Goal: Task Accomplishment & Management: Use online tool/utility

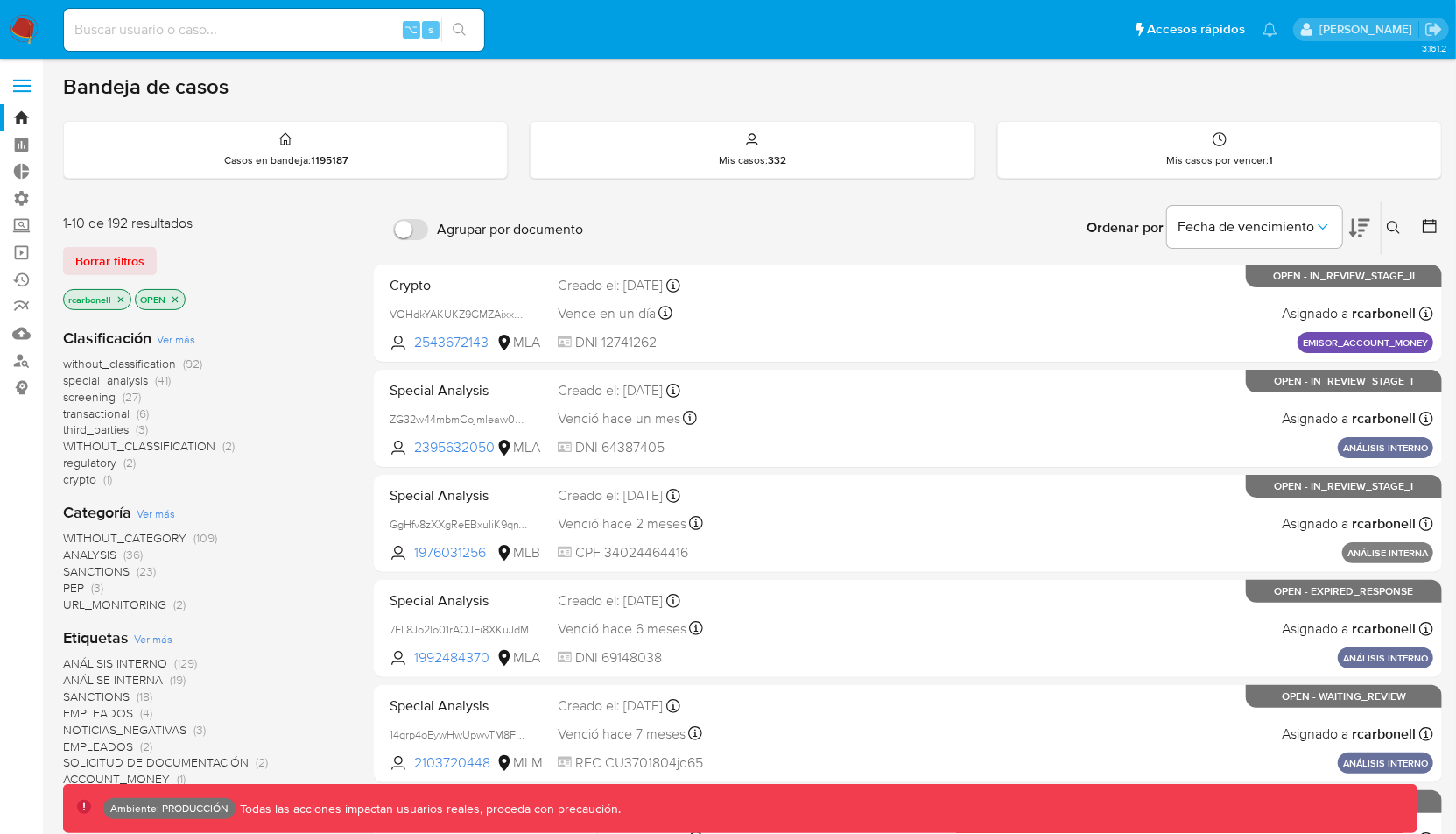
click at [18, 70] on label at bounding box center [22, 86] width 44 height 37
click at [0, 0] on input "checkbox" at bounding box center [0, 0] width 0 height 0
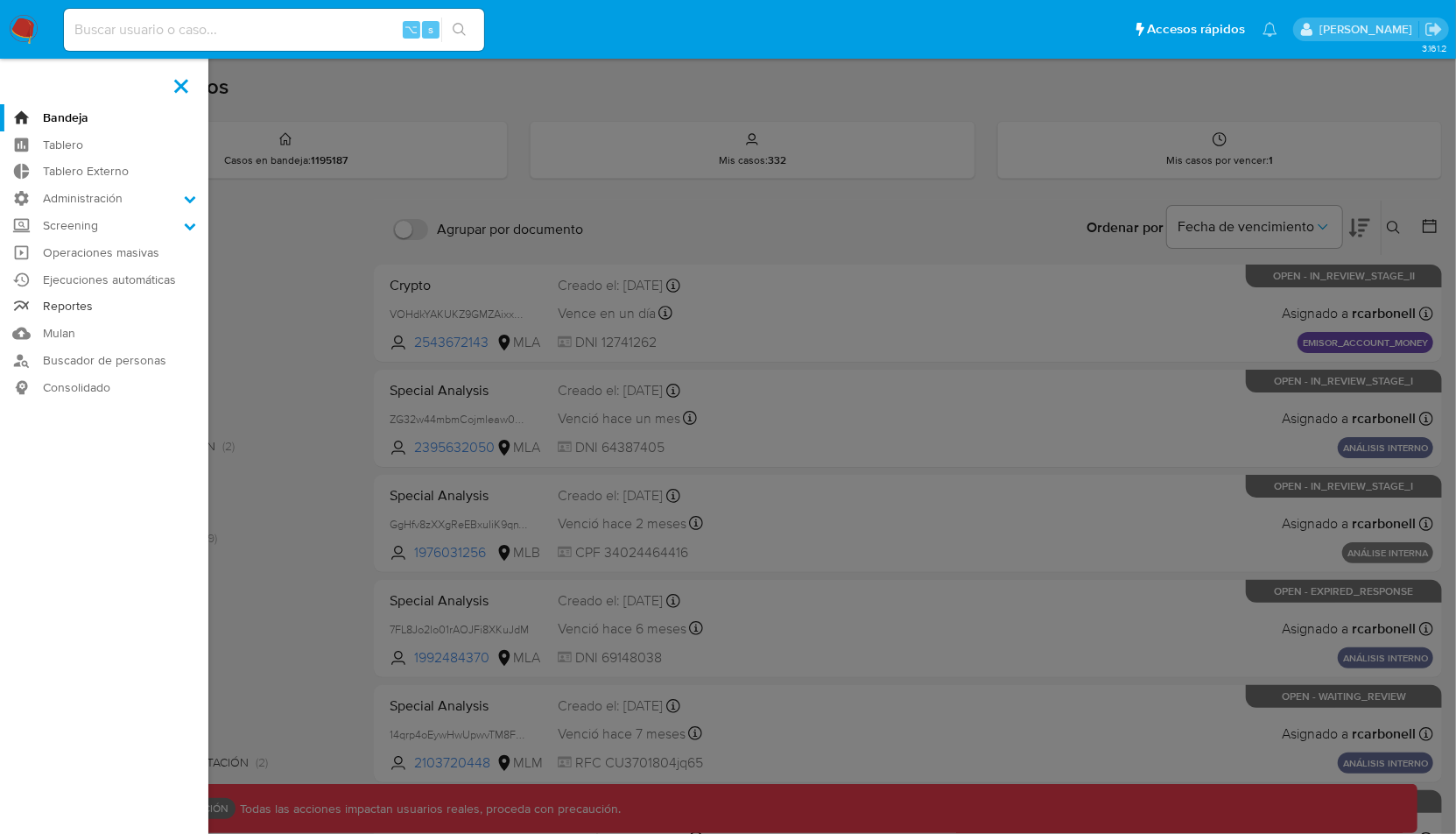
click at [103, 304] on link "Reportes" at bounding box center [104, 307] width 208 height 27
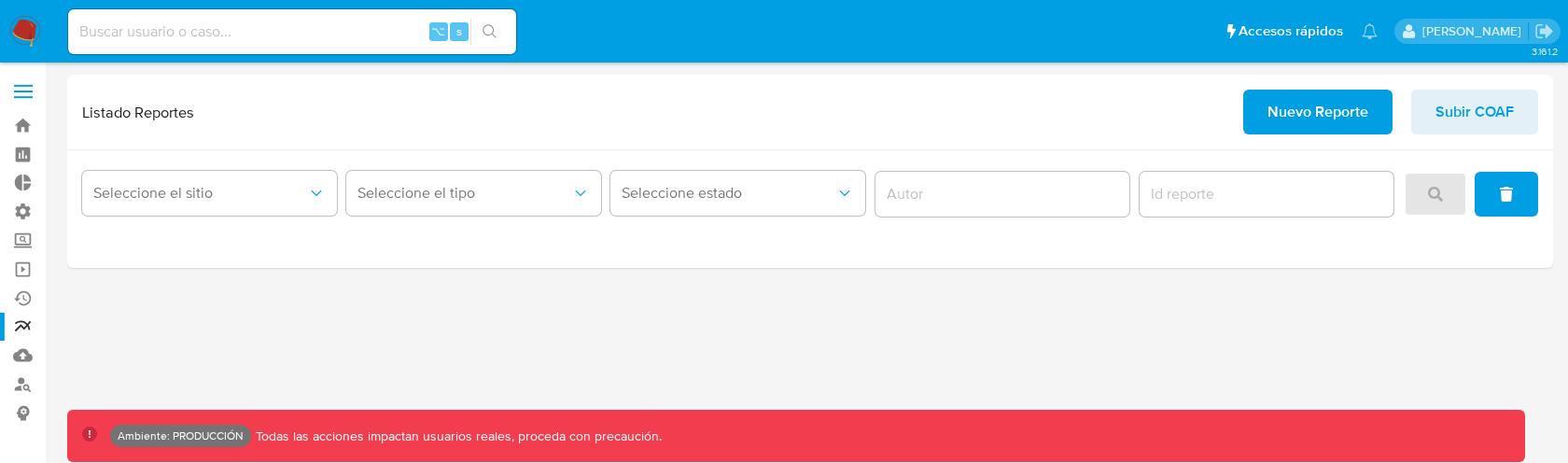
click at [840, 343] on div "3.161.2 Ambiente: PRODUCCIÓN Todas las acciones impactan usuarios reales, proce…" at bounding box center [809, 263] width 1485 height 376
click at [878, 372] on div "3.161.2 Ambiente: PRODUCCIÓN Todas las acciones impactan usuarios reales, proce…" at bounding box center [809, 263] width 1485 height 376
click at [884, 330] on div "3.161.2 Ambiente: PRODUCCIÓN Todas las acciones impactan usuarios reales, proce…" at bounding box center [809, 263] width 1485 height 376
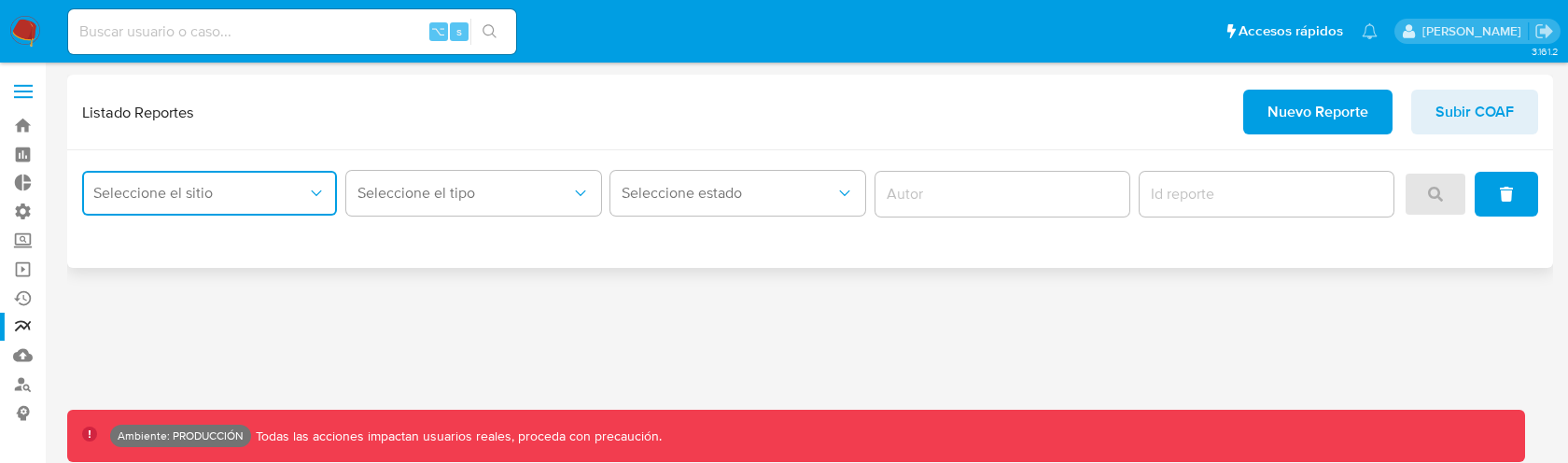
click at [196, 197] on span "Seleccione el sitio" at bounding box center [200, 193] width 213 height 19
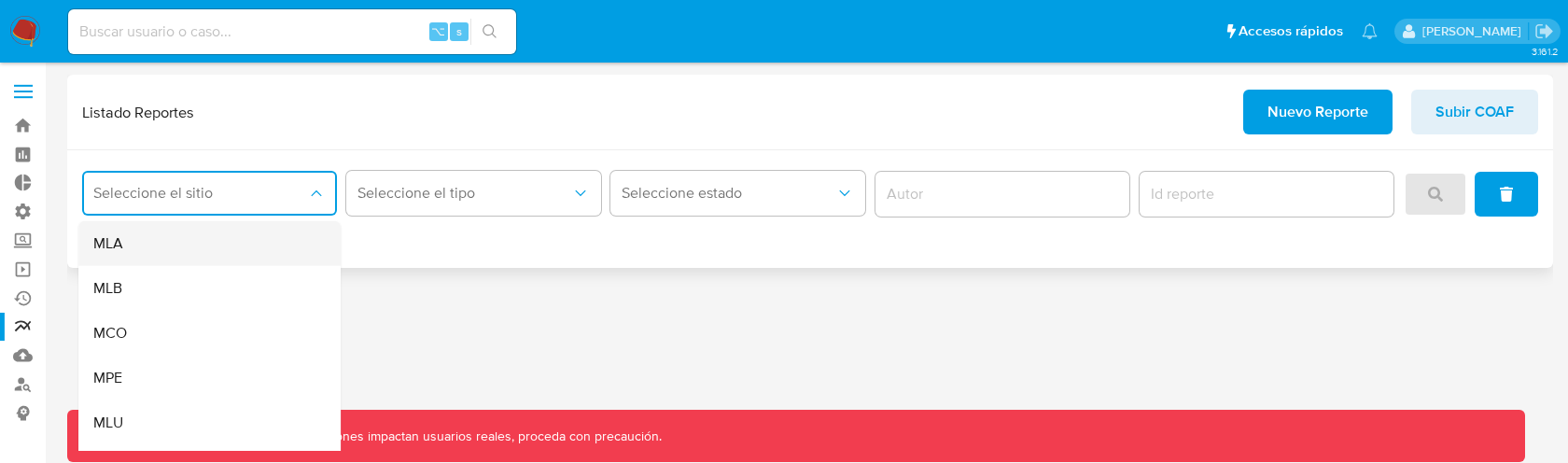
click at [238, 244] on div "MLA" at bounding box center [204, 244] width 221 height 45
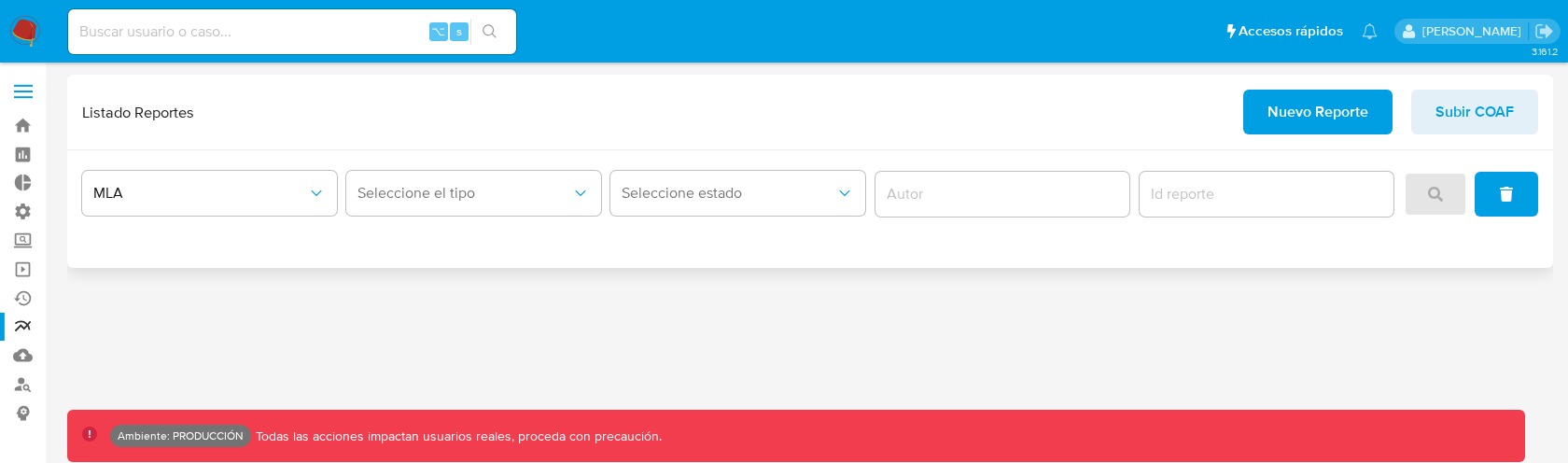
click at [1439, 190] on div at bounding box center [1471, 194] width 134 height 45
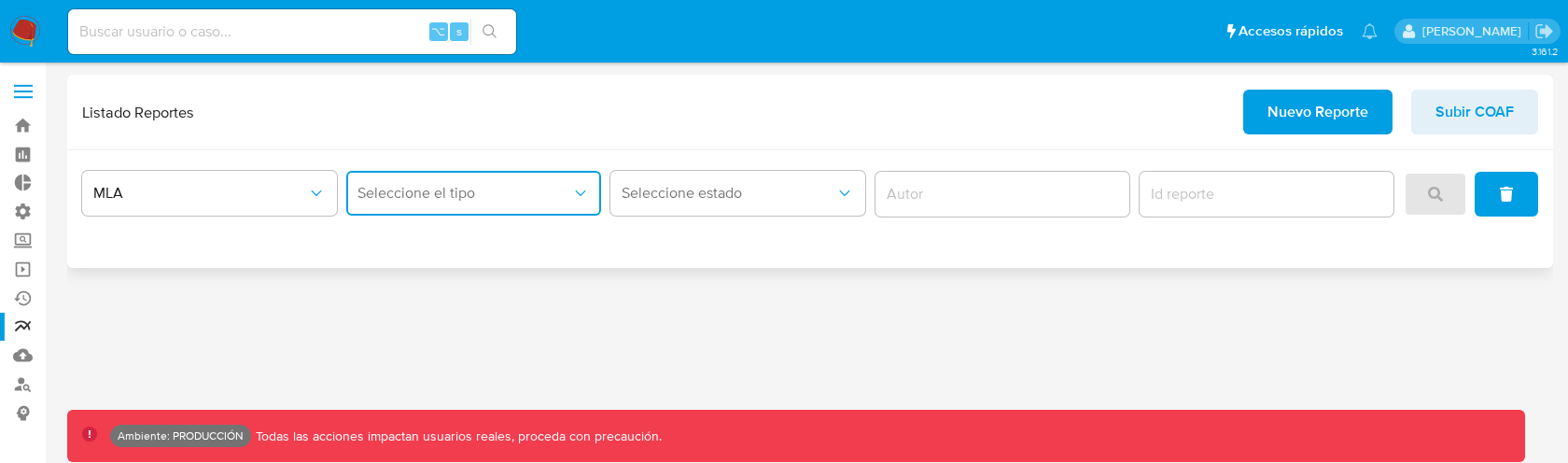
click at [537, 190] on span "Seleccione el tipo" at bounding box center [464, 193] width 213 height 19
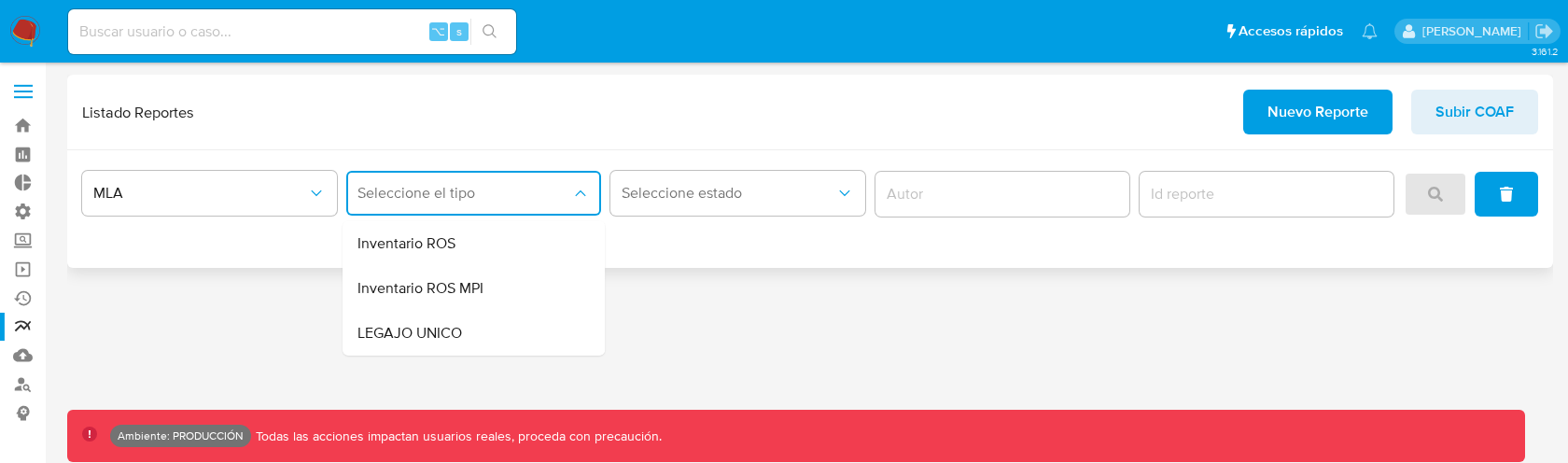
click at [435, 191] on span "Seleccione el tipo" at bounding box center [464, 193] width 213 height 19
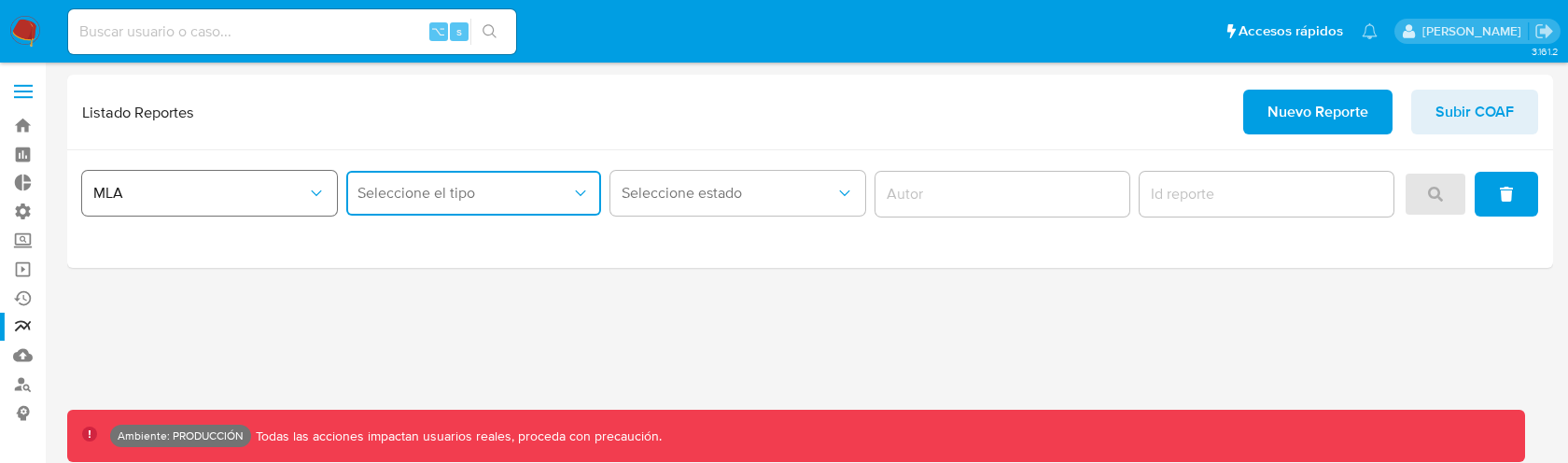
click at [250, 192] on span "MLA" at bounding box center [200, 193] width 213 height 19
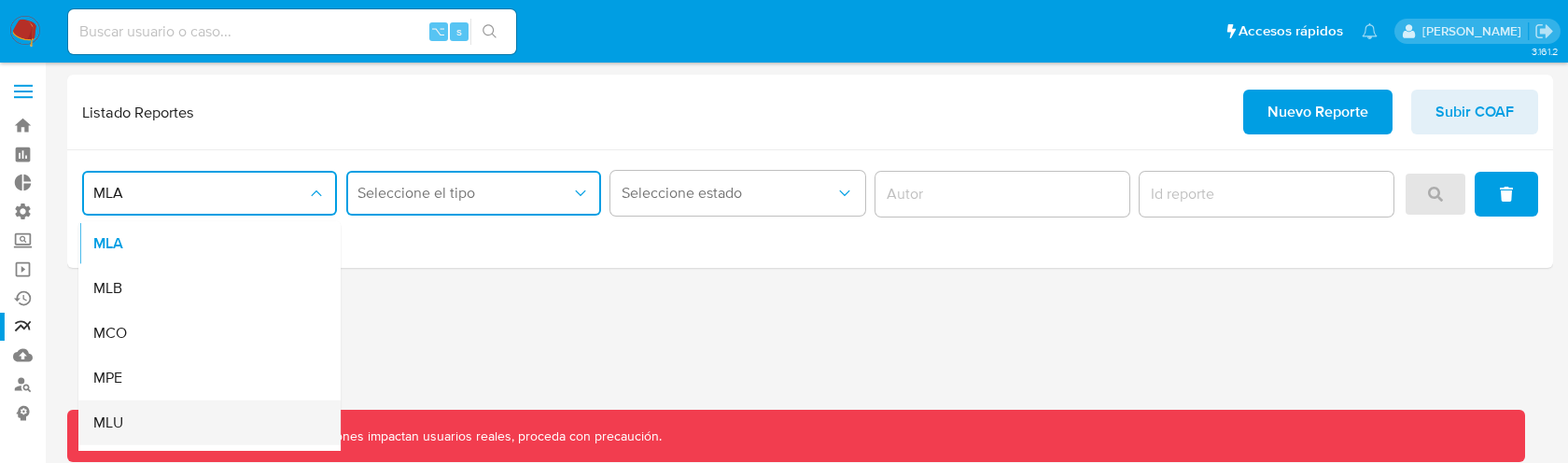
click at [147, 410] on div "MLU" at bounding box center [204, 423] width 221 height 45
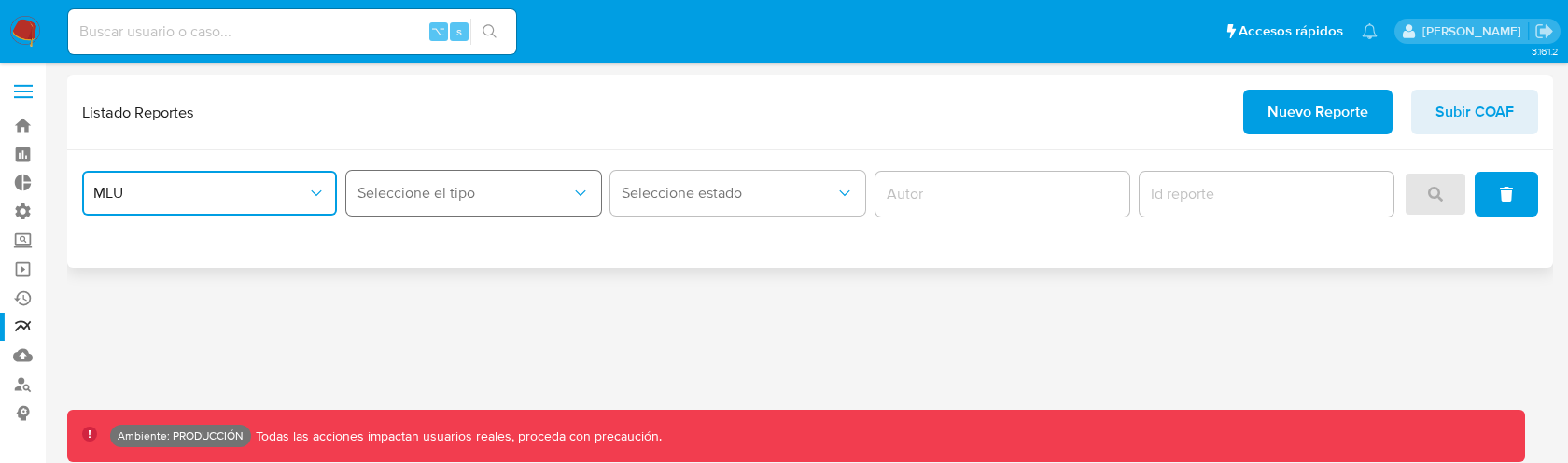
click at [454, 179] on button "Seleccione el tipo" at bounding box center [473, 193] width 255 height 45
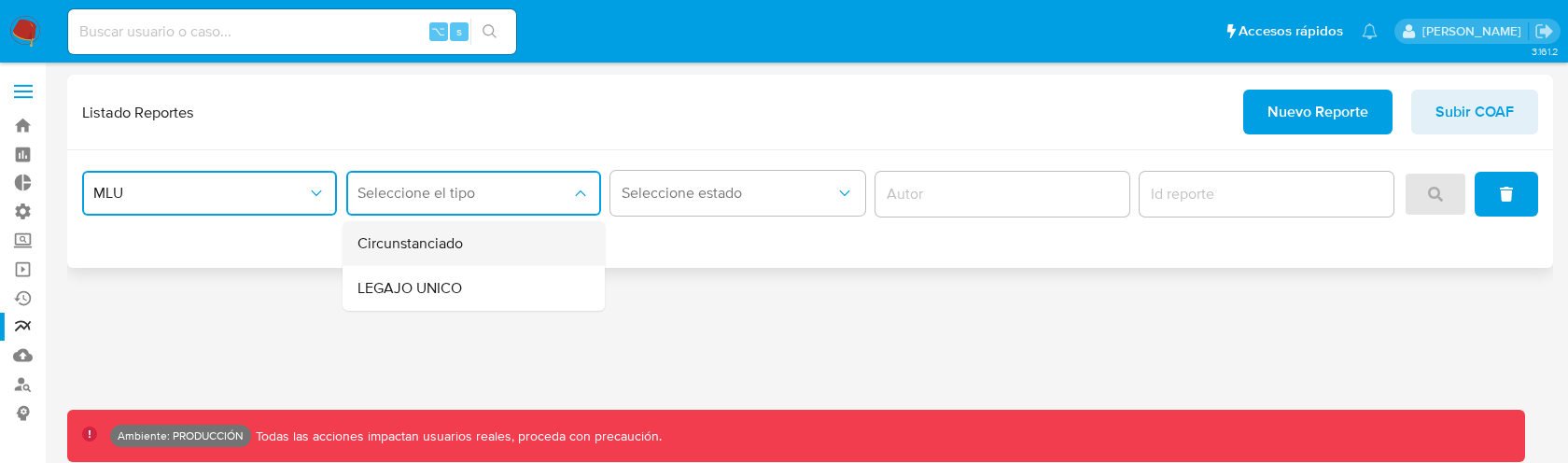
click at [448, 248] on span "Circunstanciado" at bounding box center [410, 244] width 105 height 19
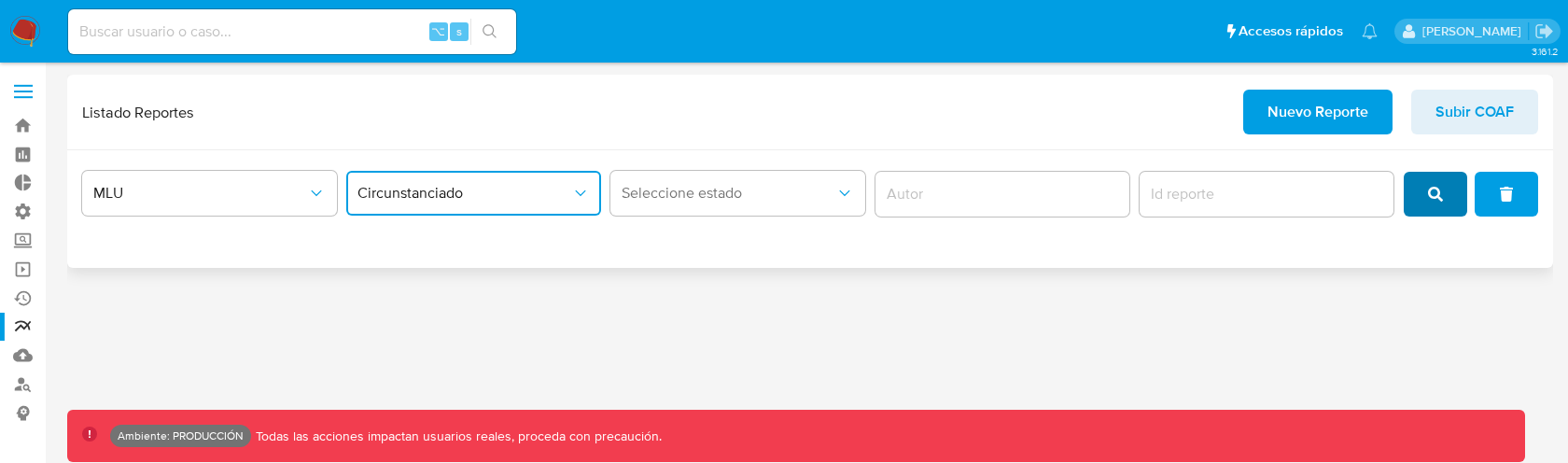
click at [1422, 192] on button "search" at bounding box center [1435, 194] width 63 height 45
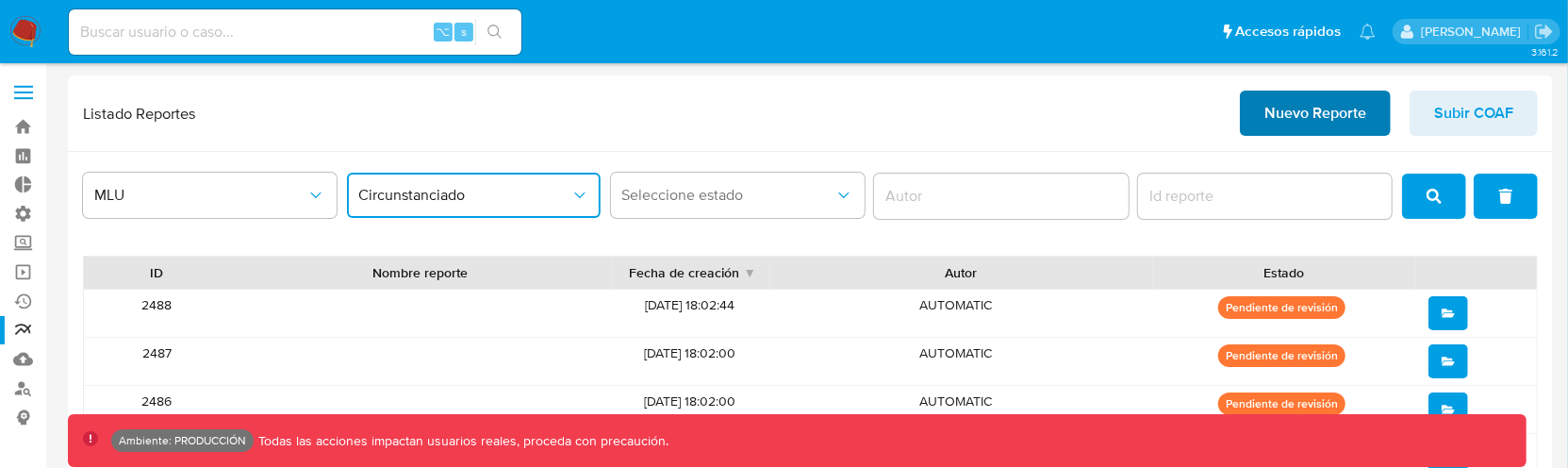
click at [1382, 124] on button "Nuevo Reporte" at bounding box center [1315, 113] width 151 height 45
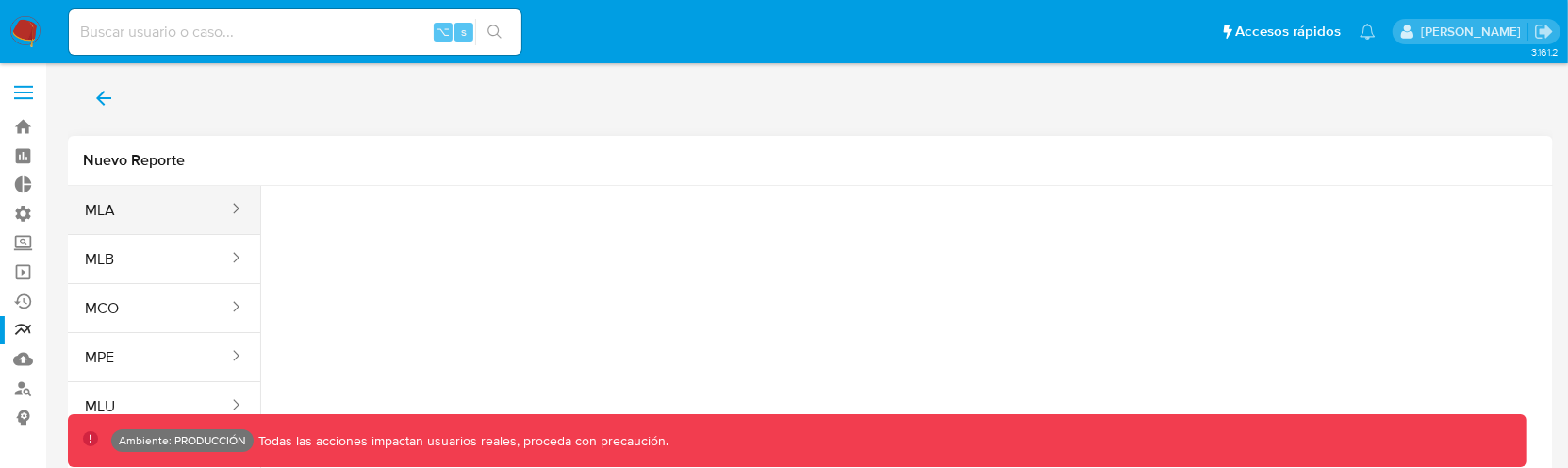
click at [159, 212] on button "MLA" at bounding box center [149, 211] width 162 height 45
click at [423, 263] on div "Tipo reporte Seleccione una opcion" at bounding box center [380, 230] width 208 height 73
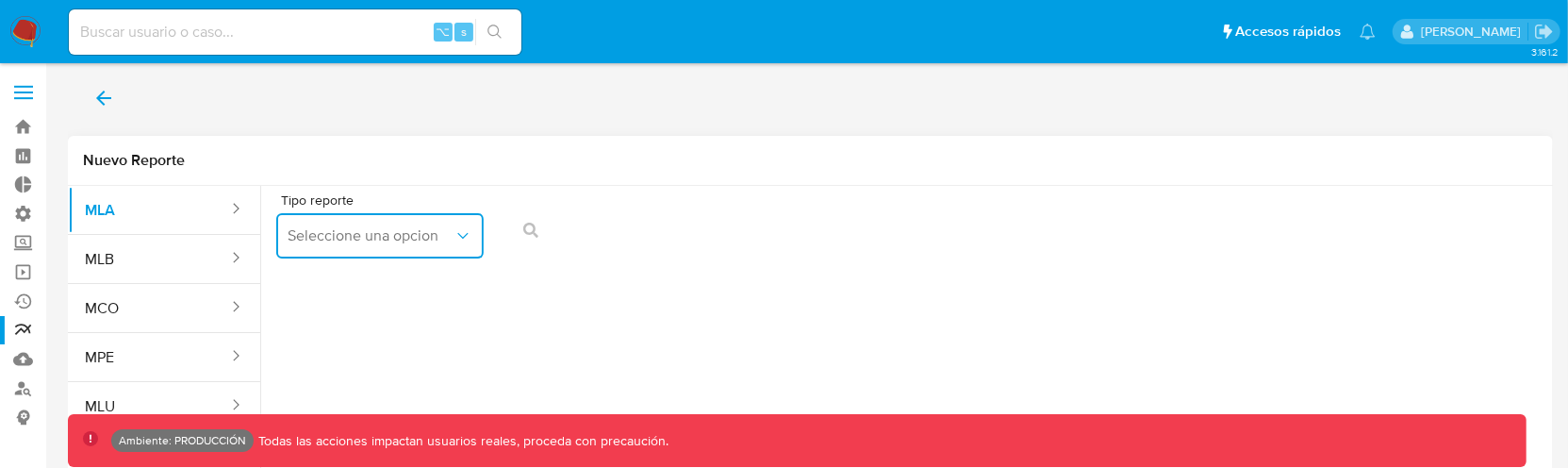
click at [432, 242] on span "Seleccione una opcion" at bounding box center [370, 235] width 166 height 19
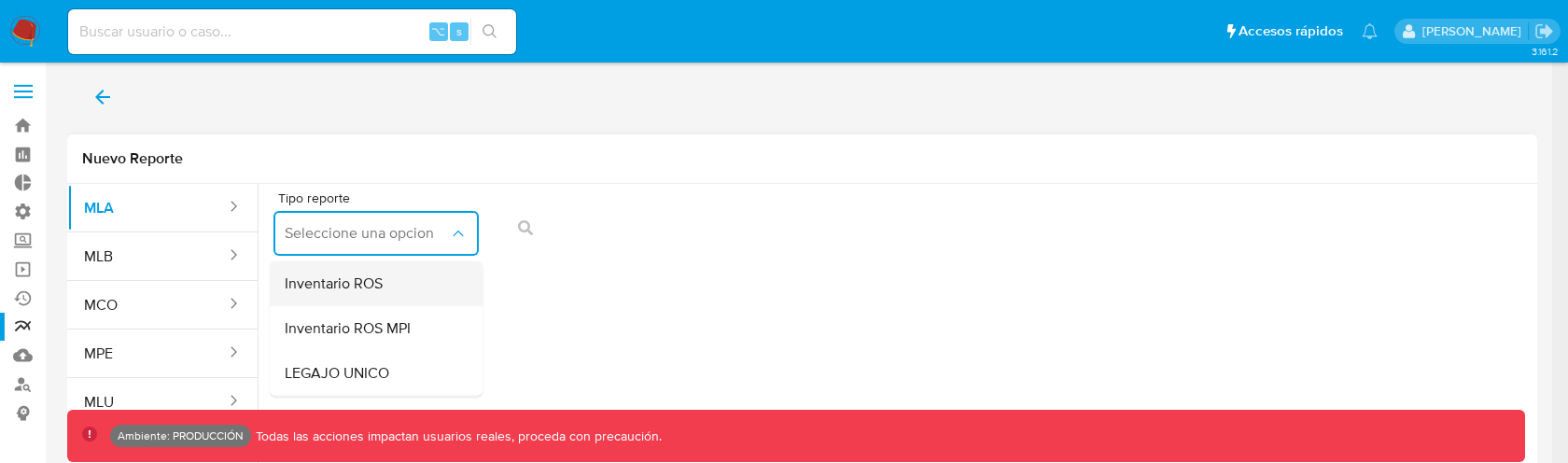
click at [407, 290] on div "Inventario ROS" at bounding box center [370, 284] width 171 height 45
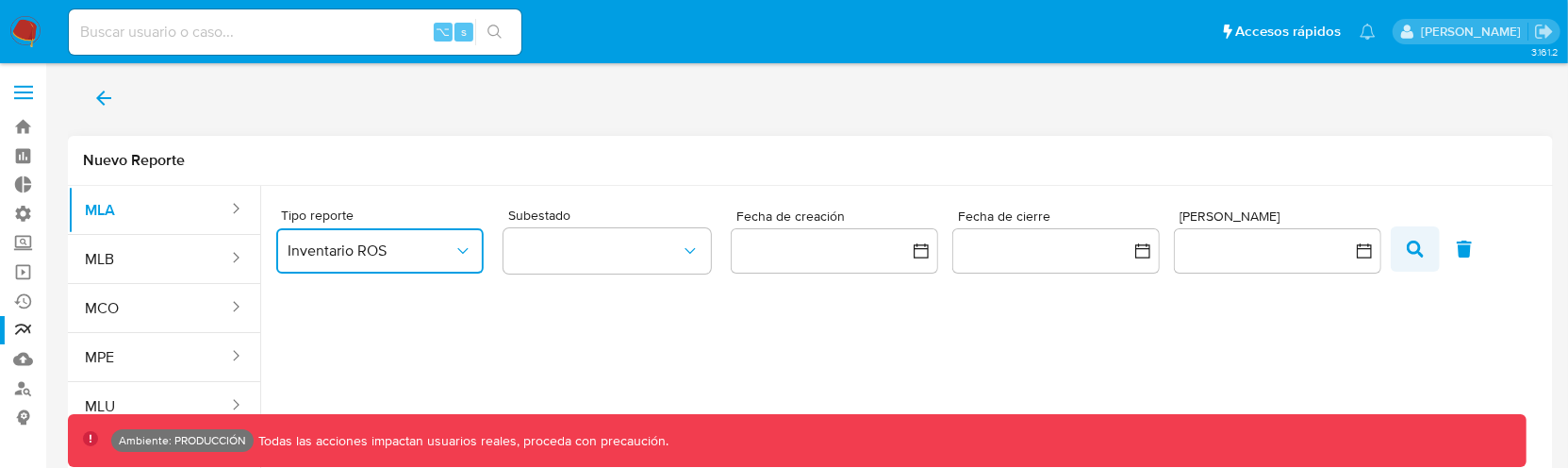
click at [1406, 246] on button "button" at bounding box center [1415, 249] width 49 height 45
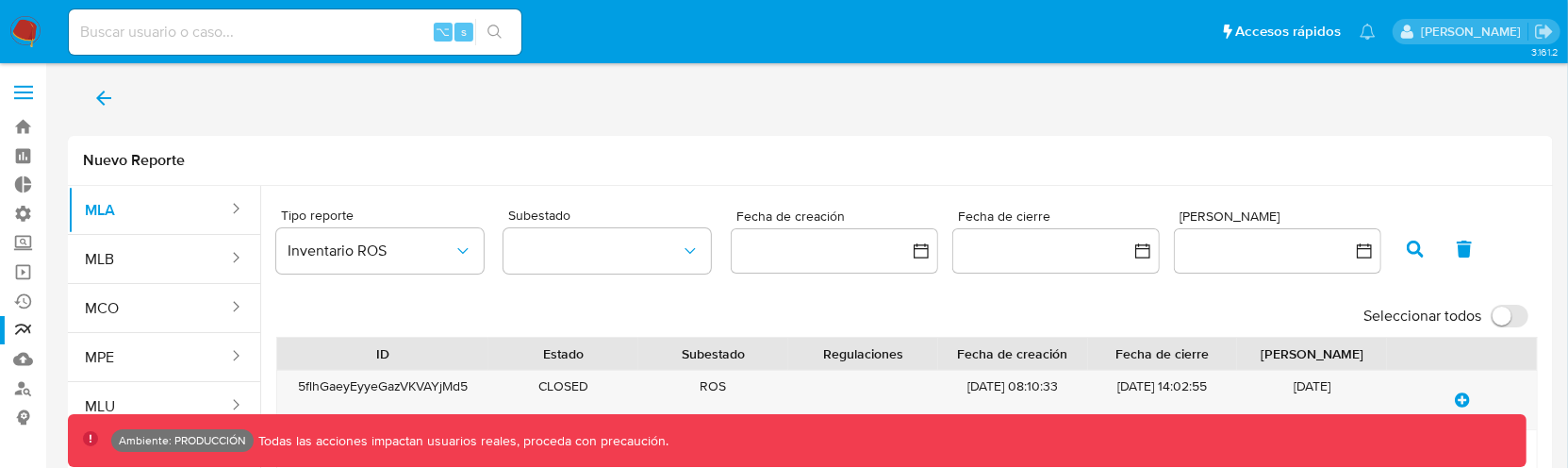
click at [83, 55] on div "⌥ s" at bounding box center [295, 33] width 453 height 53
click at [31, 24] on img at bounding box center [26, 32] width 32 height 33
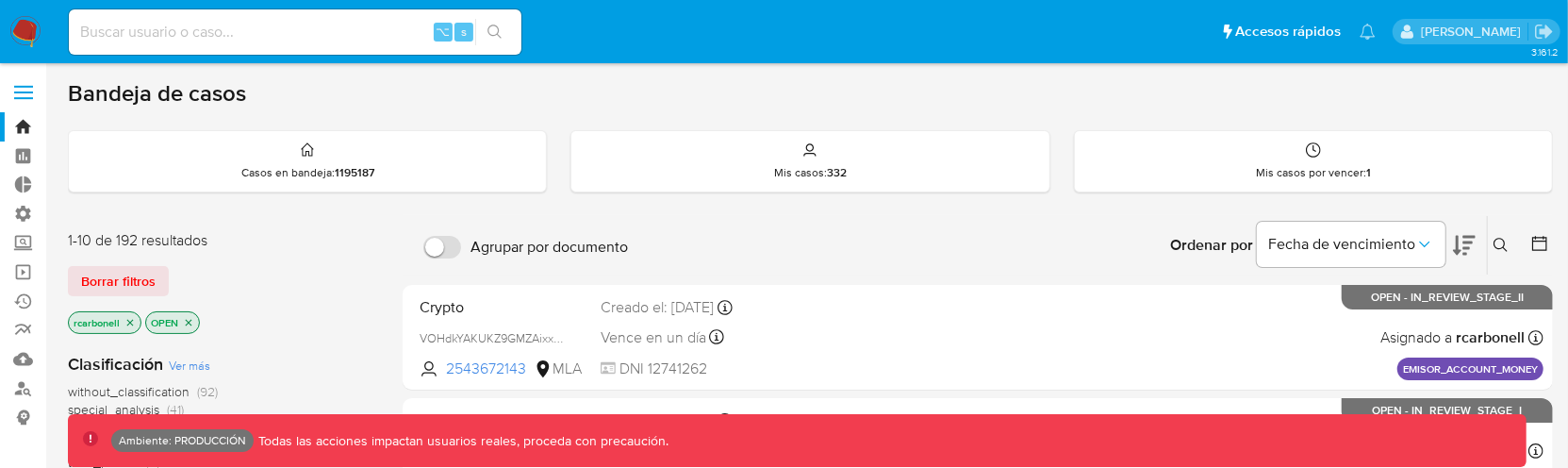
click at [11, 86] on label at bounding box center [24, 93] width 47 height 39
click at [0, 0] on input "checkbox" at bounding box center [0, 0] width 0 height 0
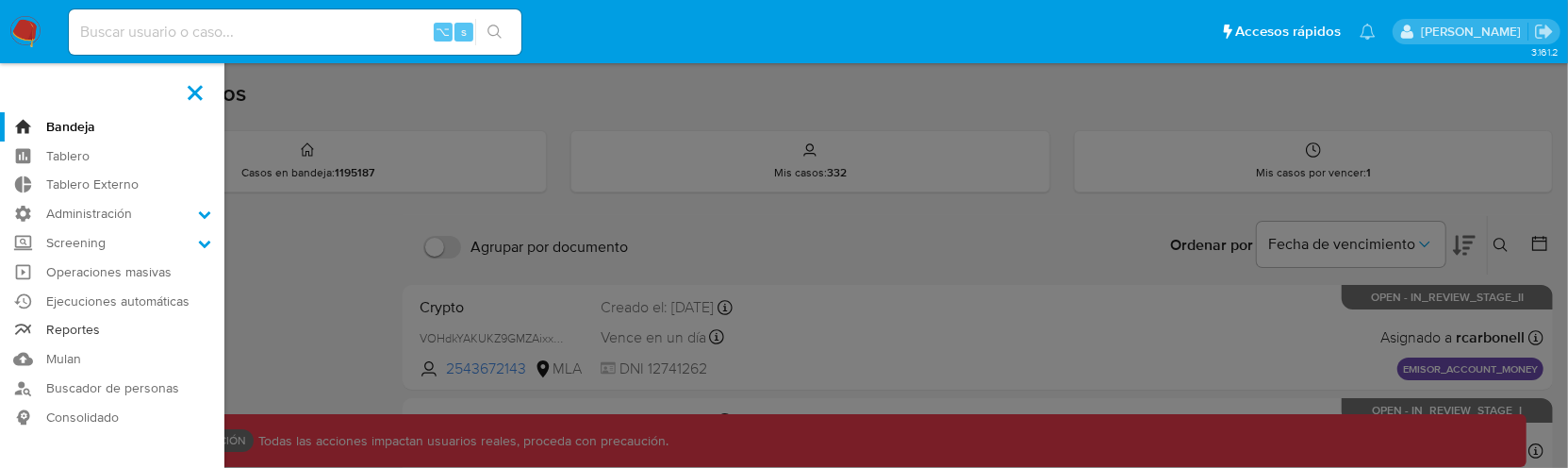
click at [85, 335] on link "Reportes" at bounding box center [112, 331] width 224 height 30
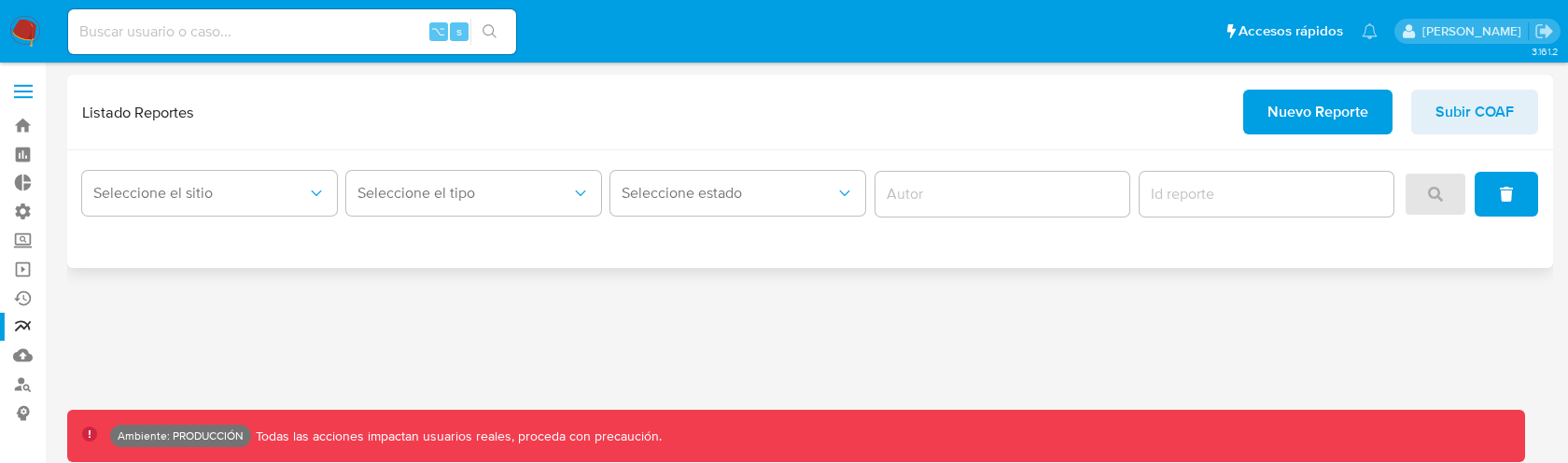
click at [401, 168] on div "Seleccione el tipo" at bounding box center [473, 194] width 255 height 58
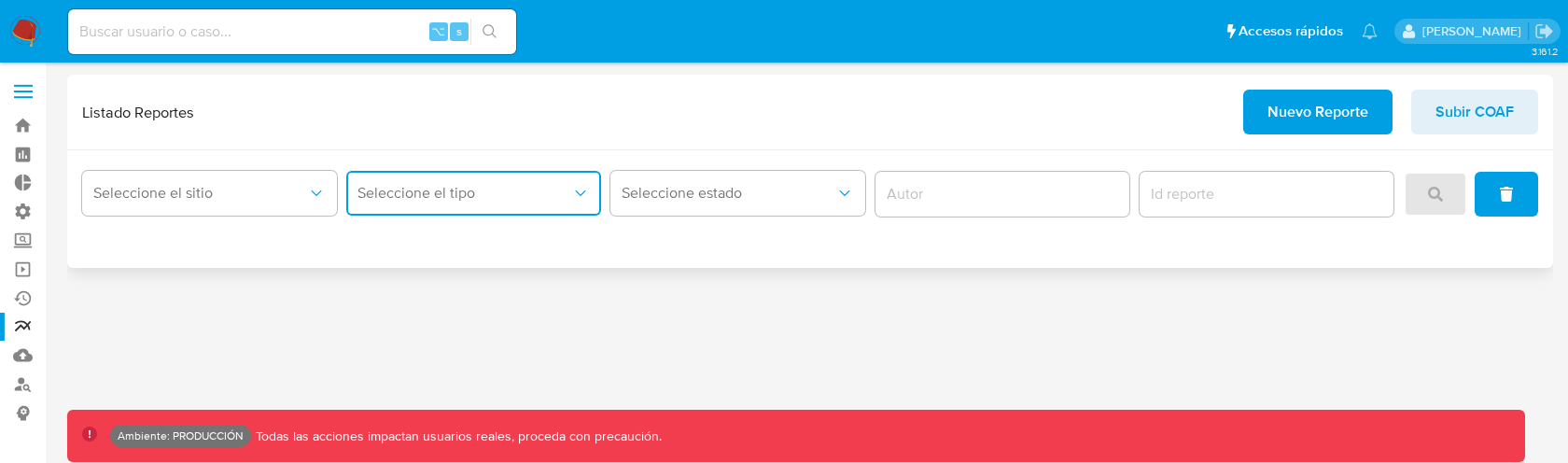
click at [407, 180] on button "Seleccione el tipo" at bounding box center [473, 193] width 255 height 45
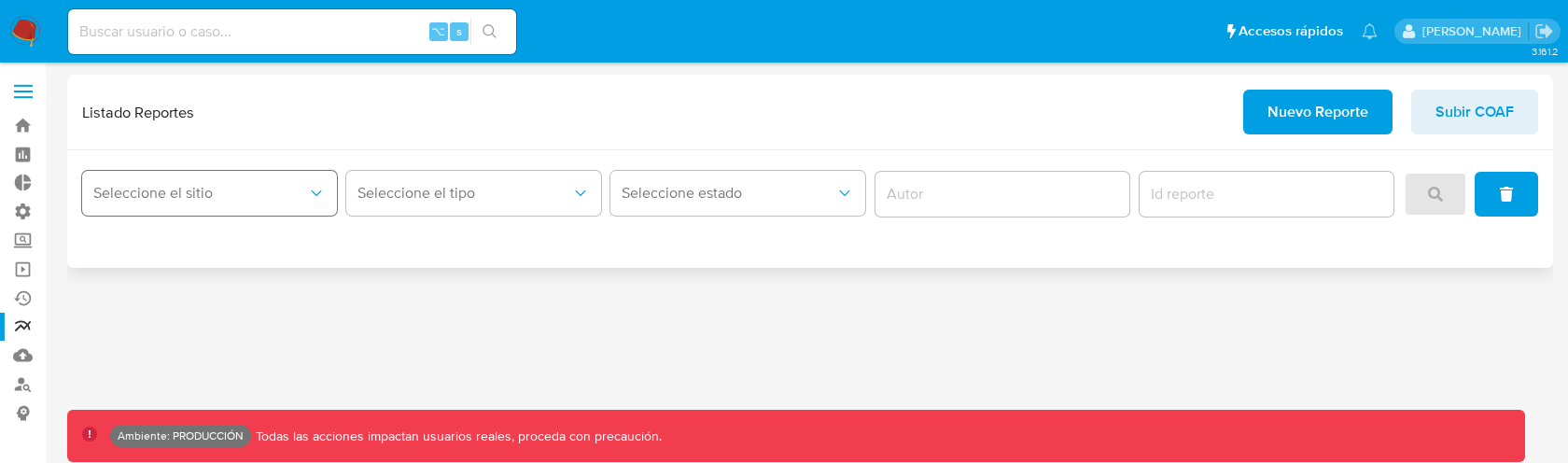
drag, startPoint x: 236, startPoint y: 190, endPoint x: 224, endPoint y: 190, distance: 12.0
click at [224, 190] on span "Seleccione el sitio" at bounding box center [200, 193] width 213 height 19
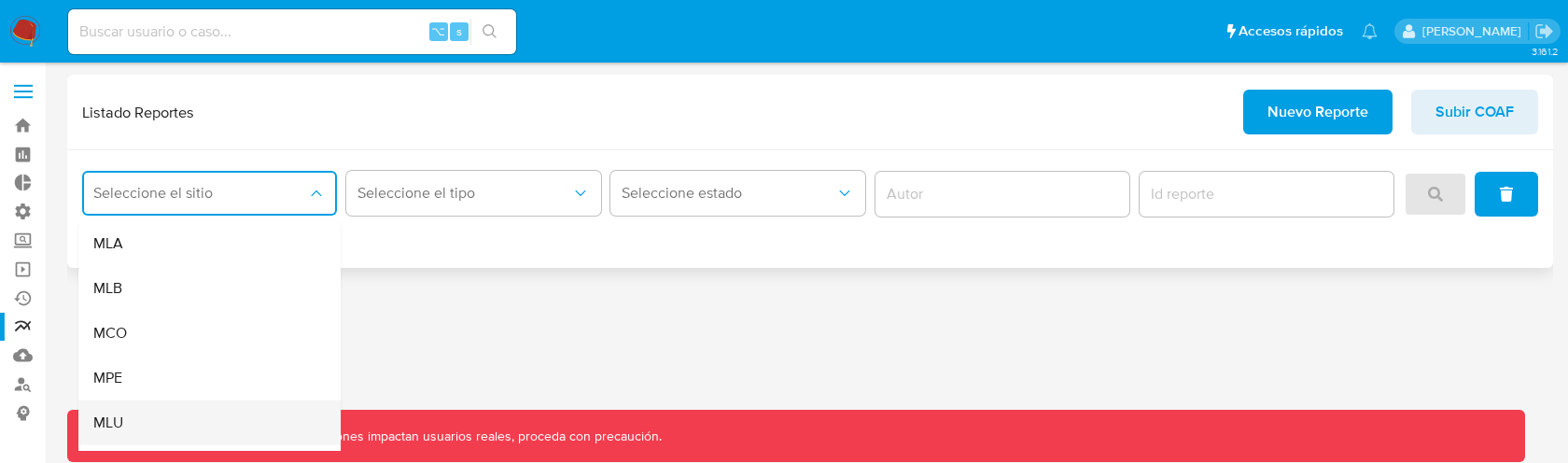
click at [152, 418] on div "MLU" at bounding box center [204, 423] width 221 height 45
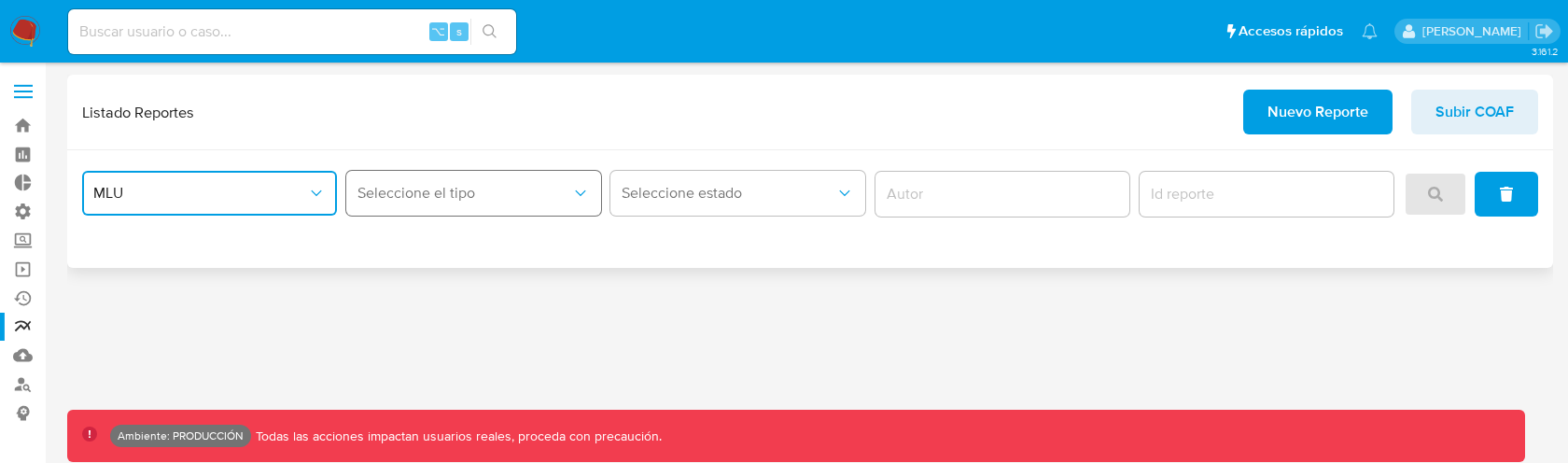
click at [374, 195] on span "Seleccione el tipo" at bounding box center [464, 193] width 213 height 19
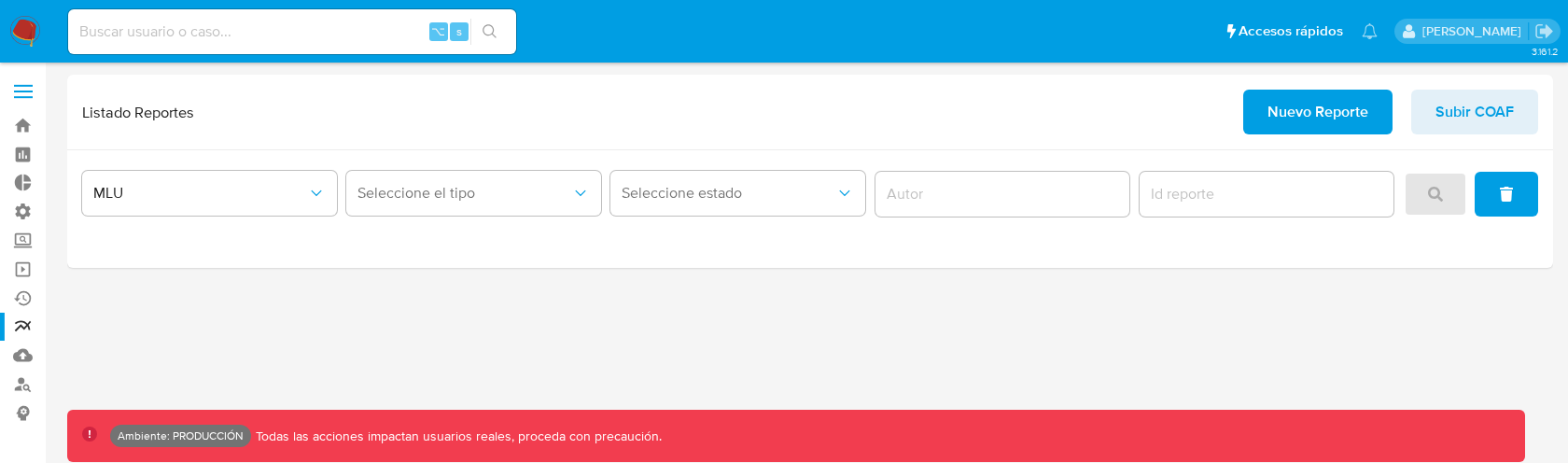
click at [984, 306] on div "3.161.2 Ambiente: PRODUCCIÓN Todas las acciones impactan usuarios reales, proce…" at bounding box center [809, 263] width 1485 height 376
click at [982, 305] on div "3.161.2 Ambiente: PRODUCCIÓN Todas las acciones impactan usuarios reales, proce…" at bounding box center [809, 263] width 1485 height 376
click at [238, 162] on div "Seleccione el sitio Seleccione el tipo Seleccione estado" at bounding box center [809, 209] width 1485 height 118
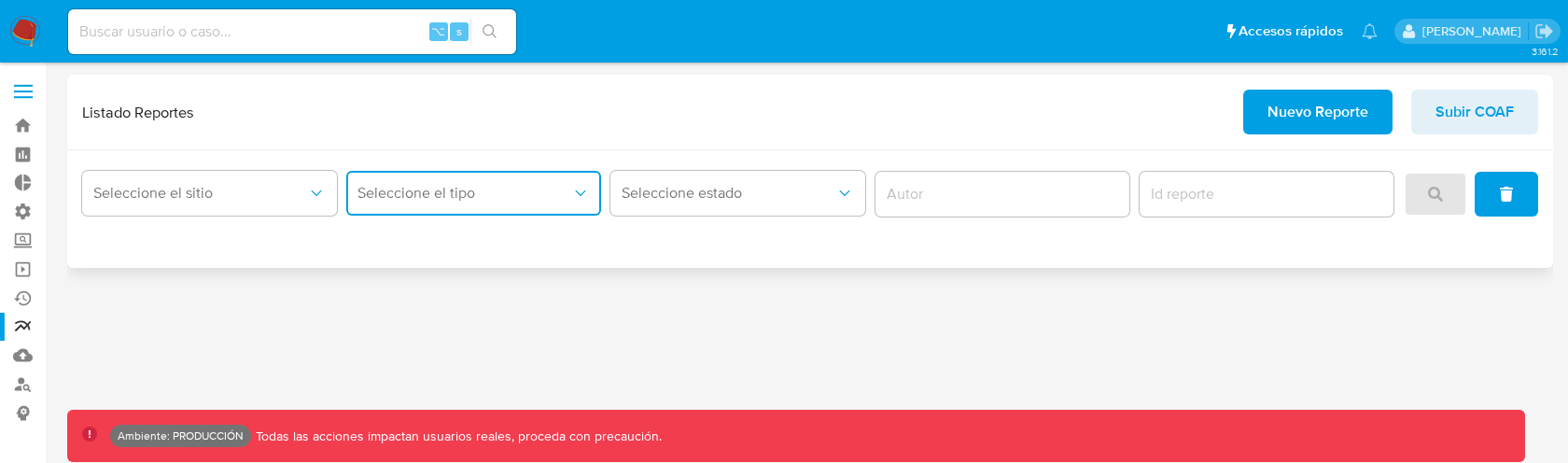
click at [416, 182] on button "Seleccione el tipo" at bounding box center [473, 193] width 255 height 45
click at [214, 184] on span "Seleccione el sitio" at bounding box center [200, 193] width 213 height 19
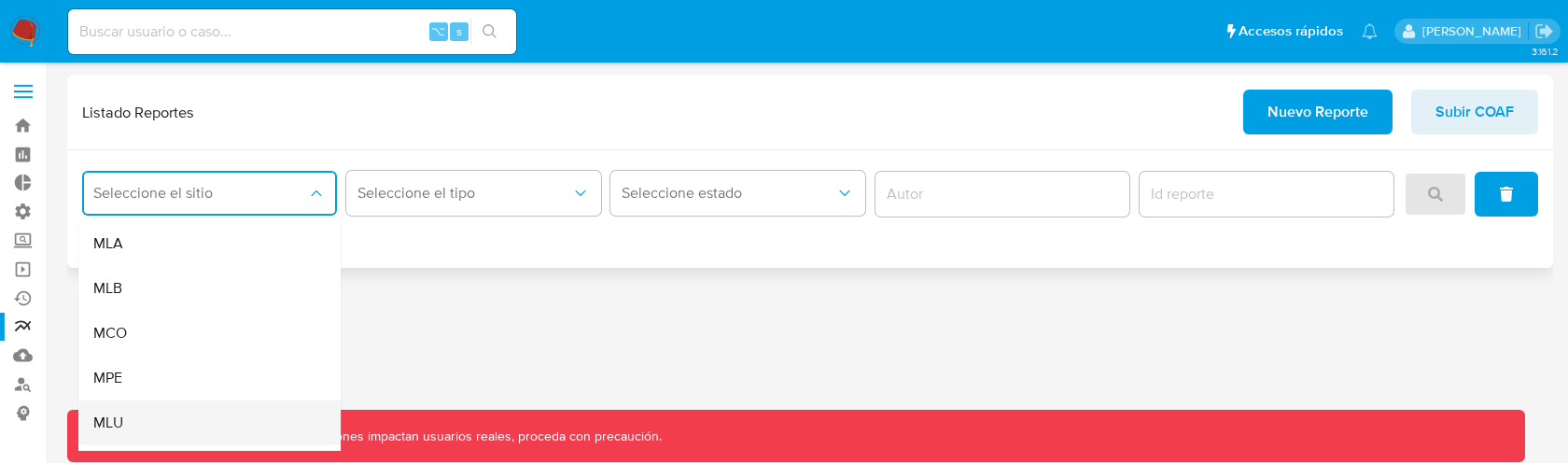
click at [145, 414] on div "MLU" at bounding box center [204, 423] width 221 height 45
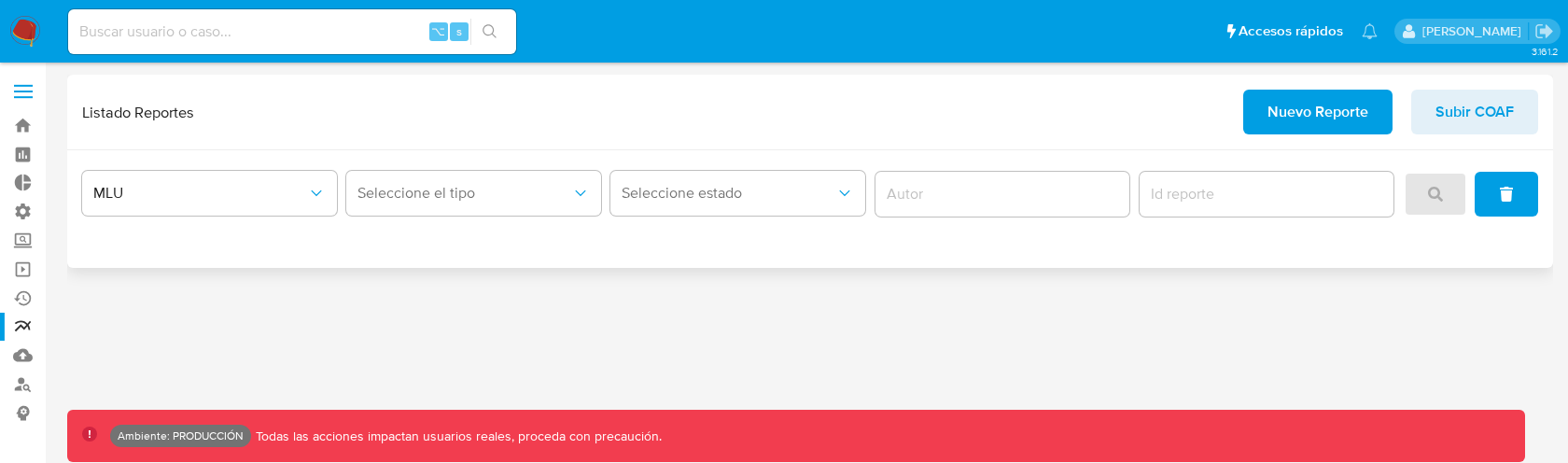
click at [387, 220] on div "Seleccione el tipo" at bounding box center [473, 194] width 255 height 58
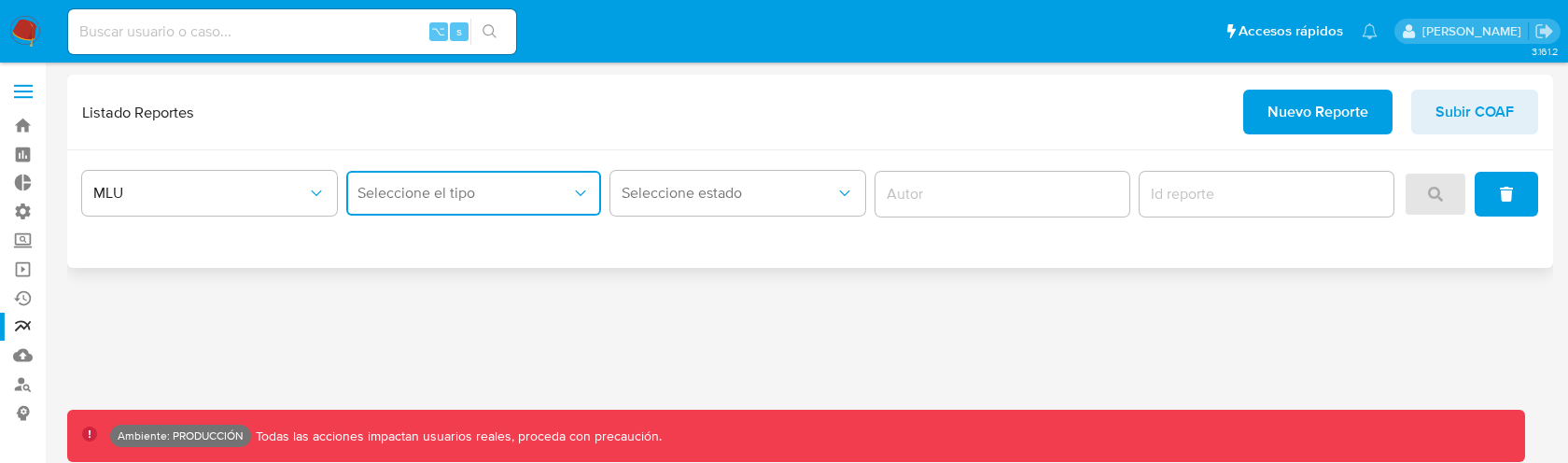
click at [408, 194] on span "Seleccione el tipo" at bounding box center [464, 193] width 213 height 19
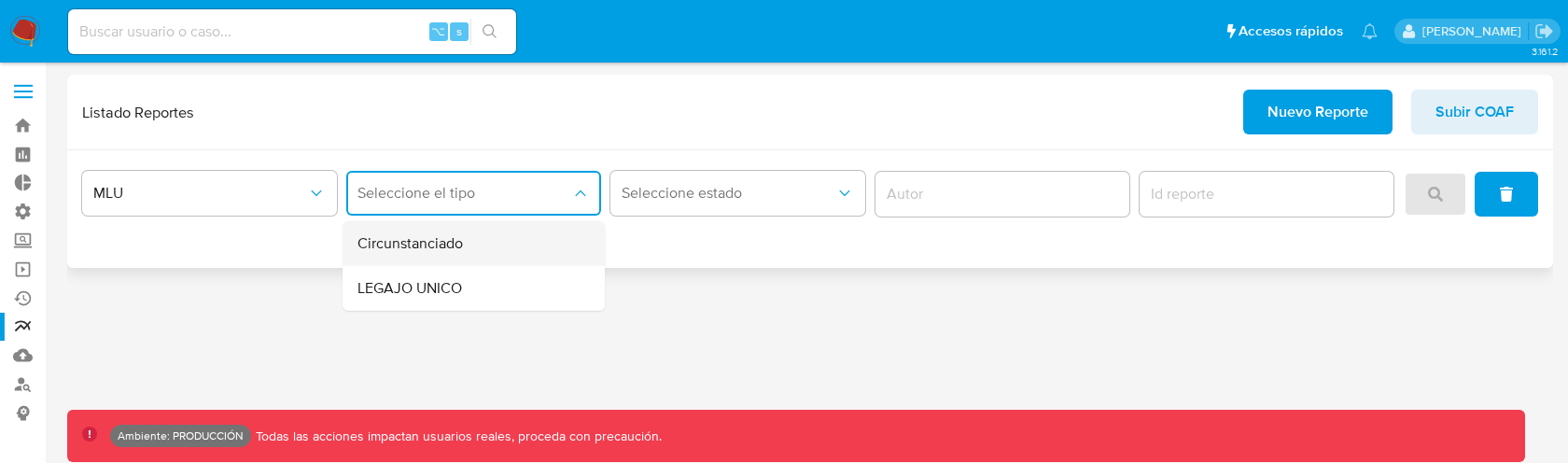
click at [436, 239] on span "Circunstanciado" at bounding box center [410, 244] width 105 height 19
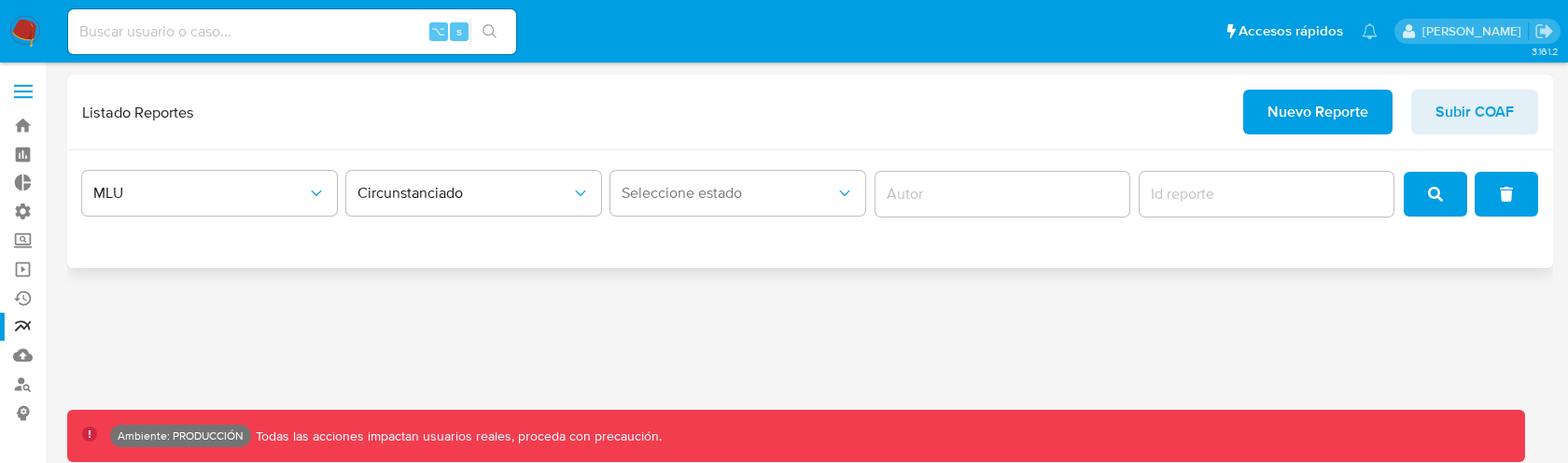
click at [1104, 375] on div "3.161.2 Ambiente: PRODUCCIÓN Todas las acciones impactan usuarios reales, proce…" at bounding box center [809, 263] width 1485 height 376
click at [507, 284] on div "3.161.2 Ambiente: PRODUCCIÓN Todas las acciones impactan usuarios reales, proce…" at bounding box center [809, 263] width 1485 height 376
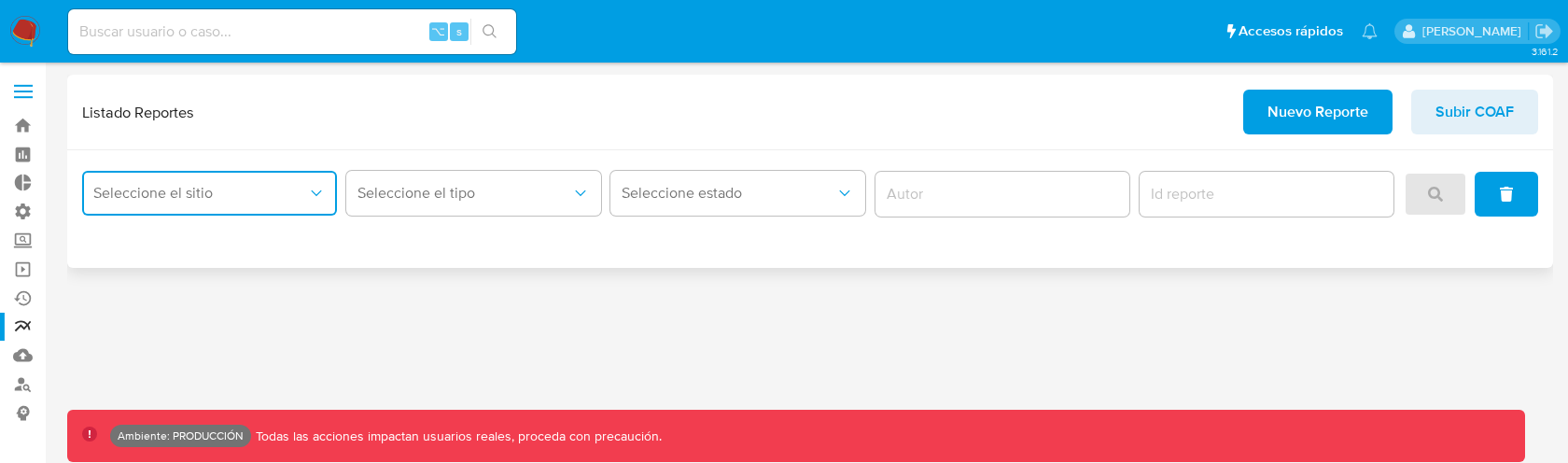
click at [282, 193] on span "Seleccione el sitio" at bounding box center [200, 193] width 213 height 19
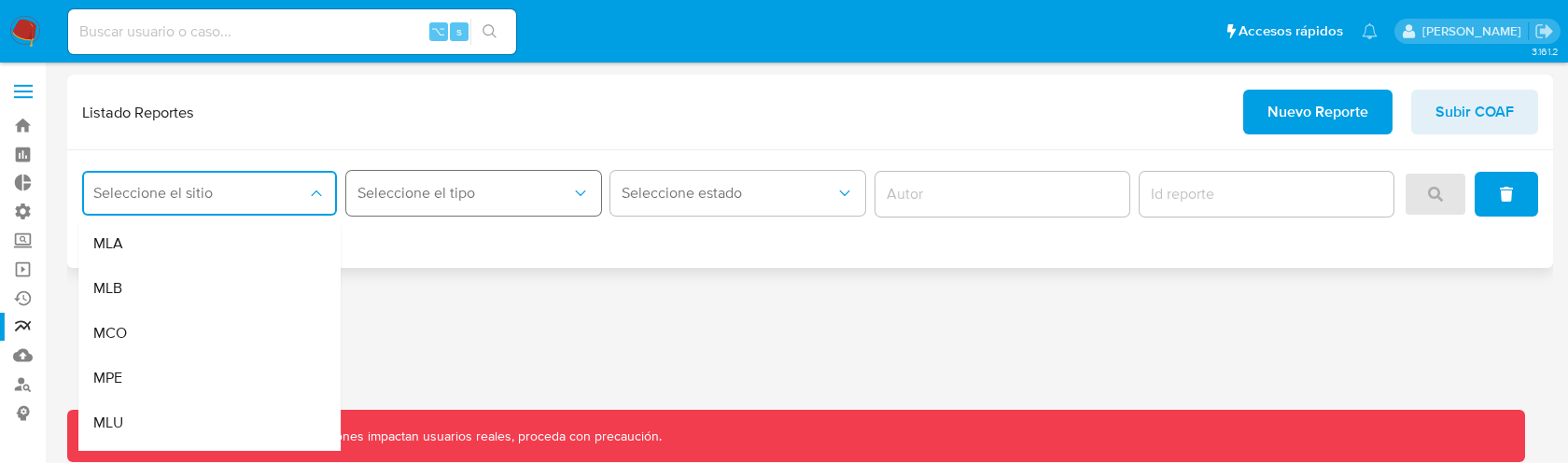
click at [503, 202] on span "Seleccione el tipo" at bounding box center [464, 193] width 213 height 19
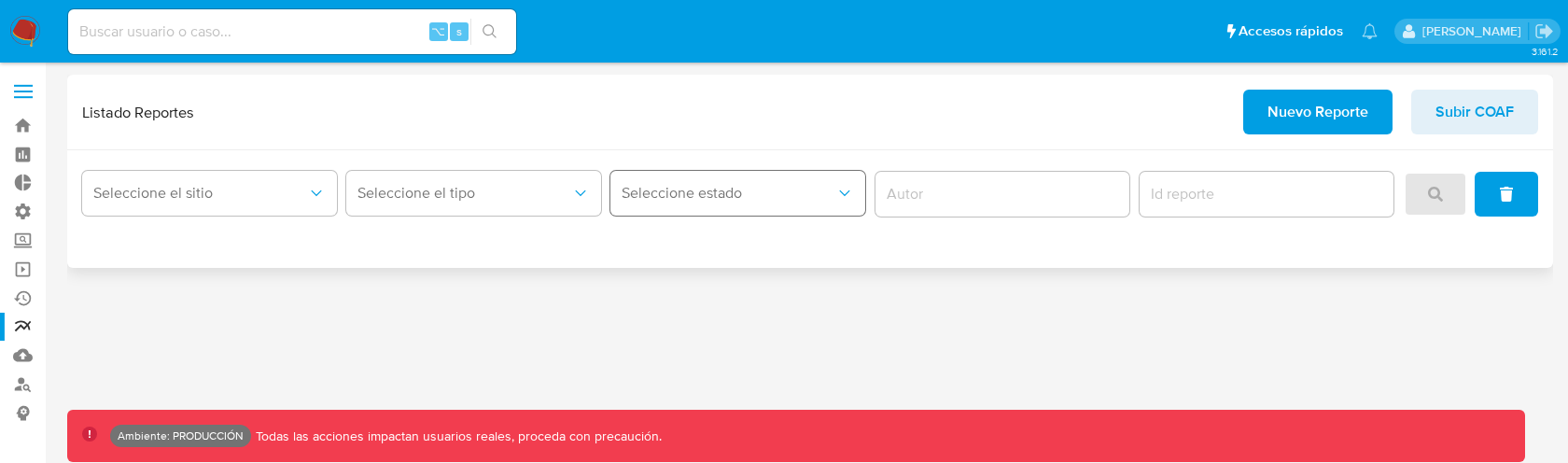
click at [759, 194] on span "Seleccione estado" at bounding box center [728, 193] width 213 height 19
click at [209, 190] on span "Seleccione el sitio" at bounding box center [200, 193] width 213 height 19
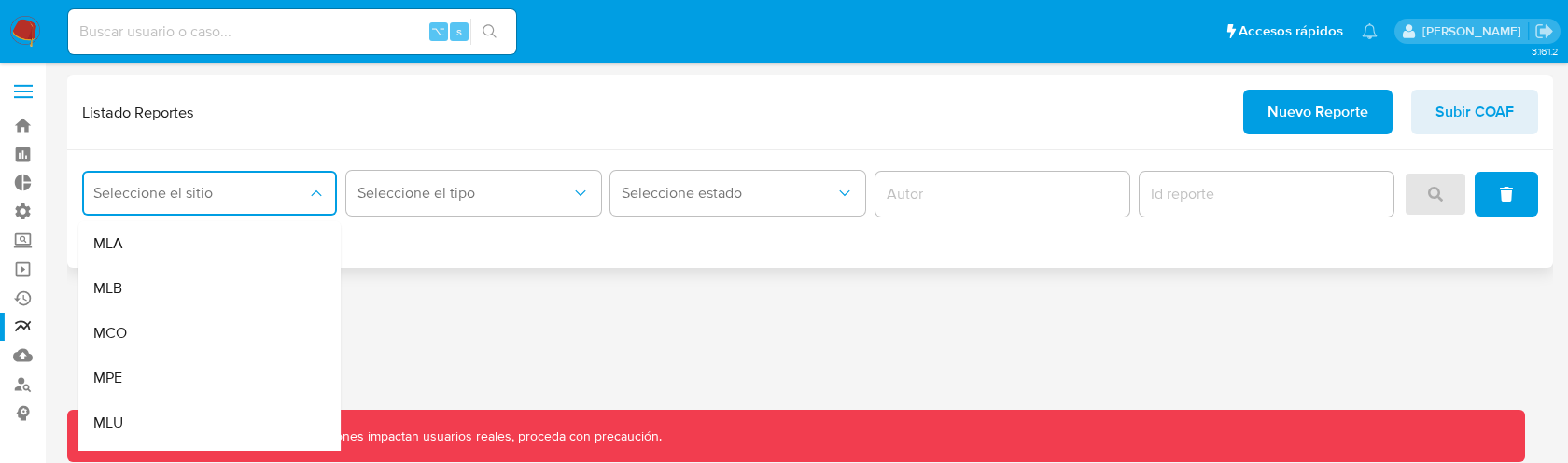
drag, startPoint x: 196, startPoint y: 238, endPoint x: 225, endPoint y: 233, distance: 29.4
click at [196, 238] on div "MLA" at bounding box center [204, 244] width 221 height 45
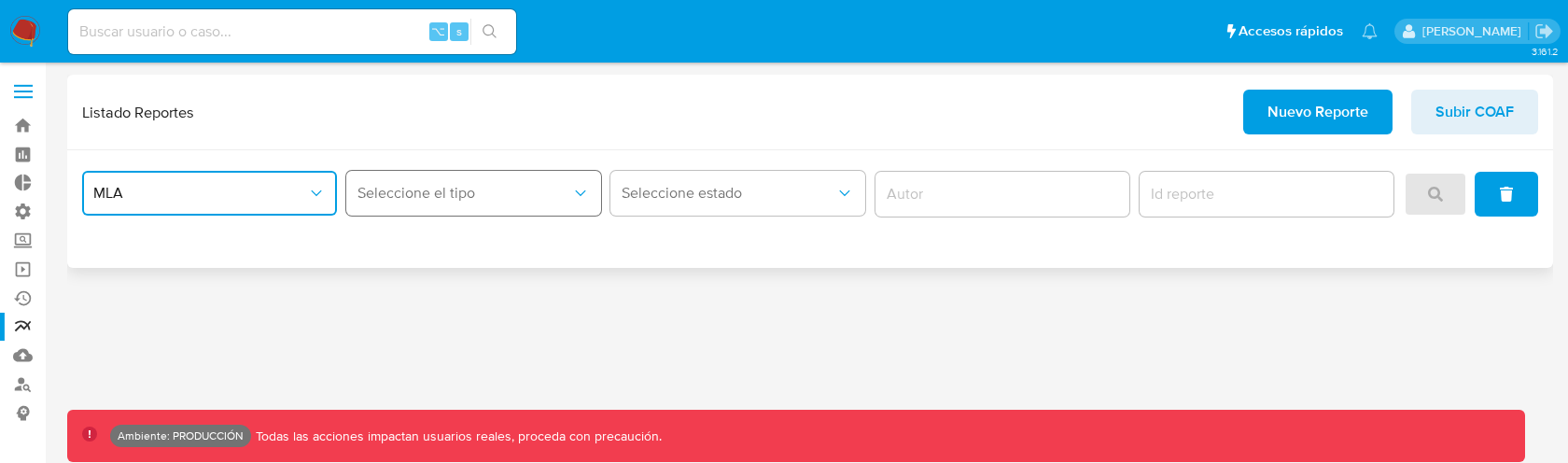
click at [480, 197] on span "Seleccione el tipo" at bounding box center [464, 193] width 213 height 19
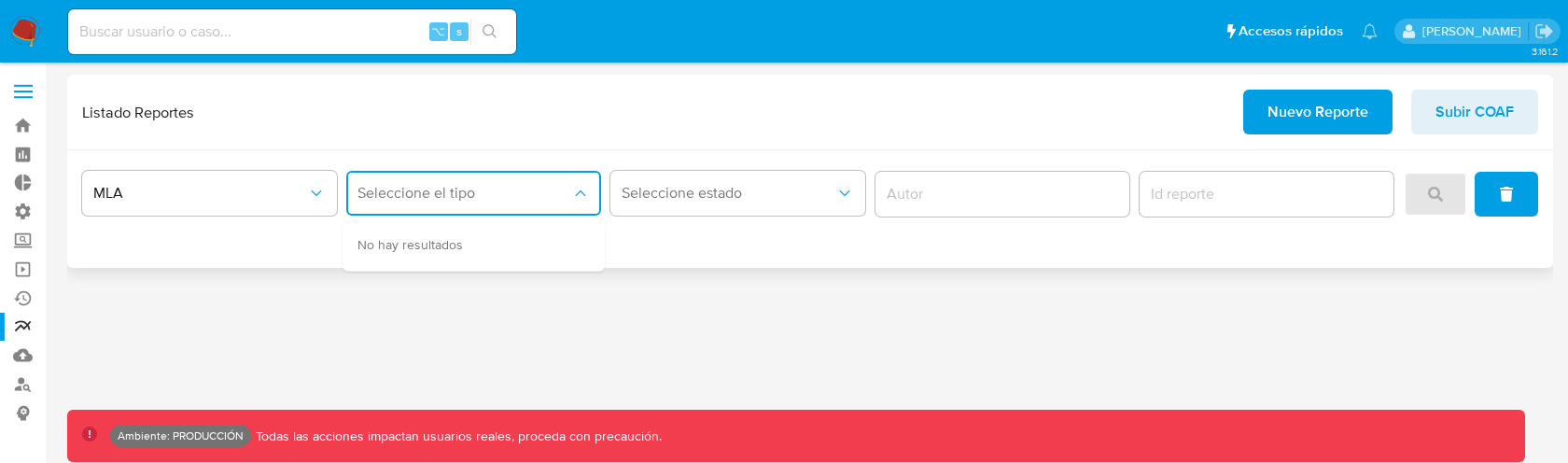
click at [483, 250] on div "No hay resultados" at bounding box center [473, 247] width 262 height 51
click at [212, 184] on span "MLA" at bounding box center [200, 193] width 213 height 19
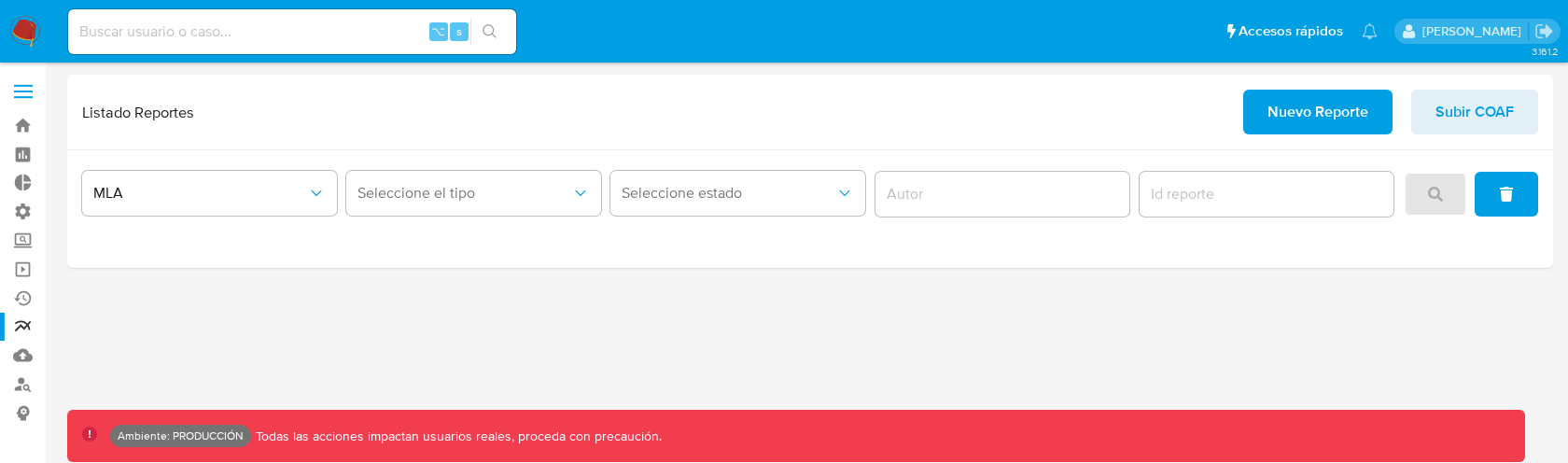
click at [1223, 301] on div "3.161.2 Ambiente: PRODUCCIÓN Todas las acciones impactan usuarios reales, proce…" at bounding box center [809, 263] width 1485 height 376
click at [1109, 323] on div "3.161.2 Ambiente: PRODUCCIÓN Todas las acciones impactan usuarios reales, proce…" at bounding box center [809, 263] width 1485 height 376
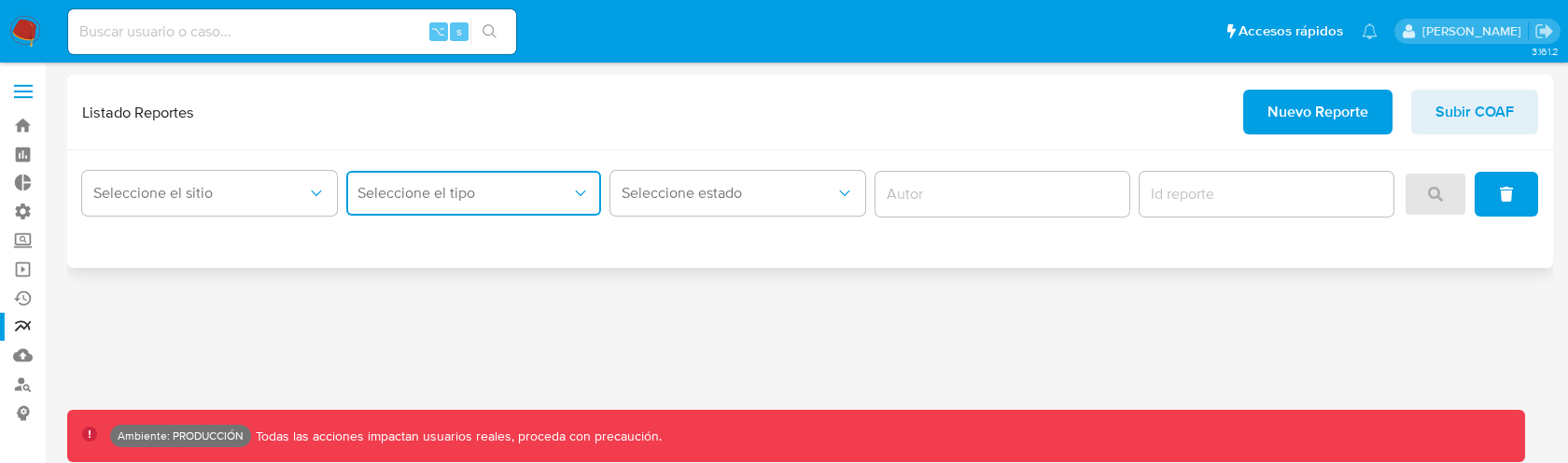
click at [455, 212] on button "Seleccione el tipo" at bounding box center [473, 193] width 255 height 45
click at [298, 209] on button "Seleccione el sitio" at bounding box center [209, 193] width 255 height 45
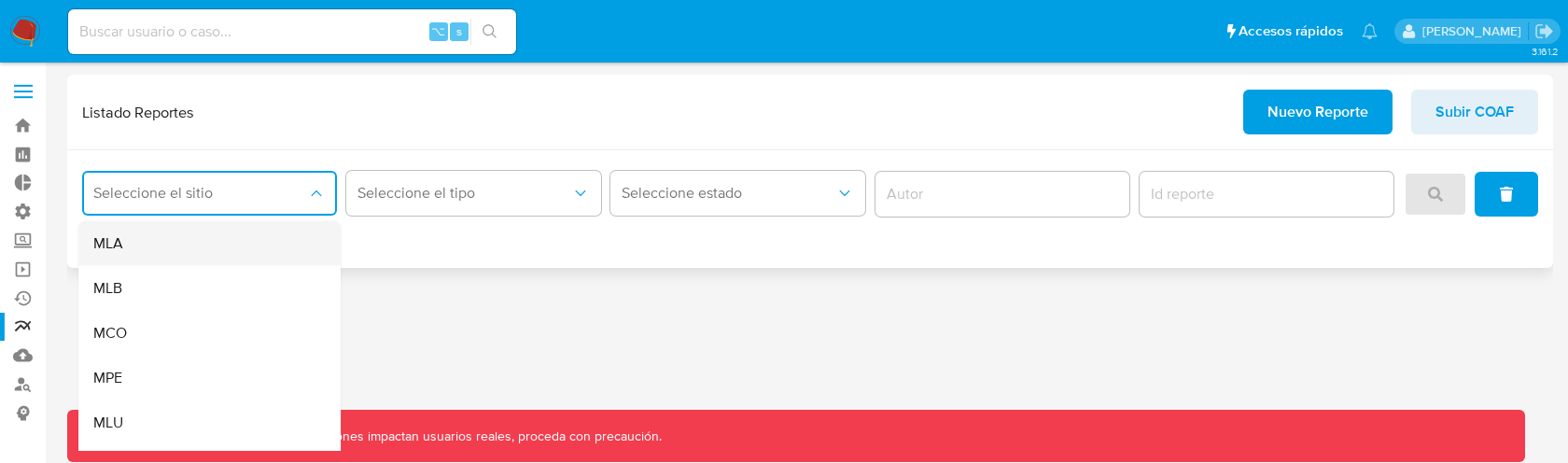
click at [192, 259] on div "MLA" at bounding box center [204, 244] width 221 height 45
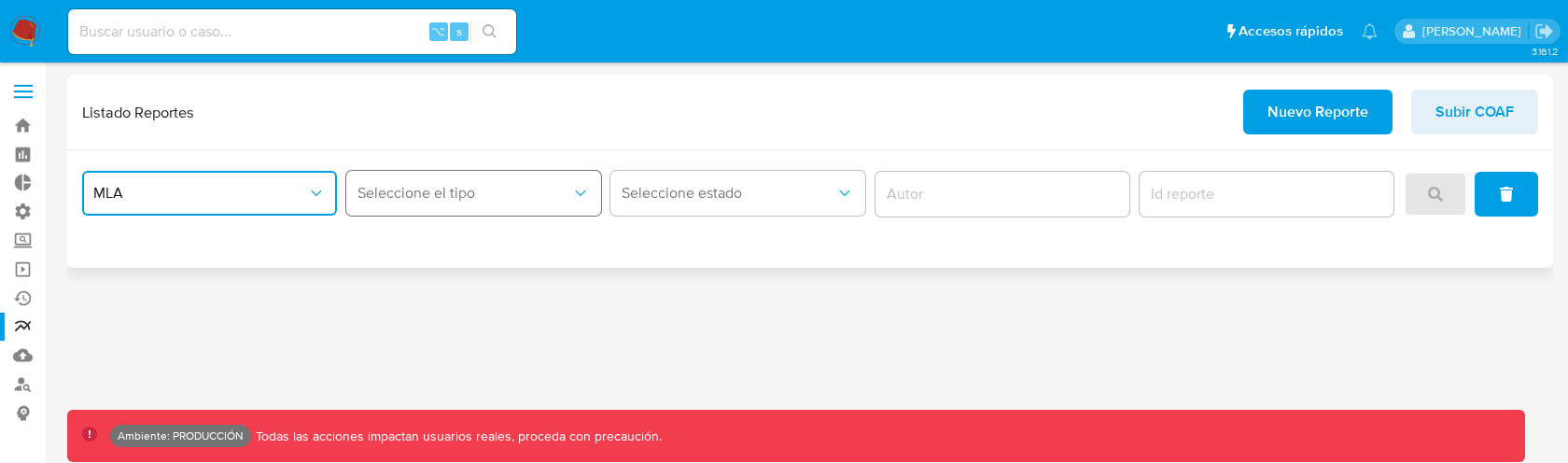
click at [461, 195] on span "Seleccione el tipo" at bounding box center [464, 193] width 213 height 19
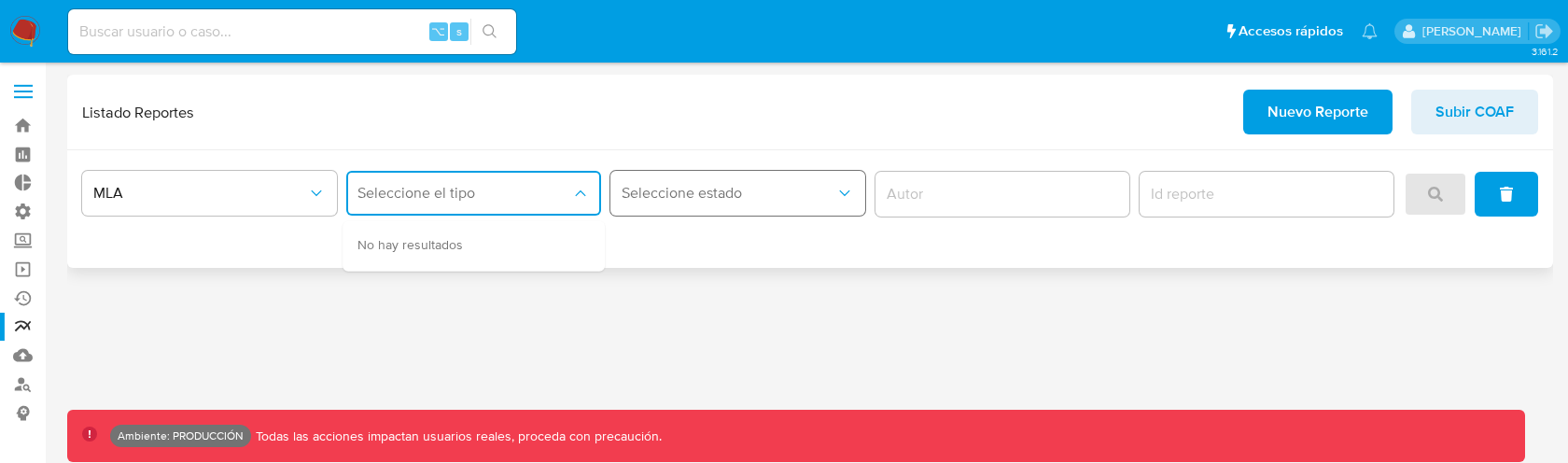
click at [768, 186] on span "Seleccione estado" at bounding box center [728, 193] width 213 height 19
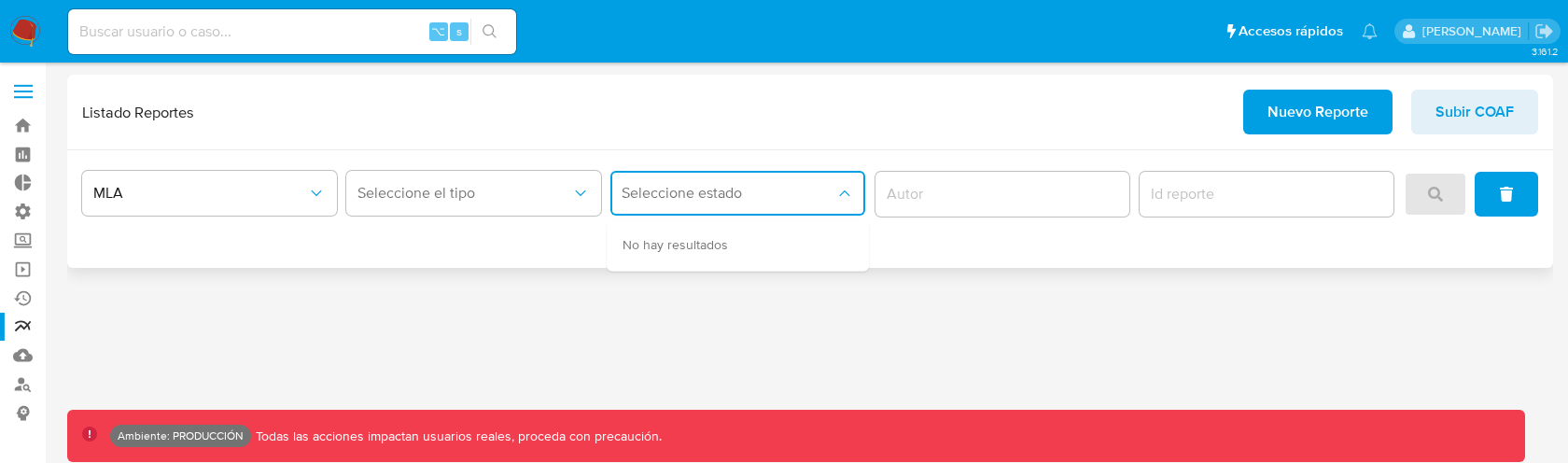
click at [715, 197] on span "Seleccione estado" at bounding box center [728, 193] width 213 height 19
click at [534, 213] on button "Seleccione el tipo" at bounding box center [473, 193] width 255 height 45
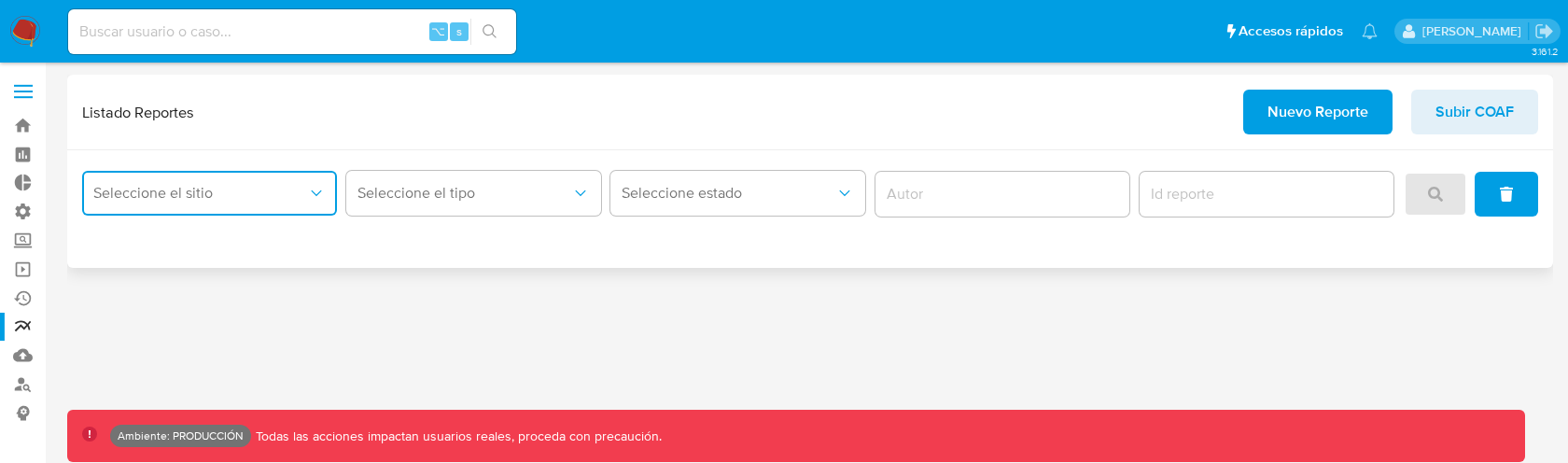
click at [190, 182] on button "Seleccione el sitio" at bounding box center [209, 193] width 255 height 45
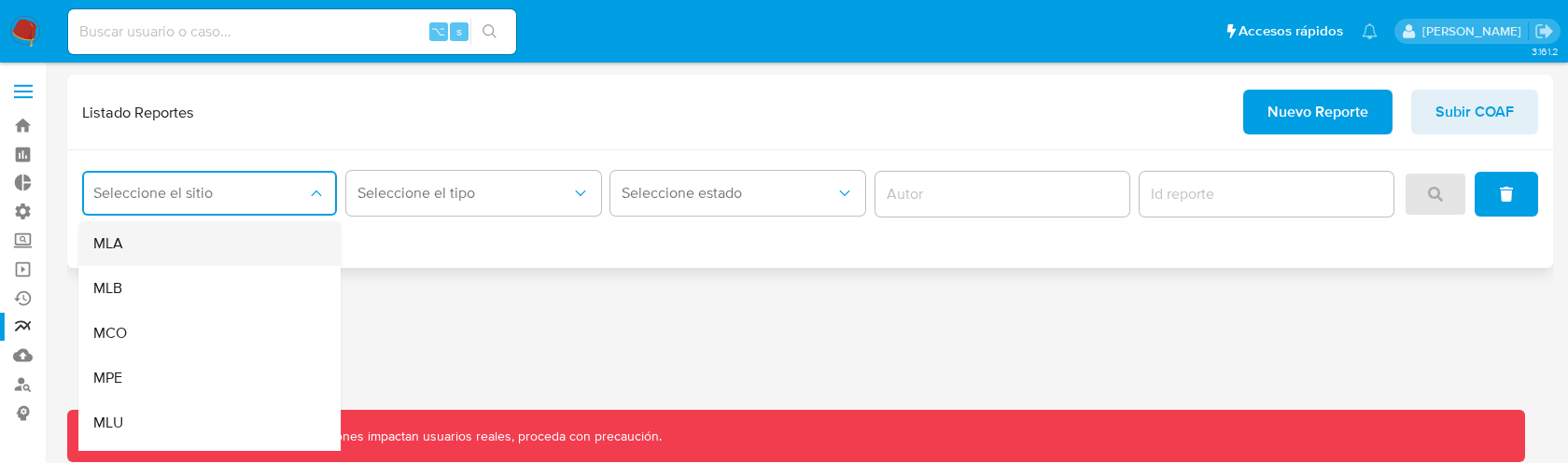
click at [168, 234] on div "MLA" at bounding box center [204, 244] width 221 height 45
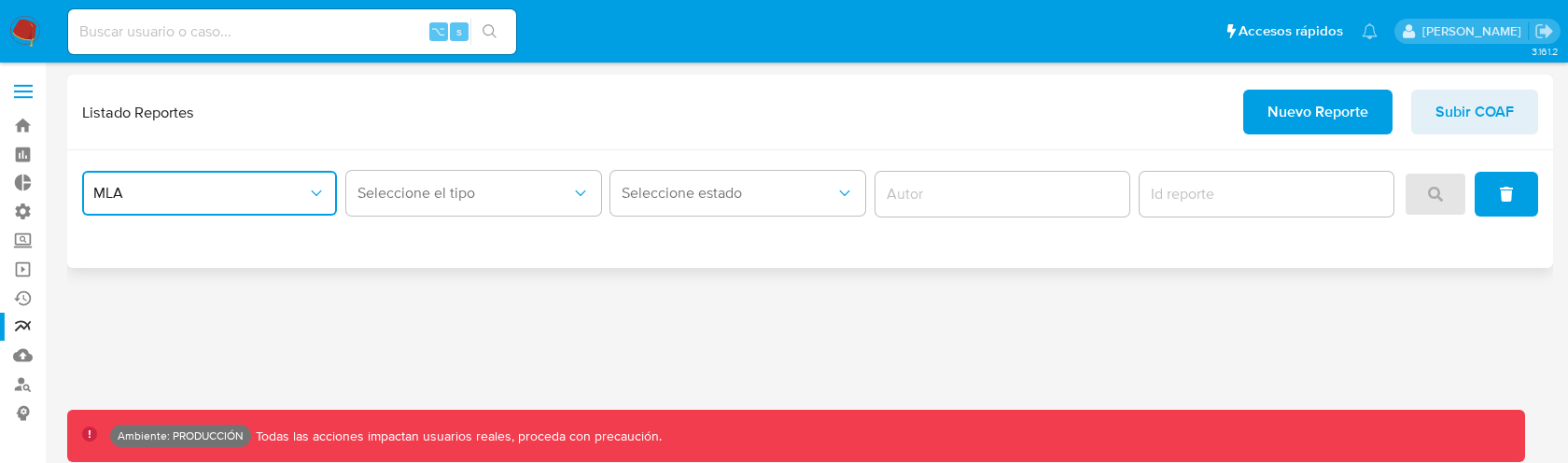
click at [224, 190] on span "MLA" at bounding box center [200, 193] width 213 height 19
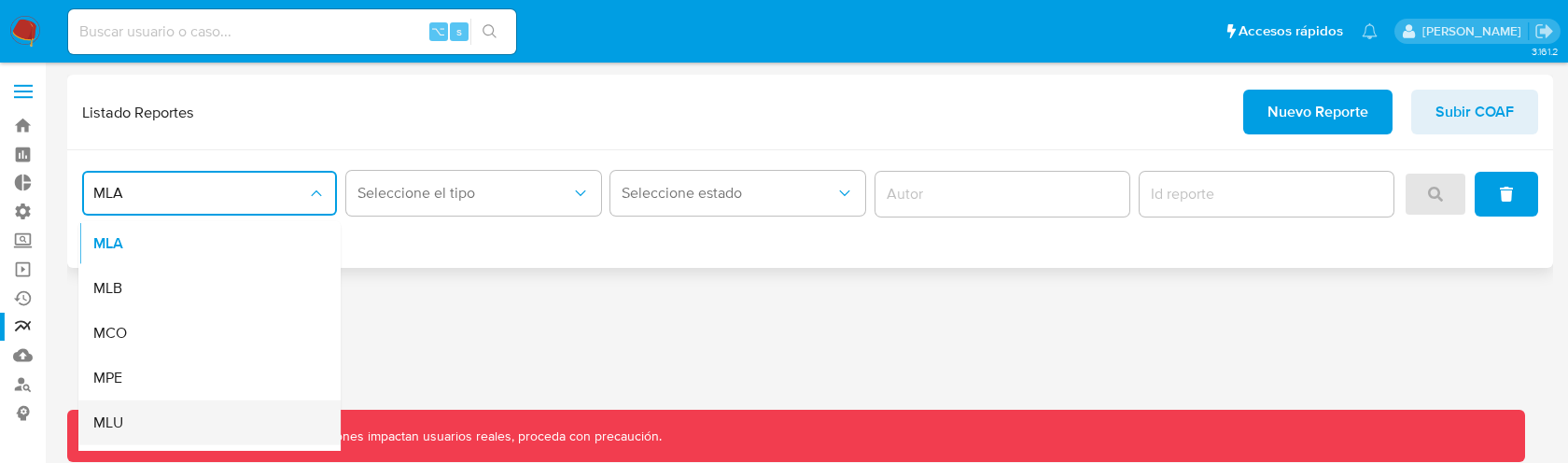
click at [143, 411] on div "MLU" at bounding box center [204, 423] width 221 height 45
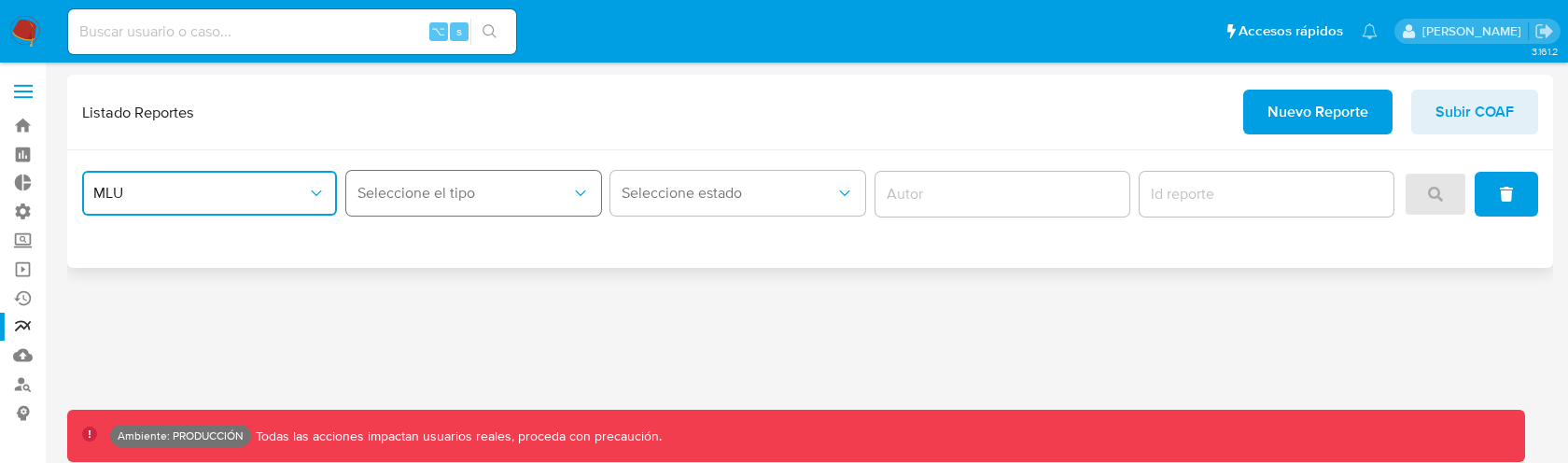
click at [457, 198] on span "Seleccione el tipo" at bounding box center [464, 193] width 213 height 19
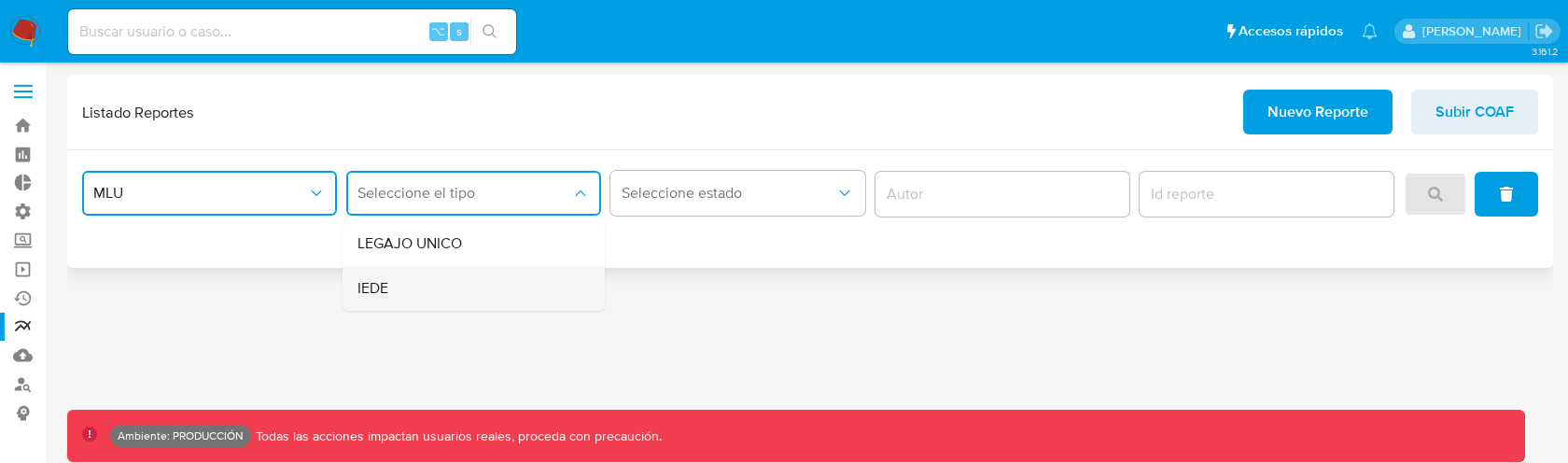
click at [436, 281] on div "IEDE" at bounding box center [467, 289] width 221 height 45
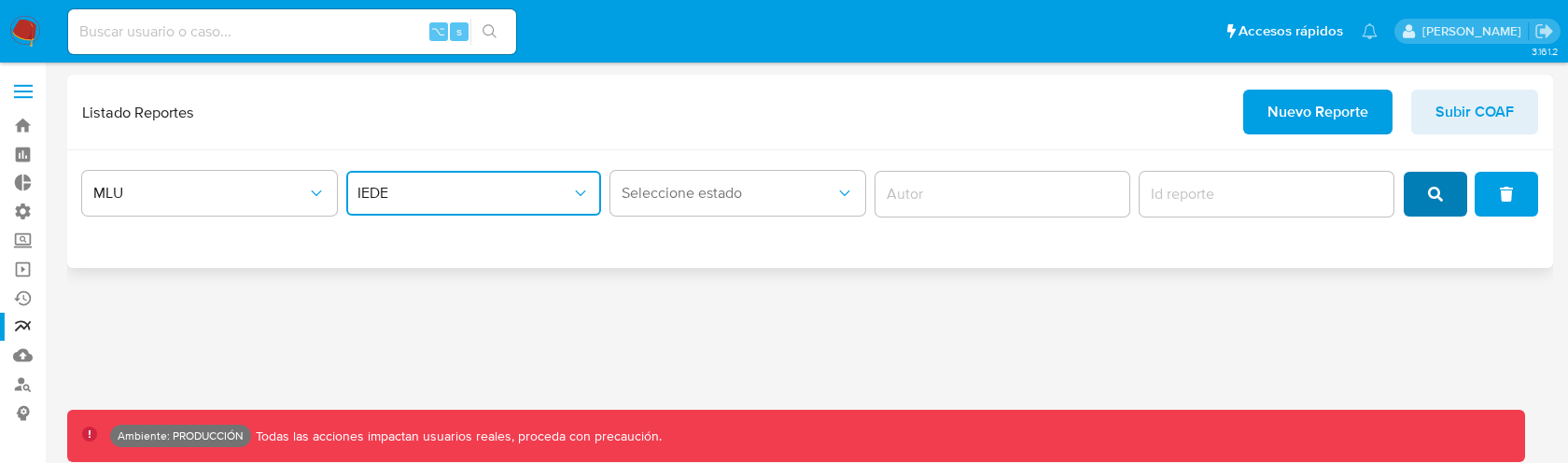
click at [1442, 195] on icon "search" at bounding box center [1435, 194] width 15 height 15
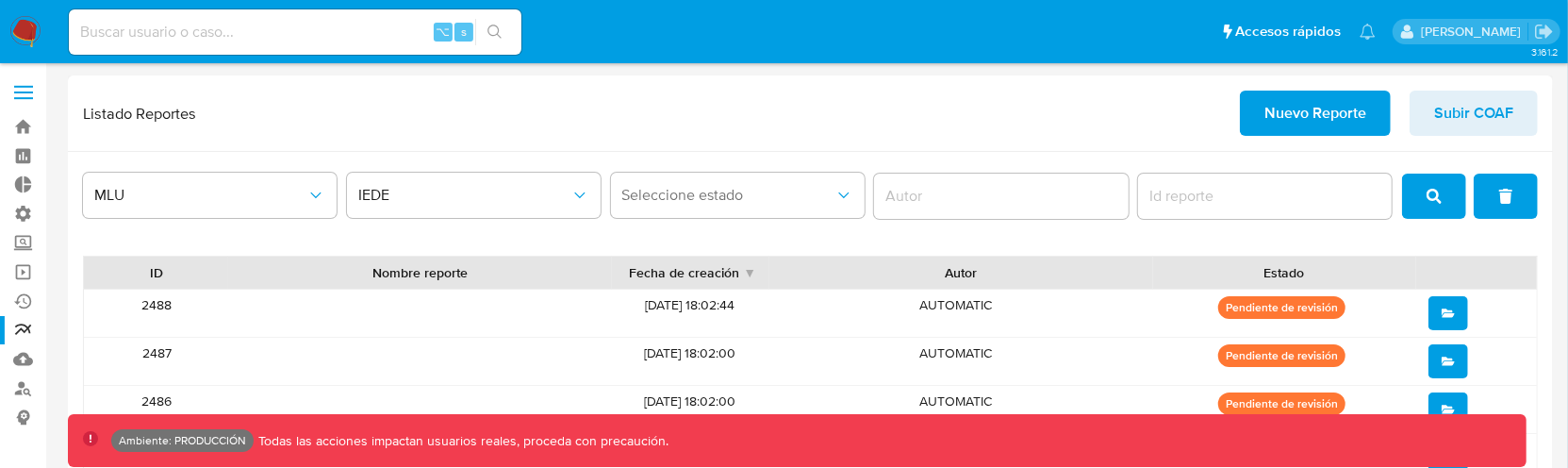
click at [841, 95] on div "Listado Reportes Nuevo Reporte Subir COAF" at bounding box center [810, 113] width 1456 height 45
click at [685, 206] on button "Seleccione estado" at bounding box center [738, 195] width 254 height 45
click at [242, 203] on span "MLU" at bounding box center [201, 195] width 213 height 19
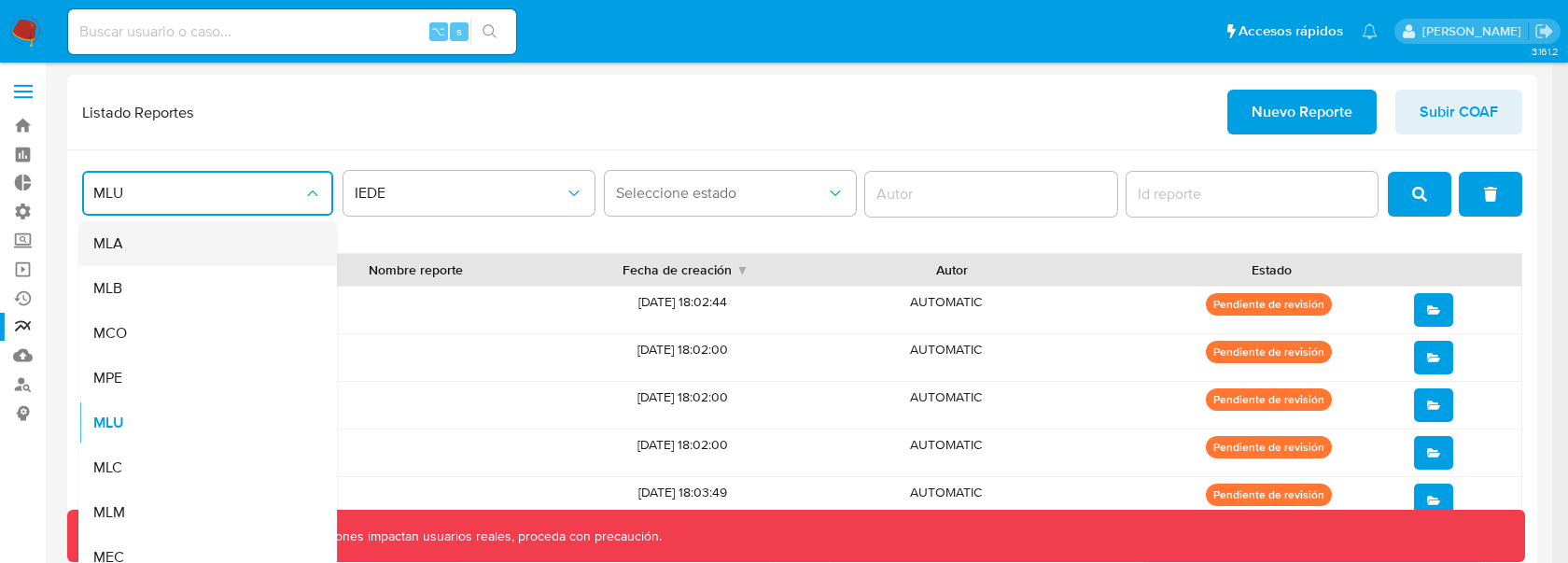
click at [155, 236] on div "MLA" at bounding box center [202, 244] width 217 height 45
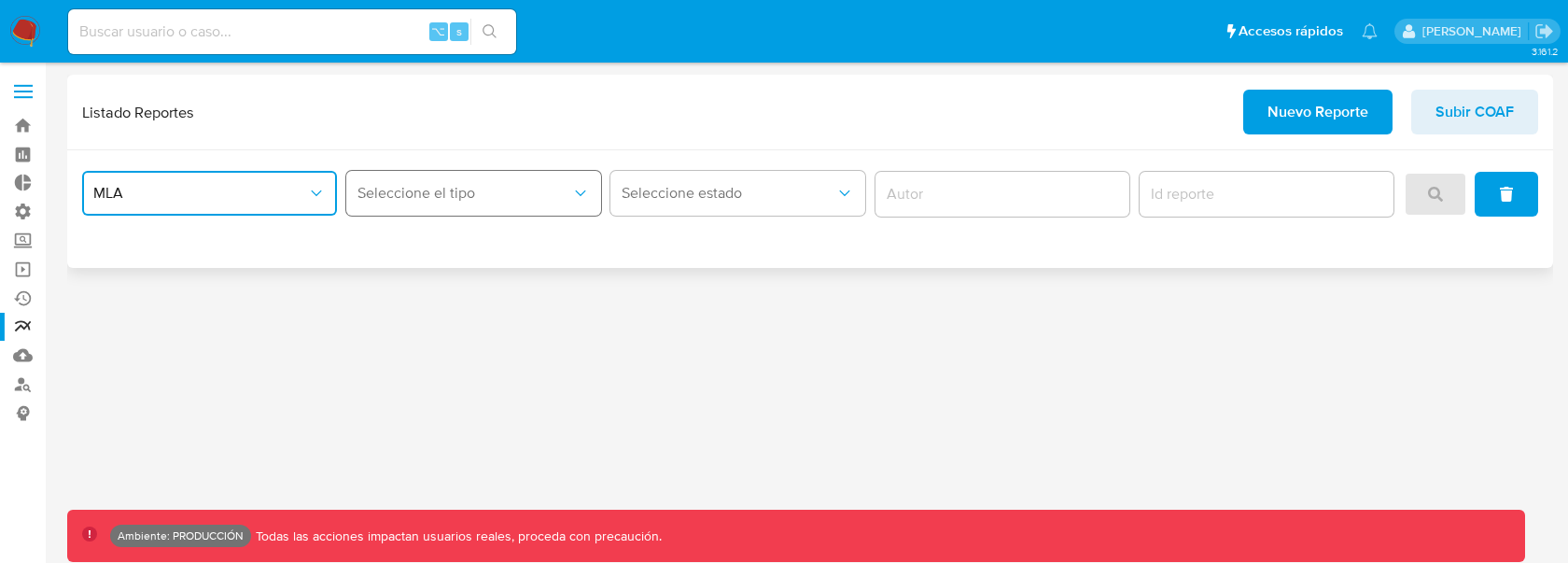
click at [375, 184] on span "Seleccione el tipo" at bounding box center [464, 193] width 213 height 19
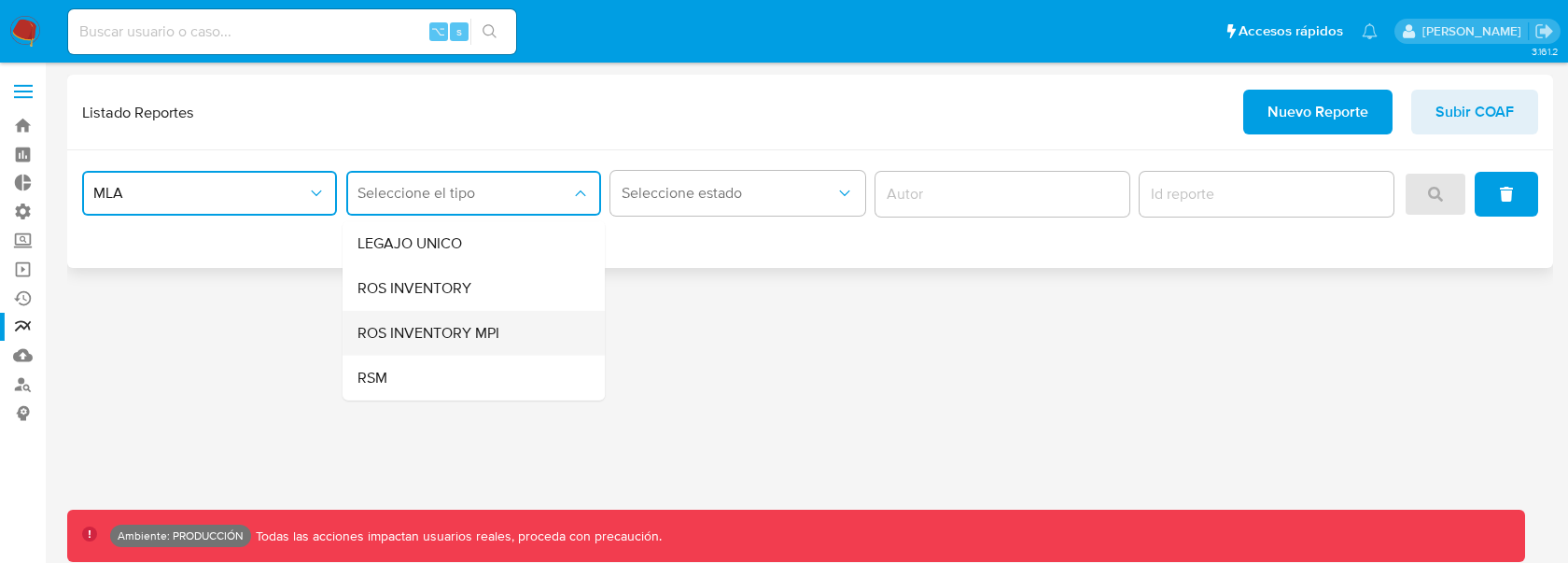
click at [479, 323] on span "ROS INVENTORY MPI" at bounding box center [429, 332] width 142 height 19
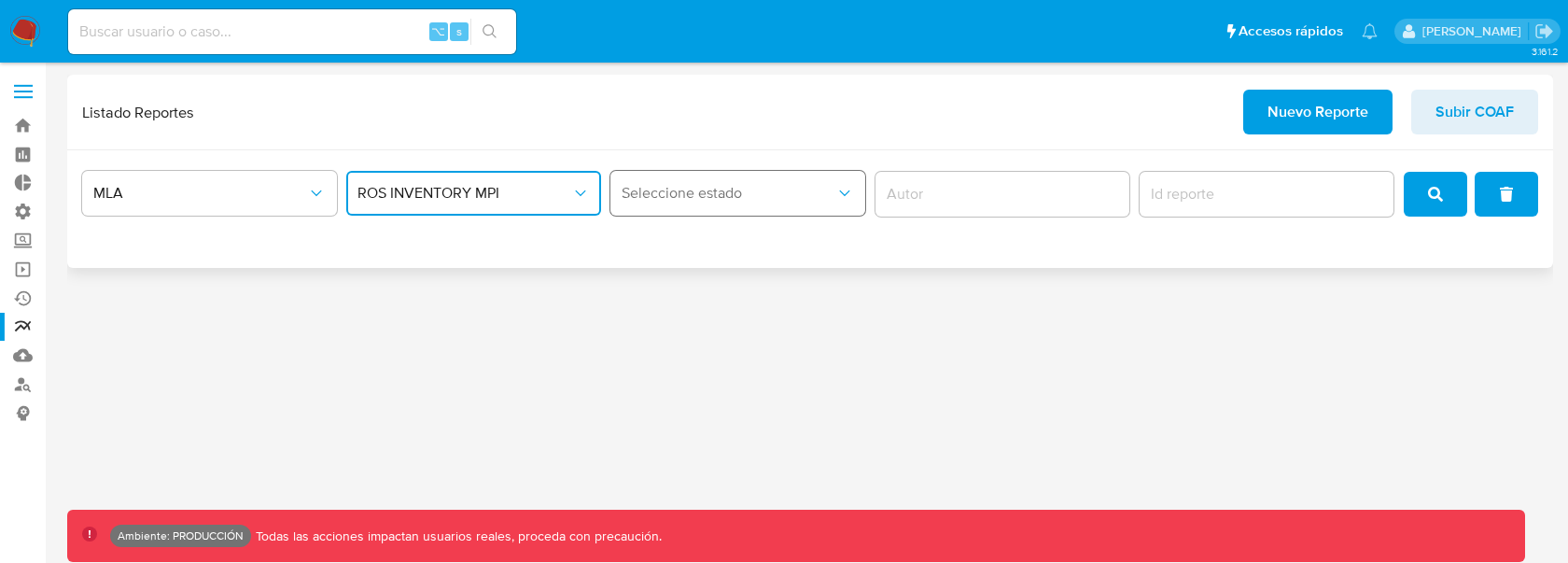
click at [682, 207] on button "Seleccione estado" at bounding box center [738, 193] width 255 height 45
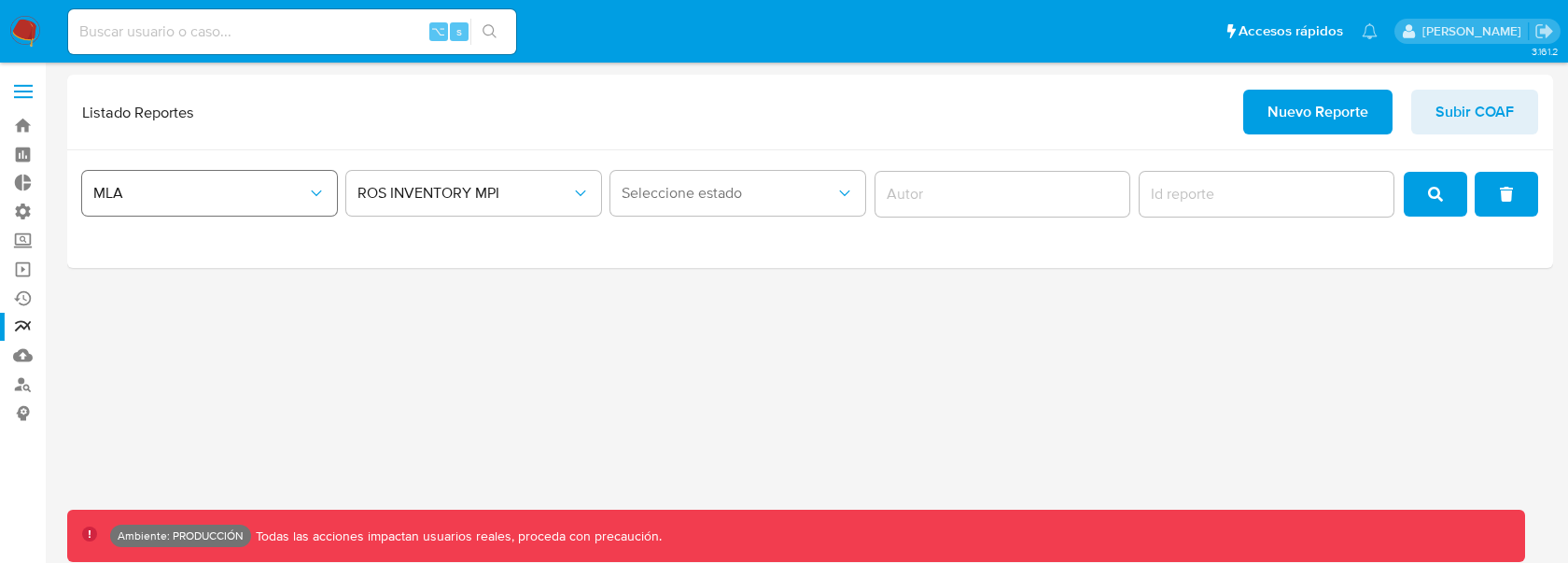
click at [286, 185] on span "MLA" at bounding box center [200, 193] width 213 height 19
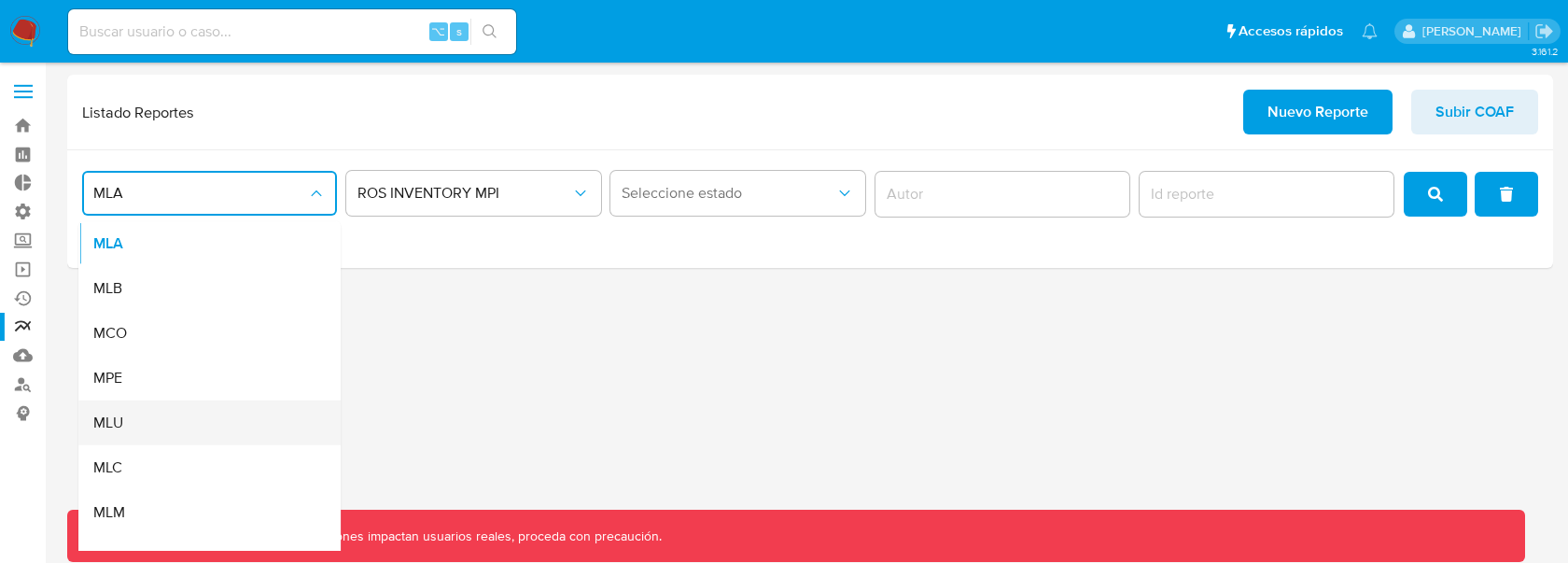
click at [155, 434] on div "MLU" at bounding box center [204, 423] width 221 height 45
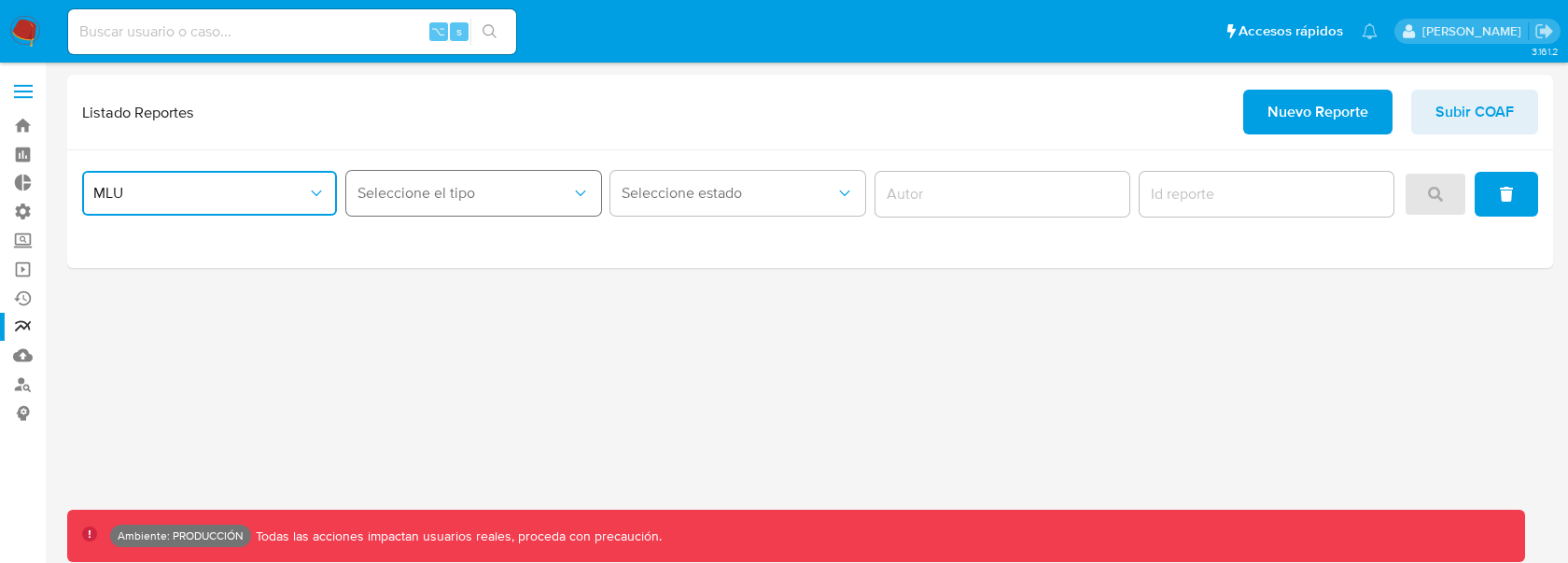
click at [429, 170] on button "Seleccione el tipo" at bounding box center [473, 193] width 255 height 45
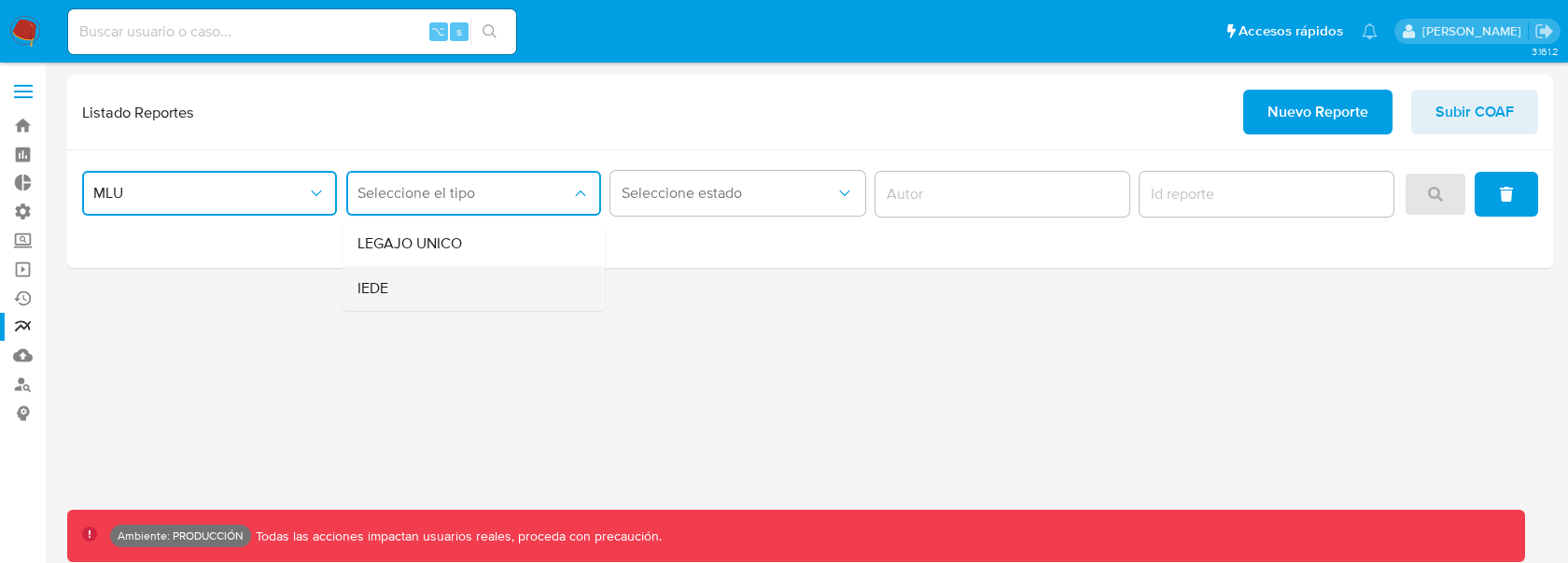
click at [419, 292] on div "IEDE" at bounding box center [467, 288] width 221 height 45
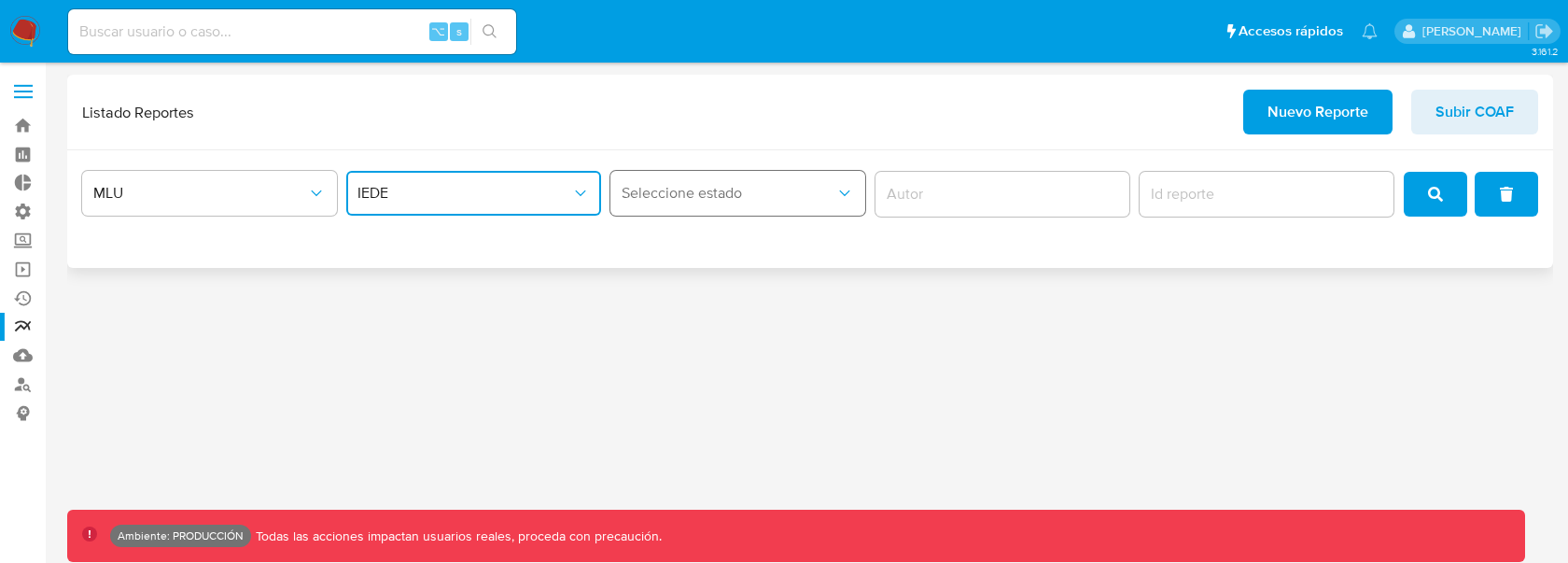
click at [670, 187] on span "Seleccione estado" at bounding box center [728, 193] width 213 height 19
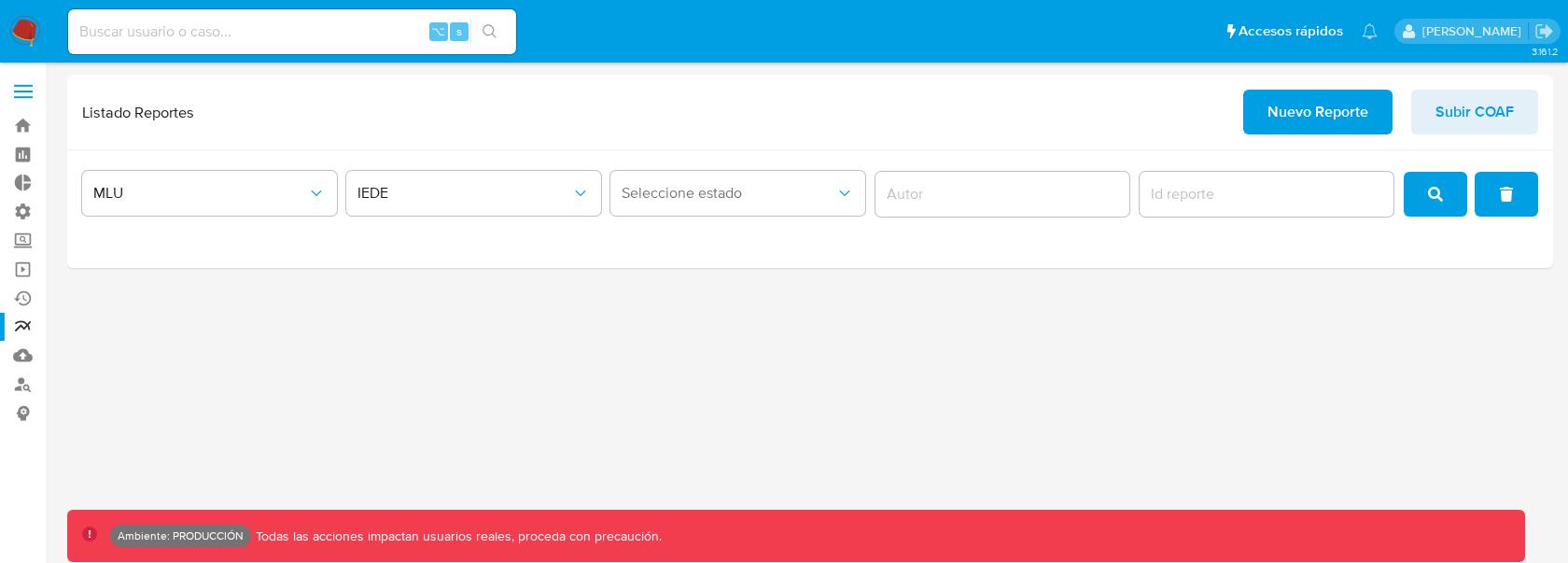
click at [1093, 363] on div "3.161.2 Ambiente: PRODUCCIÓN Todas las acciones impactan usuarios reales, proce…" at bounding box center [809, 313] width 1485 height 476
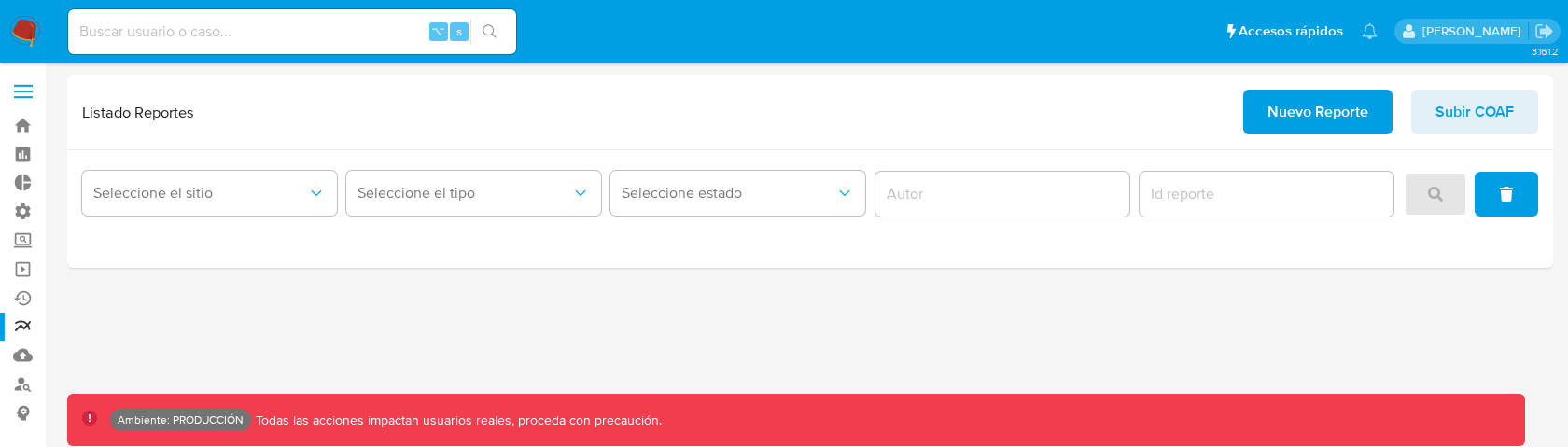
click at [691, 295] on div "3.161.2 Ambiente: PRODUCCIÓN Todas las acciones impactan usuarios reales, proce…" at bounding box center [809, 255] width 1485 height 360
click at [455, 315] on div "3.161.2 Ambiente: PRODUCCIÓN Todas las acciones impactan usuarios reales, proce…" at bounding box center [809, 255] width 1485 height 360
click at [715, 322] on div "3.161.2 Ambiente: PRODUCCIÓN Todas las acciones impactan usuarios reales, proce…" at bounding box center [809, 255] width 1485 height 360
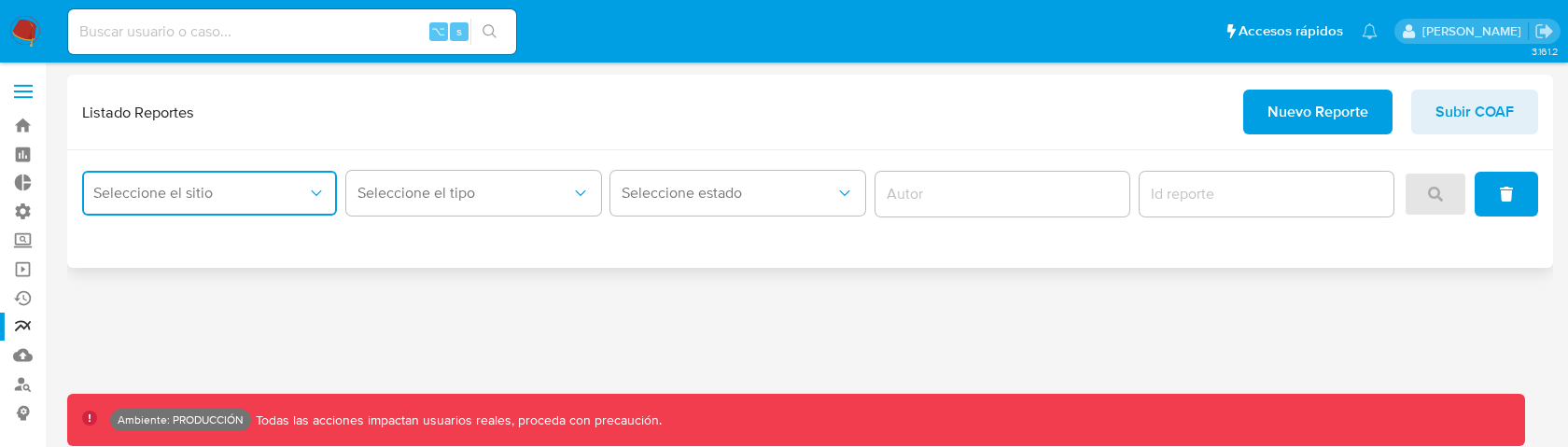
click at [277, 195] on span "Seleccione el sitio" at bounding box center [200, 193] width 213 height 19
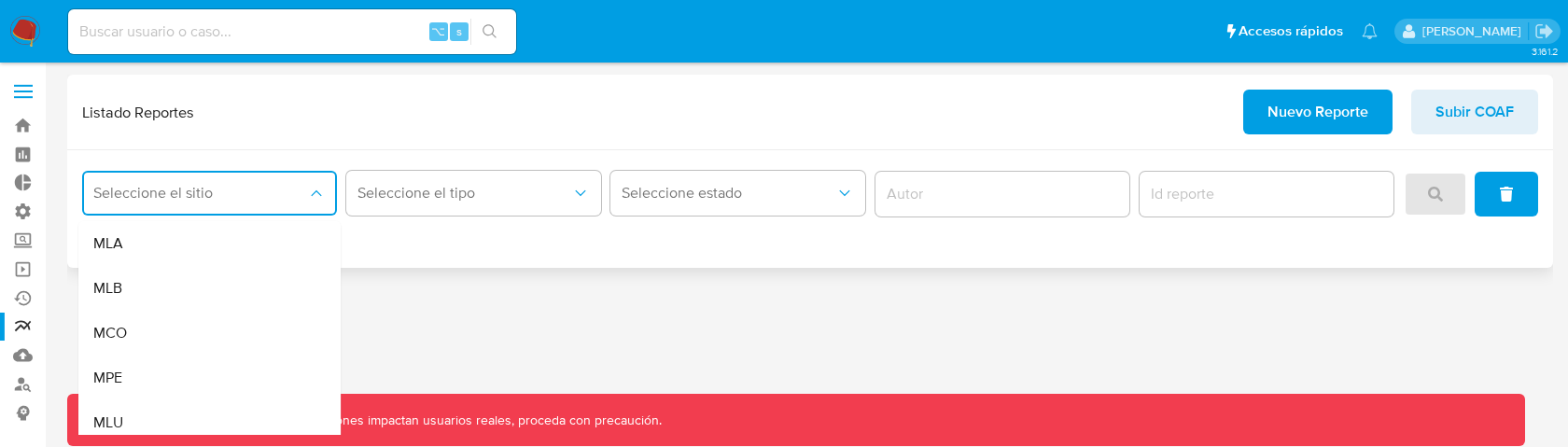
click at [222, 249] on div "MLA" at bounding box center [204, 243] width 221 height 45
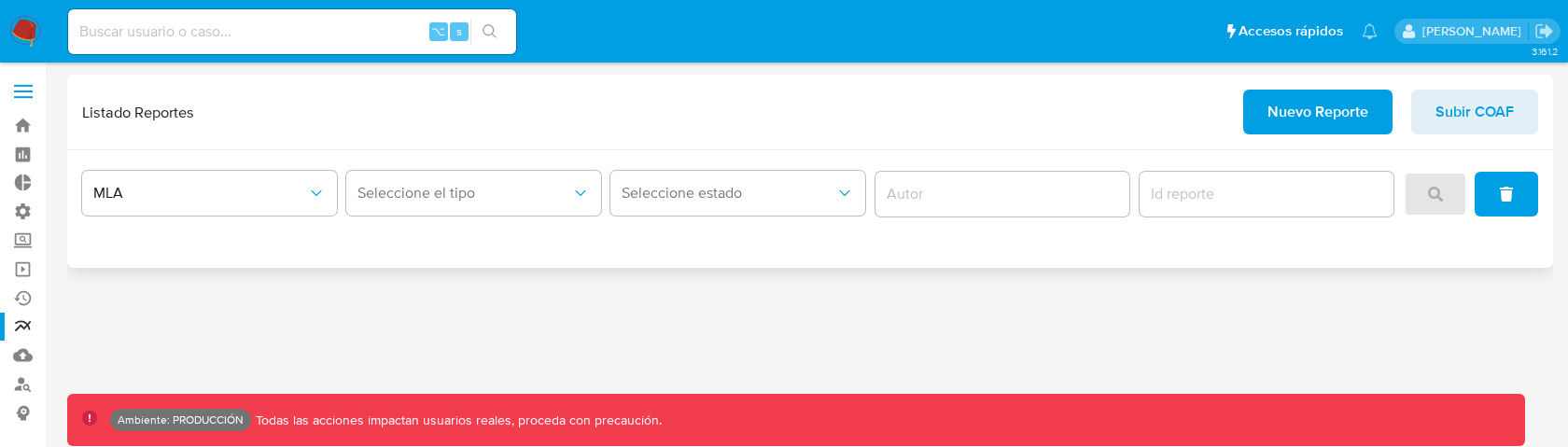
click at [479, 168] on div "Seleccione el tipo" at bounding box center [473, 194] width 255 height 57
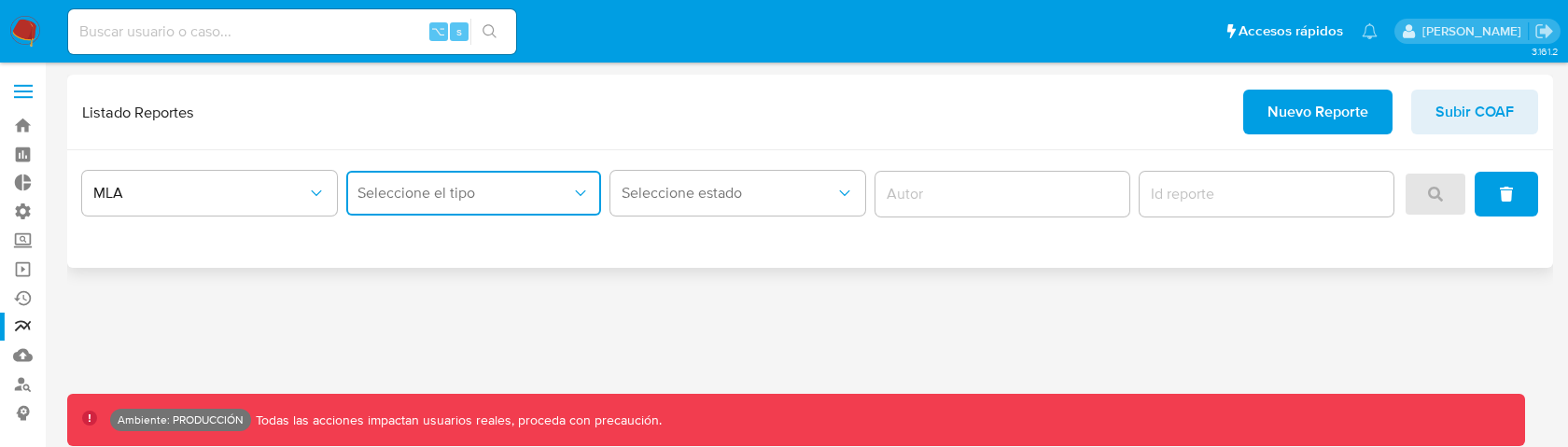
click at [471, 206] on button "Seleccione el tipo" at bounding box center [473, 193] width 255 height 45
click at [492, 279] on div "Inventario ROS MPI" at bounding box center [467, 288] width 221 height 45
click at [709, 182] on button "Seleccione estado" at bounding box center [738, 193] width 255 height 45
drag, startPoint x: 709, startPoint y: 182, endPoint x: 636, endPoint y: 197, distance: 74.5
click at [709, 182] on button "Seleccione estado" at bounding box center [738, 193] width 255 height 45
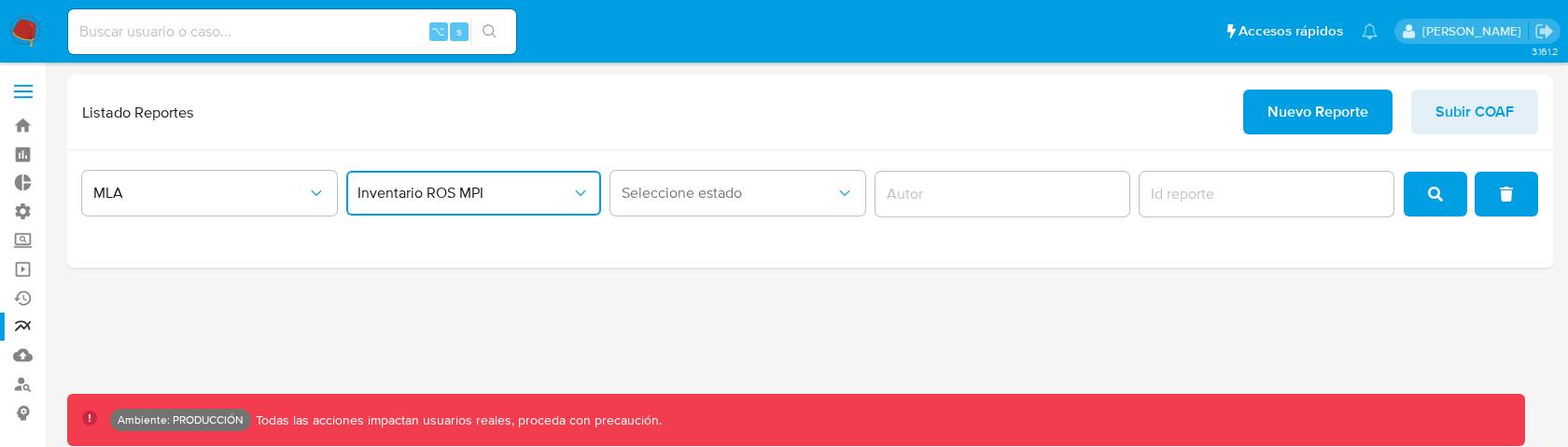
click at [559, 192] on span "Inventario ROS MPI" at bounding box center [464, 193] width 213 height 19
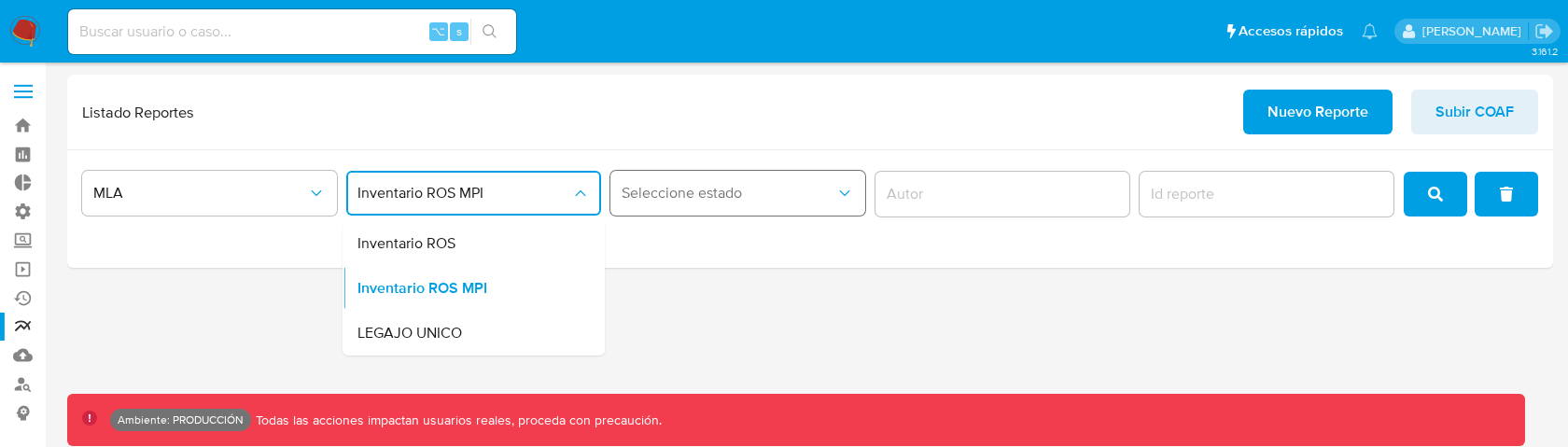
click at [695, 191] on span "Seleccione estado" at bounding box center [728, 193] width 213 height 19
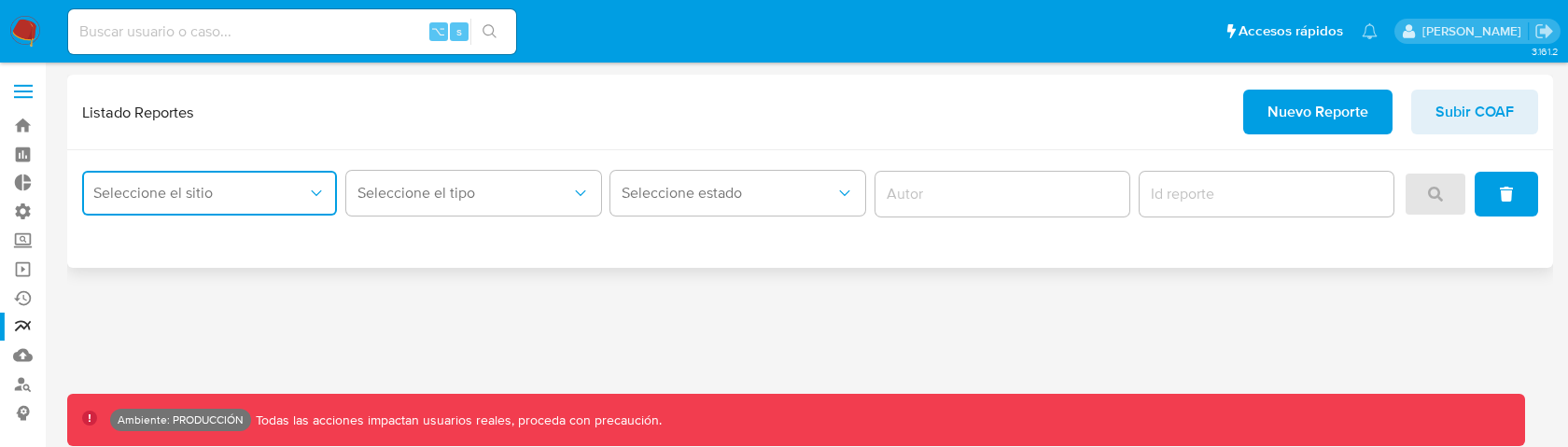
click at [314, 178] on button "Seleccione el sitio" at bounding box center [209, 193] width 255 height 45
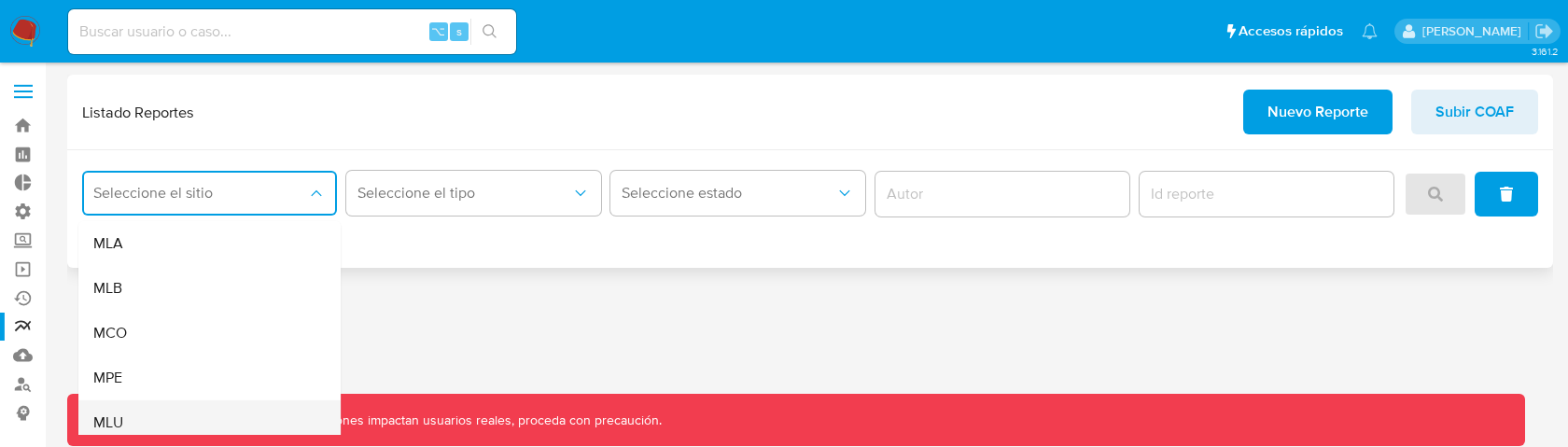
drag, startPoint x: 223, startPoint y: 239, endPoint x: 175, endPoint y: 412, distance: 179.5
click at [175, 412] on ul "MLA MLB MCO MPE MLU MLC MLM MEC" at bounding box center [208, 400] width 262 height 358
click at [175, 412] on div "MLU" at bounding box center [204, 423] width 221 height 45
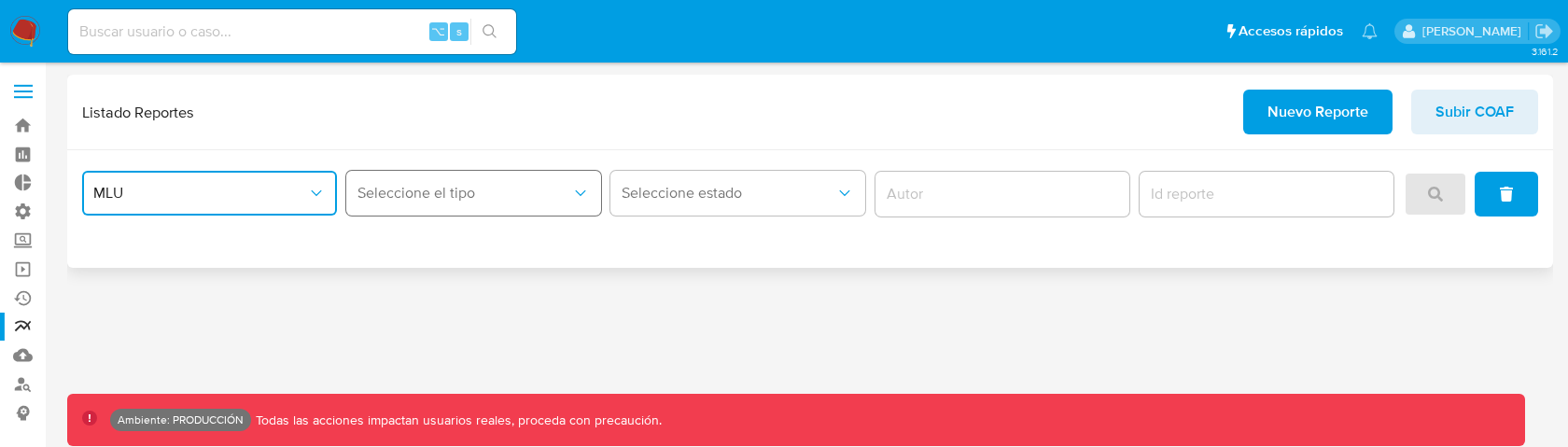
click at [403, 184] on span "Seleccione el tipo" at bounding box center [464, 193] width 213 height 19
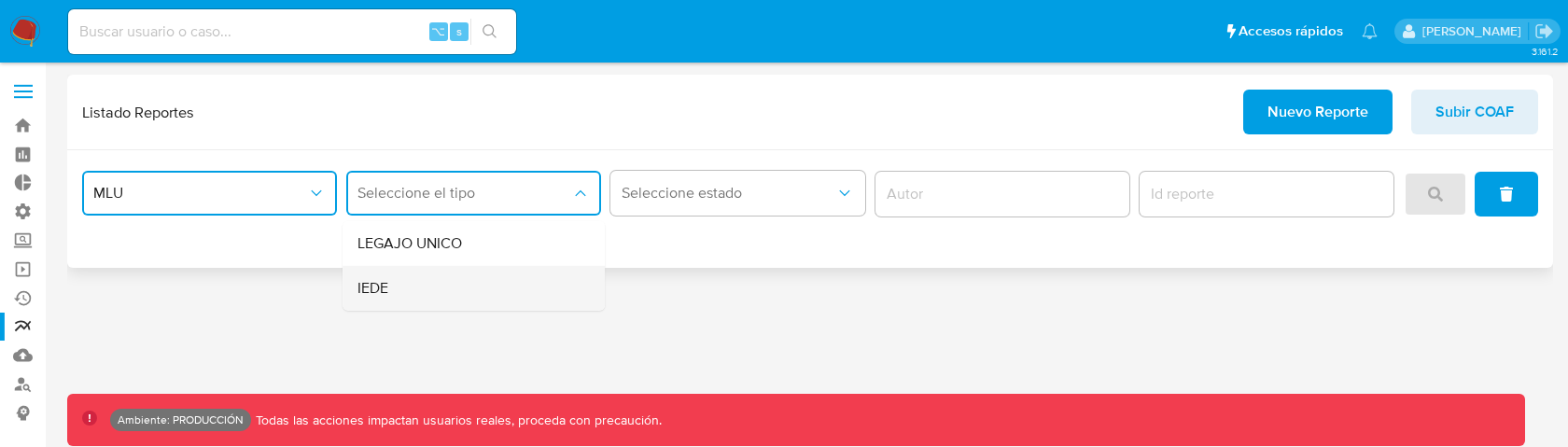
click at [504, 278] on div "IEDE" at bounding box center [467, 288] width 221 height 45
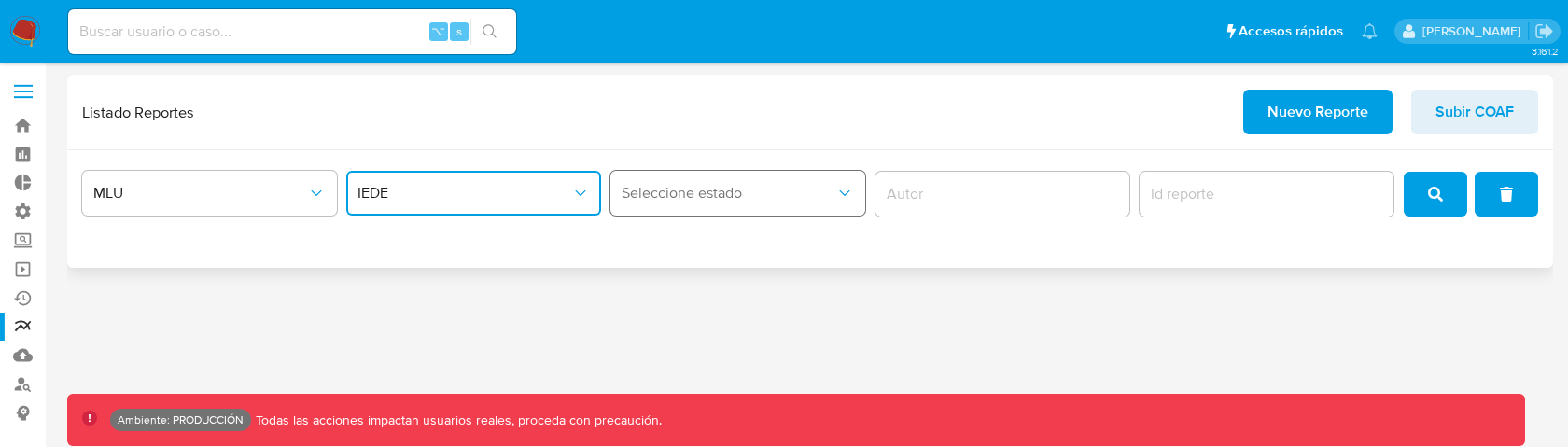
click at [732, 176] on button "Seleccione estado" at bounding box center [738, 193] width 255 height 45
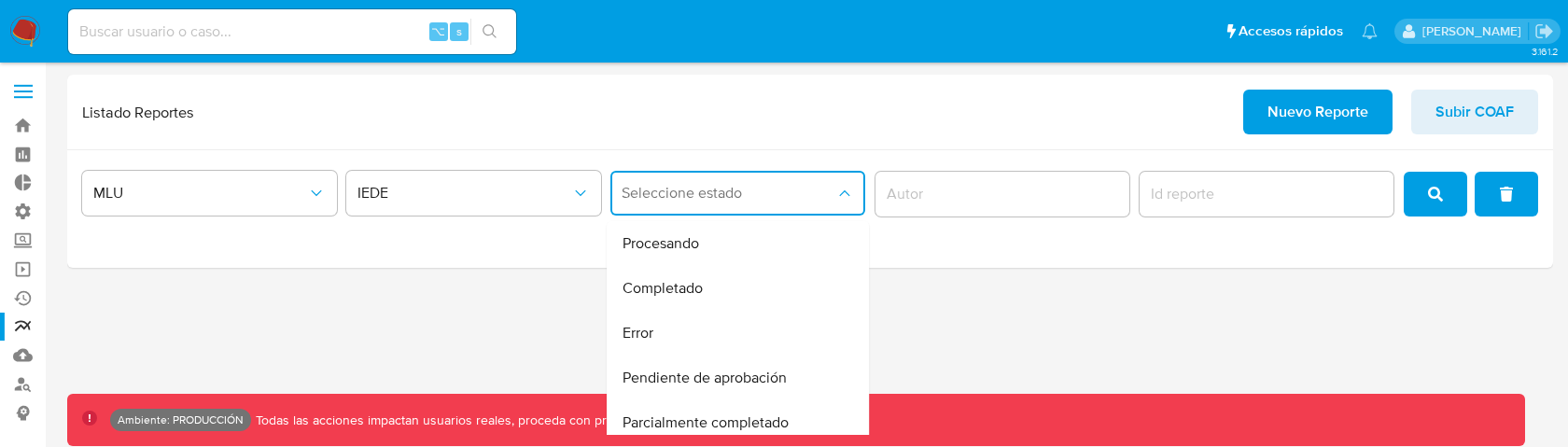
click at [1034, 307] on div "3.161.2 Ambiente: PRODUCCIÓN Todas las acciones impactan usuarios reales, proce…" at bounding box center [809, 255] width 1485 height 360
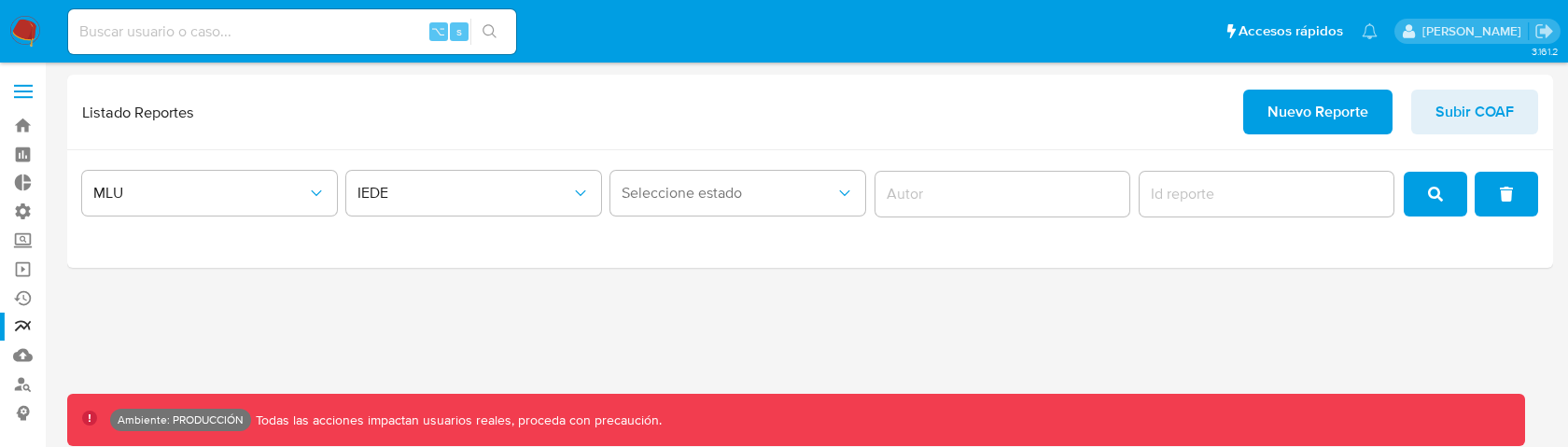
click at [1141, 374] on div "3.161.2 Ambiente: PRODUCCIÓN Todas las acciones impactan usuarios reales, proce…" at bounding box center [809, 255] width 1485 height 360
click at [387, 272] on div "3.161.2 Ambiente: PRODUCCIÓN Todas las acciones impactan usuarios reales, proce…" at bounding box center [809, 255] width 1485 height 360
click at [329, 267] on div "3.161.2 Ambiente: PRODUCCIÓN Todas las acciones impactan usuarios reales, proce…" at bounding box center [809, 255] width 1485 height 360
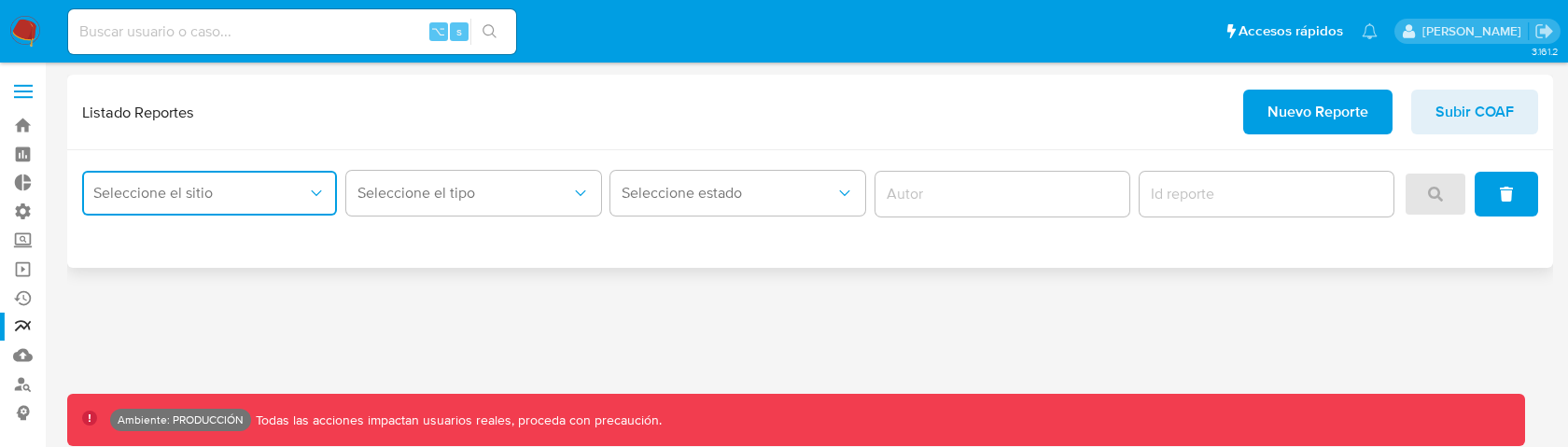
click at [307, 189] on icon "site_id" at bounding box center [316, 193] width 19 height 19
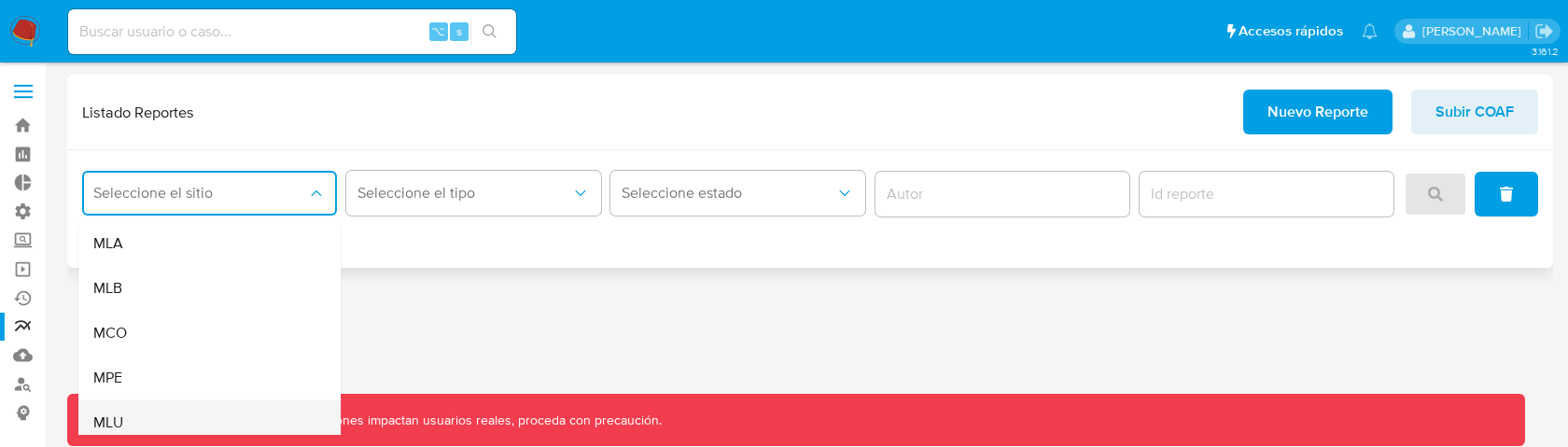
click at [183, 403] on div "MLU" at bounding box center [204, 423] width 221 height 45
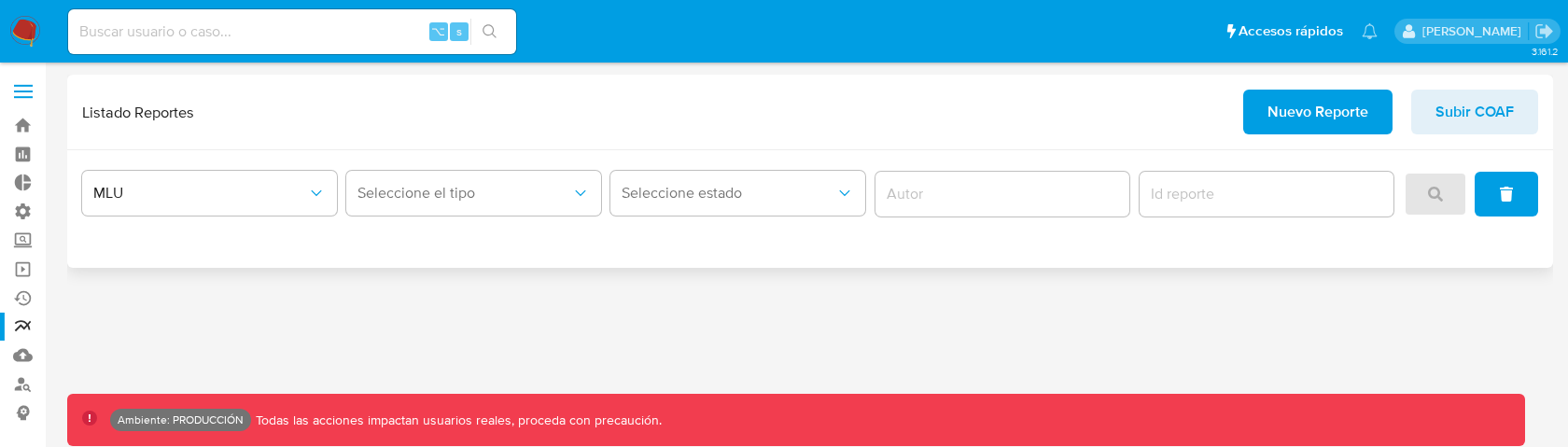
click at [367, 248] on div "MLU Seleccione el tipo Seleccione estado" at bounding box center [809, 208] width 1485 height 118
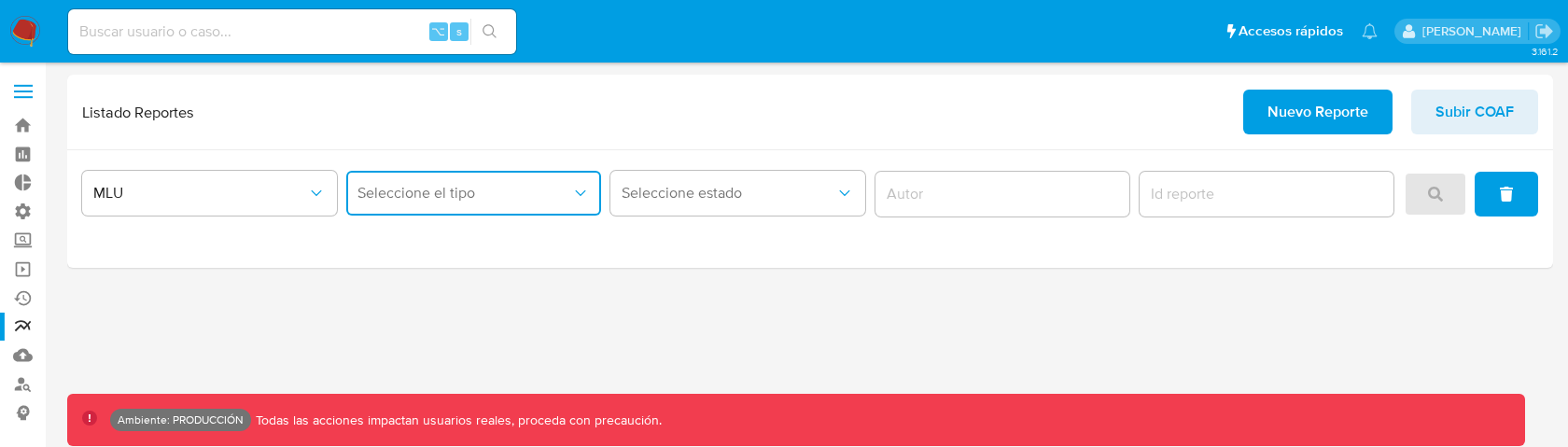
click at [413, 195] on span "Seleccione el tipo" at bounding box center [464, 193] width 213 height 19
click at [420, 275] on div "IEDE" at bounding box center [467, 288] width 221 height 45
click at [689, 175] on button "Seleccione estado" at bounding box center [738, 193] width 255 height 45
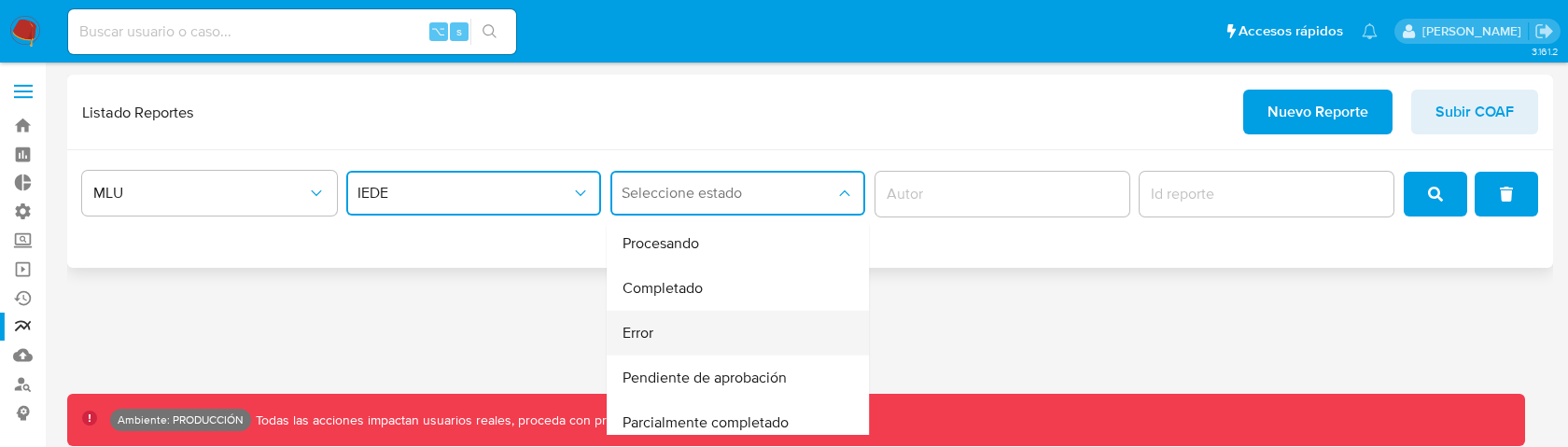
click at [697, 343] on div "Error" at bounding box center [732, 333] width 221 height 45
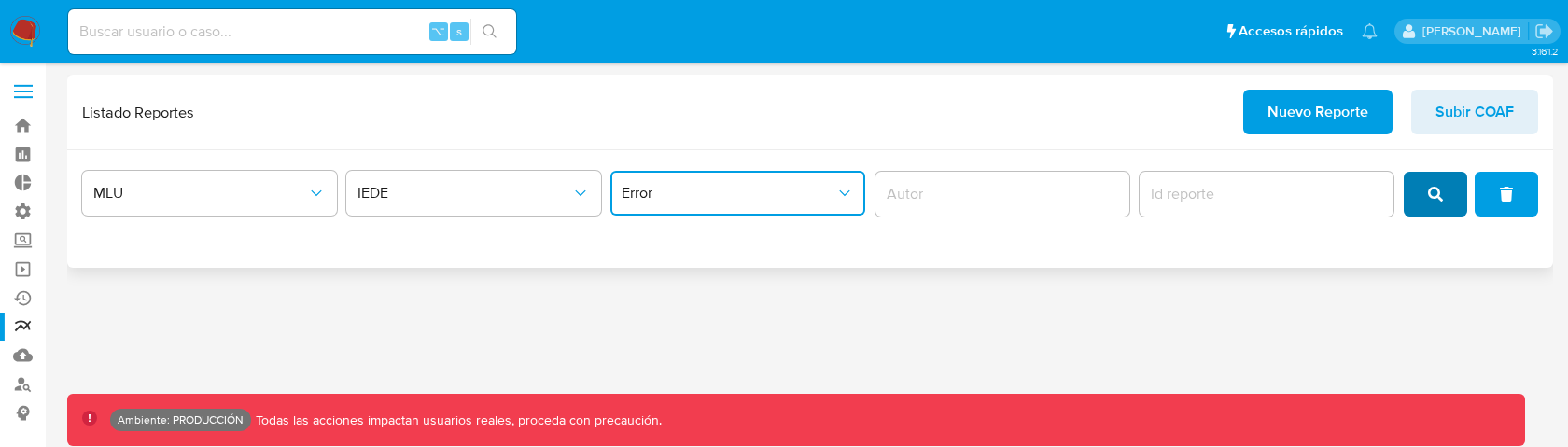
click at [1426, 181] on button "search" at bounding box center [1435, 194] width 63 height 45
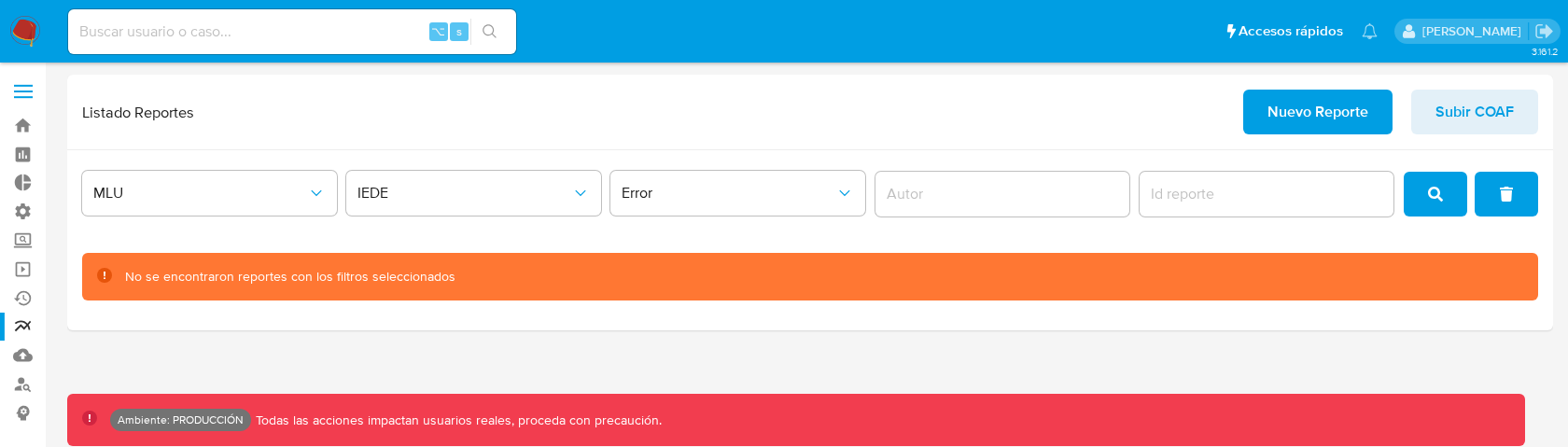
click at [861, 220] on div "Error" at bounding box center [738, 194] width 255 height 57
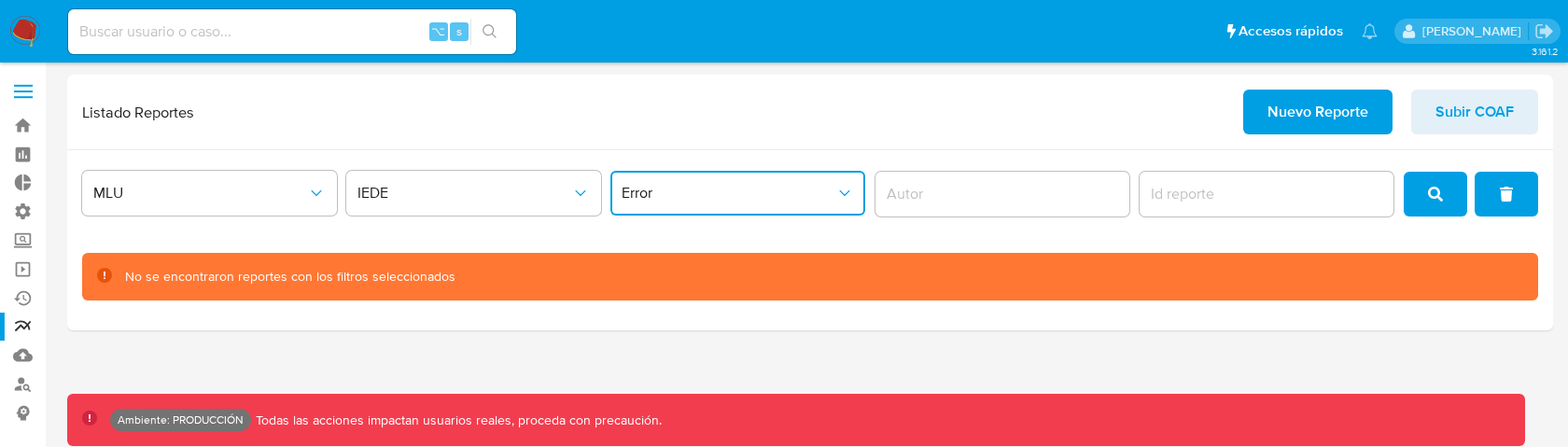
click at [835, 208] on button "Error" at bounding box center [738, 193] width 255 height 45
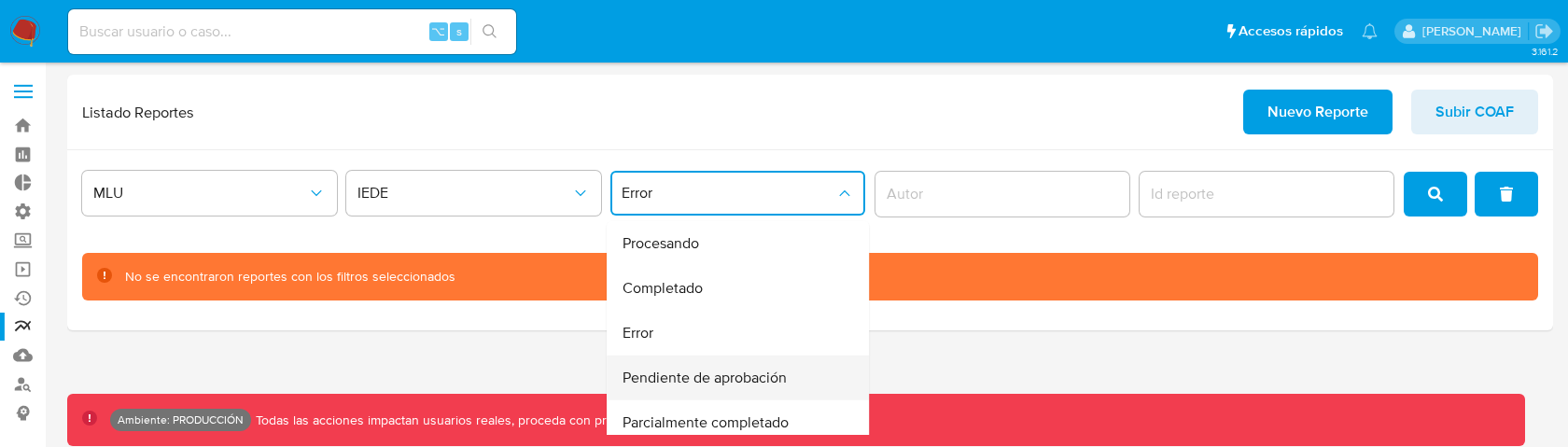
click at [761, 391] on div "Pendiente de aprobación" at bounding box center [732, 378] width 221 height 45
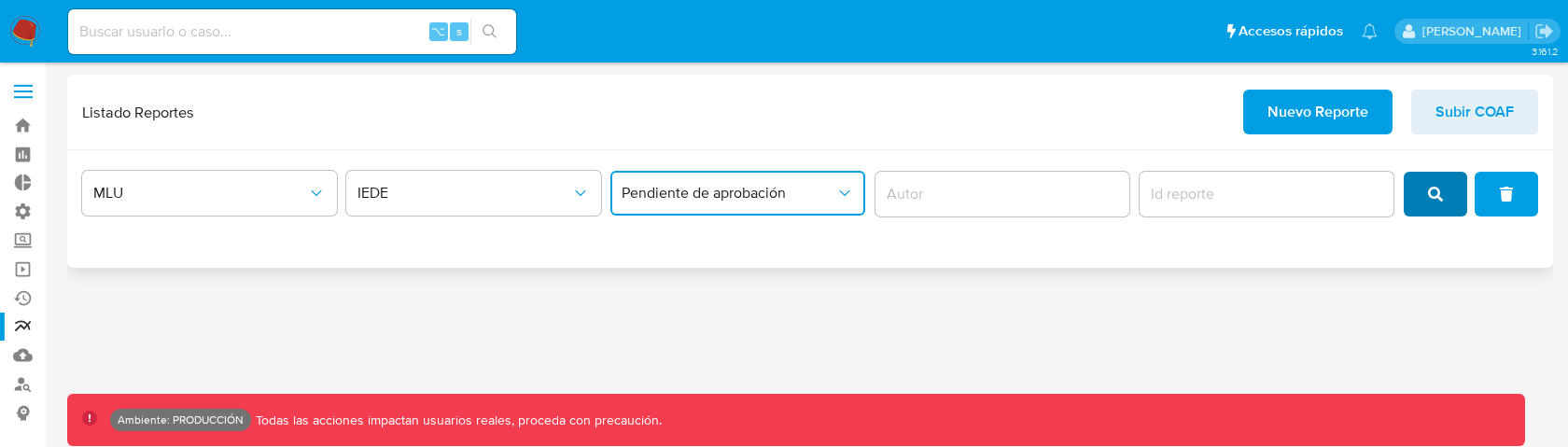
click at [1428, 202] on span "search" at bounding box center [1435, 194] width 15 height 41
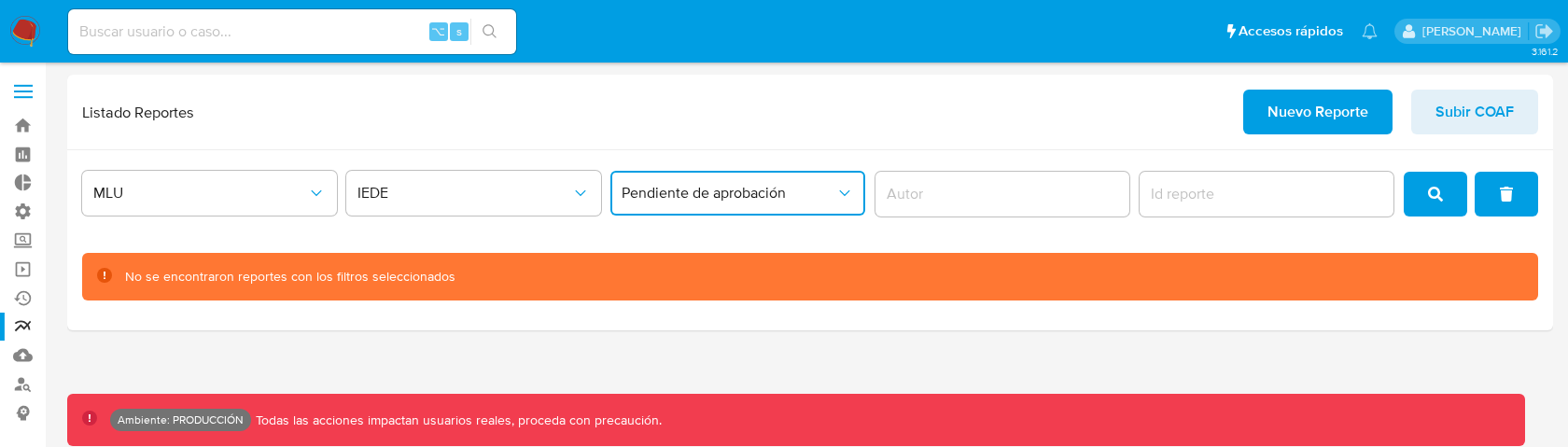
click at [754, 192] on span "Pendiente de aprobación" at bounding box center [728, 193] width 213 height 19
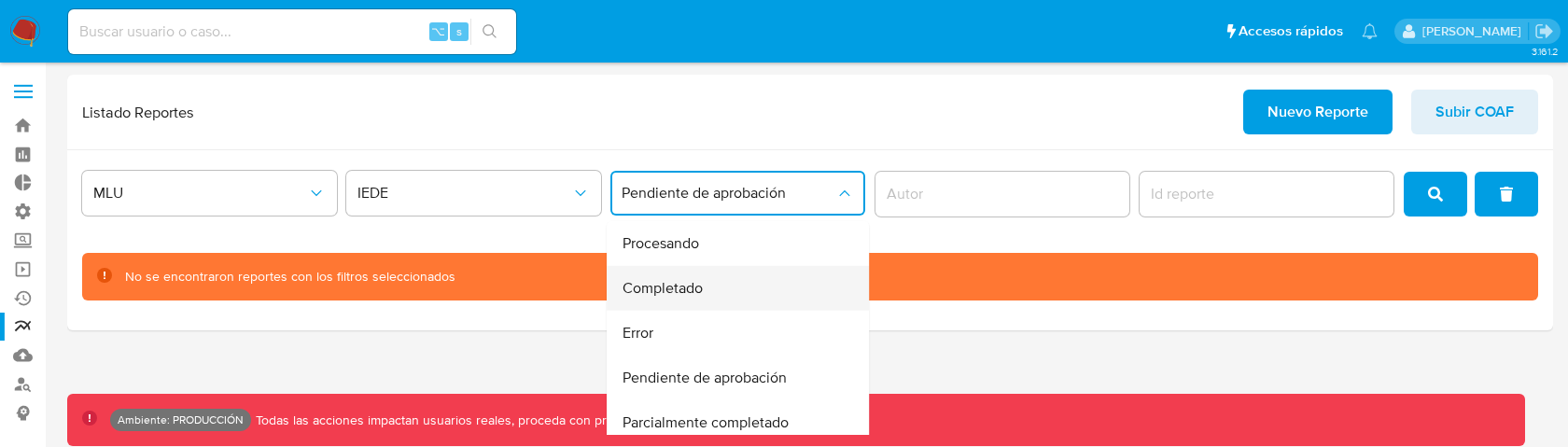
click at [726, 278] on div "Completado" at bounding box center [732, 288] width 221 height 45
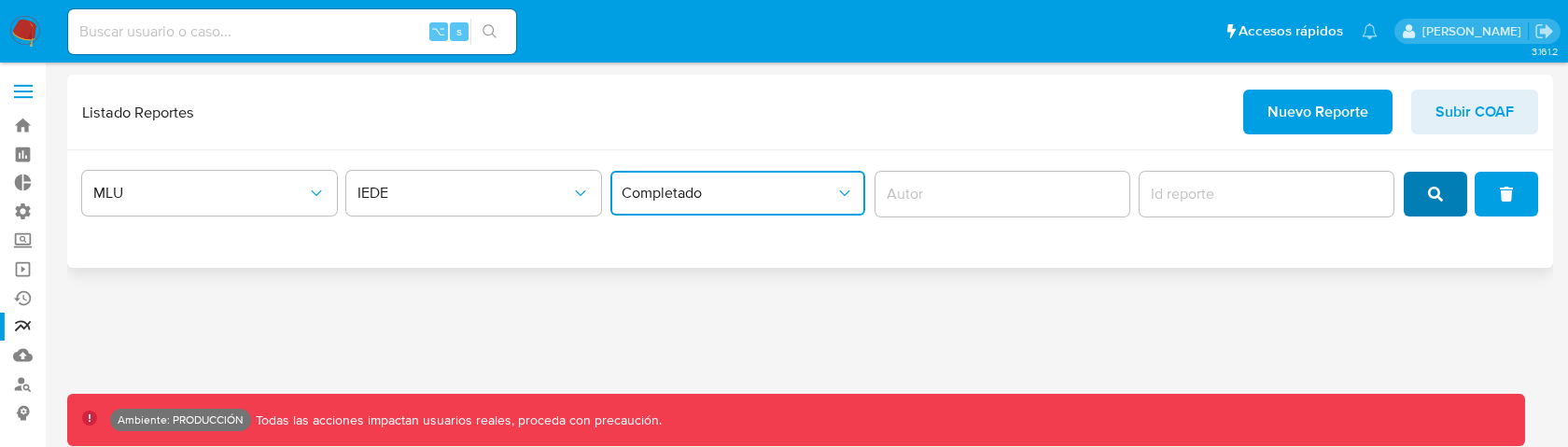
click at [1432, 199] on icon "search" at bounding box center [1435, 194] width 15 height 15
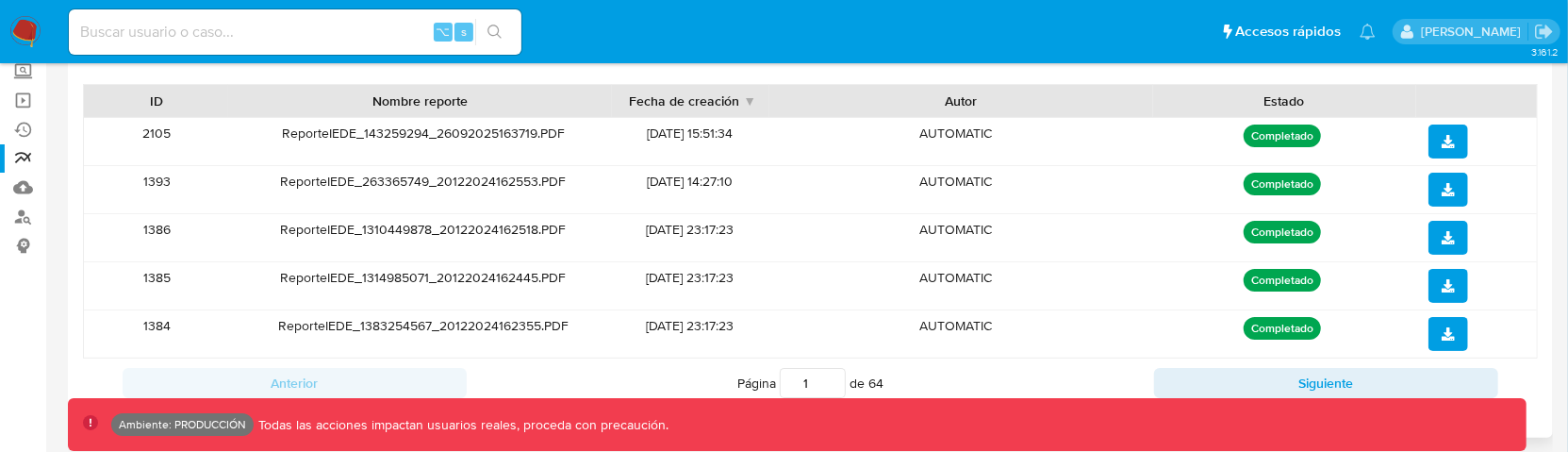
scroll to position [112, 0]
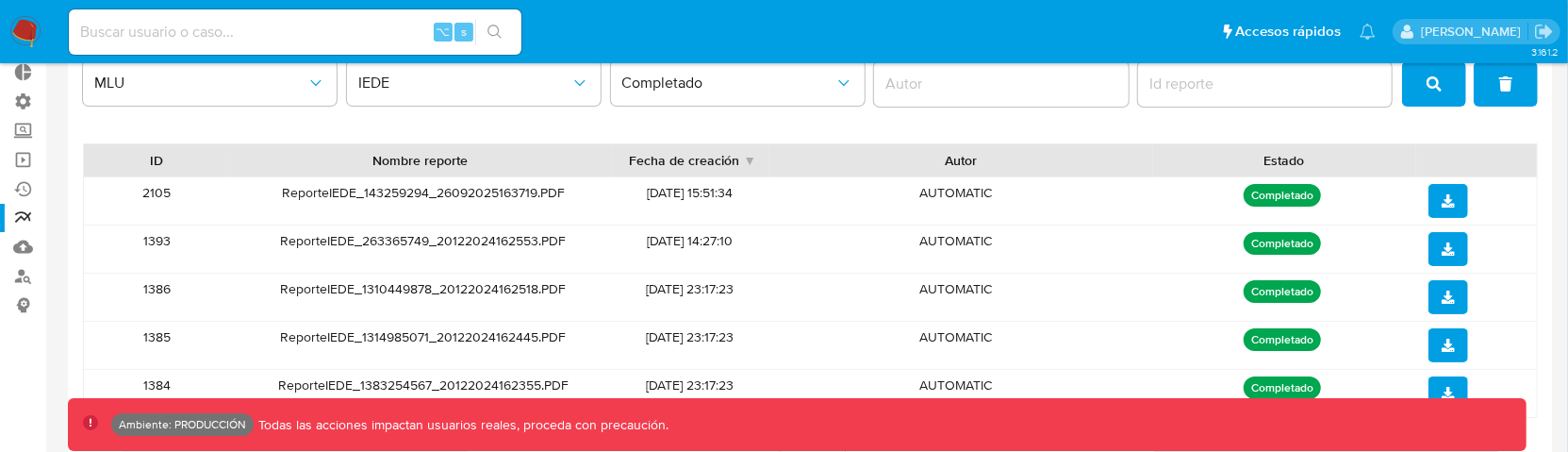
click at [960, 267] on div "AUTOMATIC" at bounding box center [956, 249] width 387 height 47
click at [962, 265] on div "AUTOMATIC" at bounding box center [956, 249] width 387 height 47
click at [797, 287] on div "AUTOMATIC" at bounding box center [956, 297] width 387 height 47
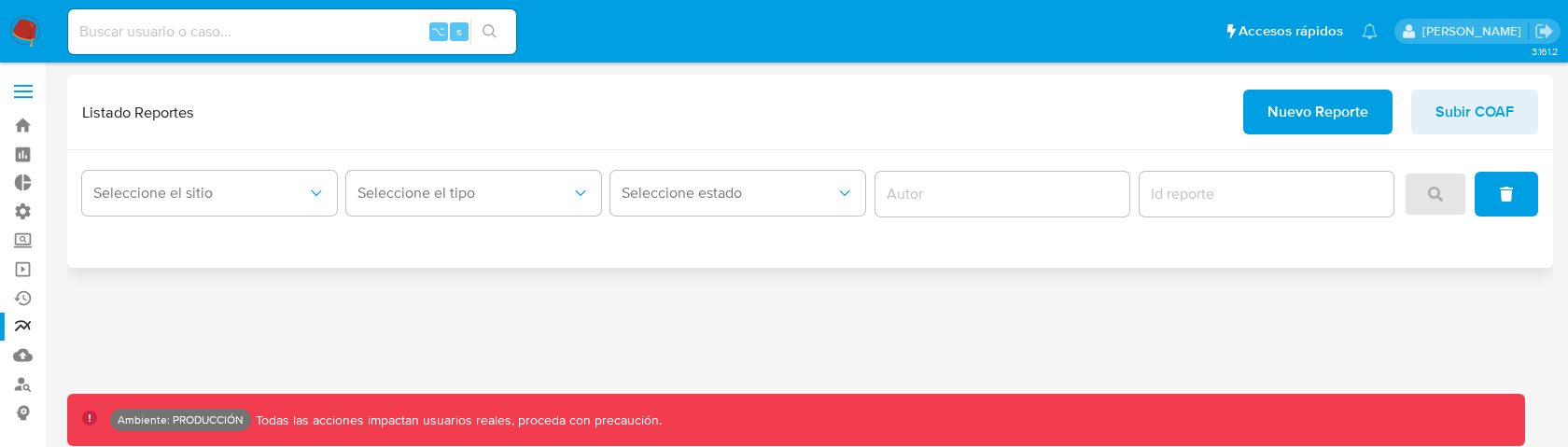
click at [1349, 113] on span "Nuevo Reporte" at bounding box center [1317, 112] width 100 height 41
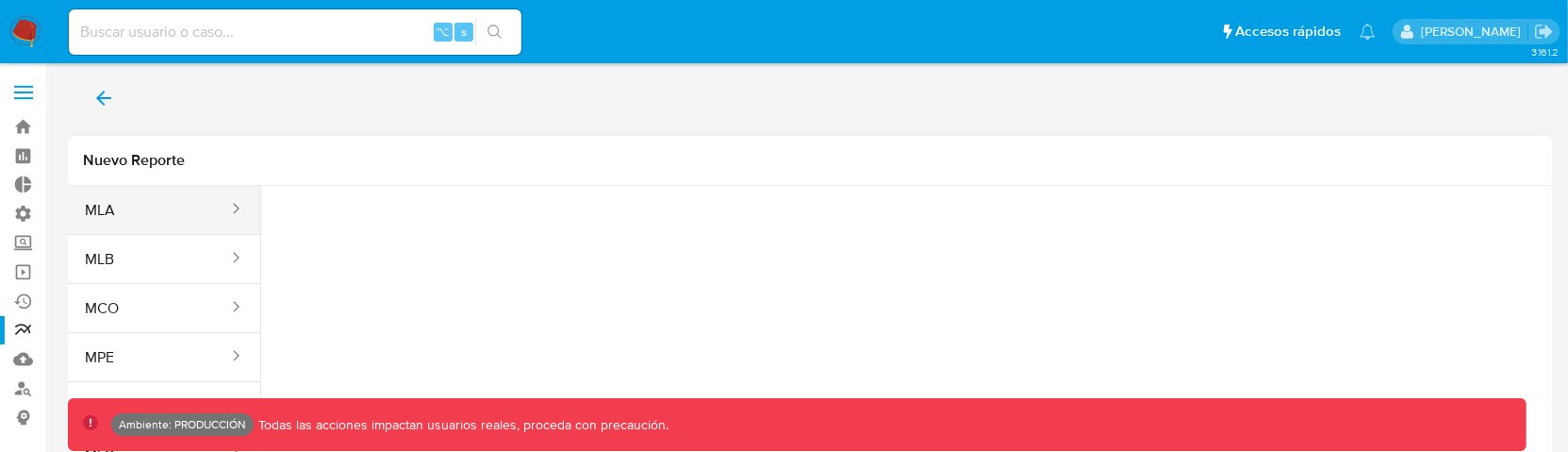
click at [117, 209] on button "MLA" at bounding box center [149, 211] width 162 height 45
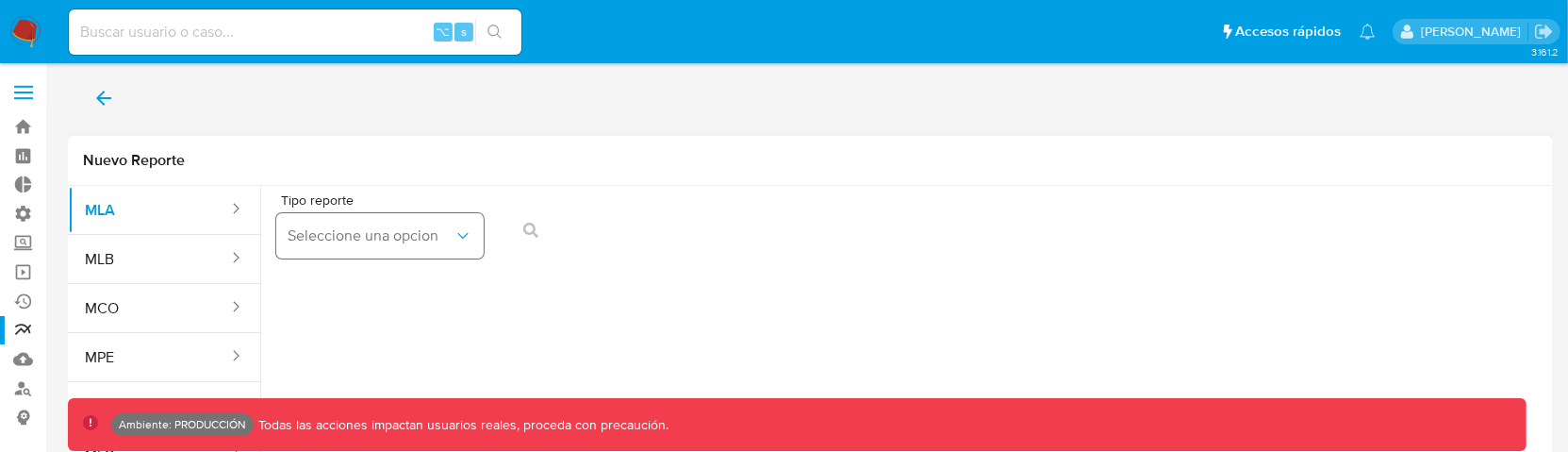
click at [355, 215] on button "Seleccione una opcion" at bounding box center [380, 236] width 208 height 45
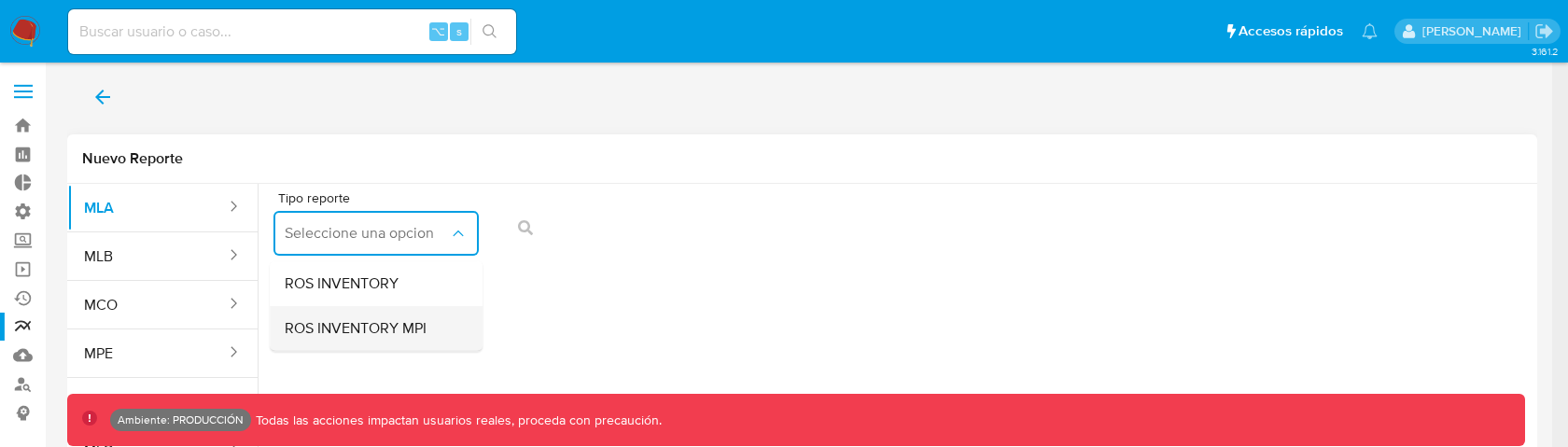
click at [392, 331] on span "ROS INVENTORY MPI" at bounding box center [355, 328] width 142 height 19
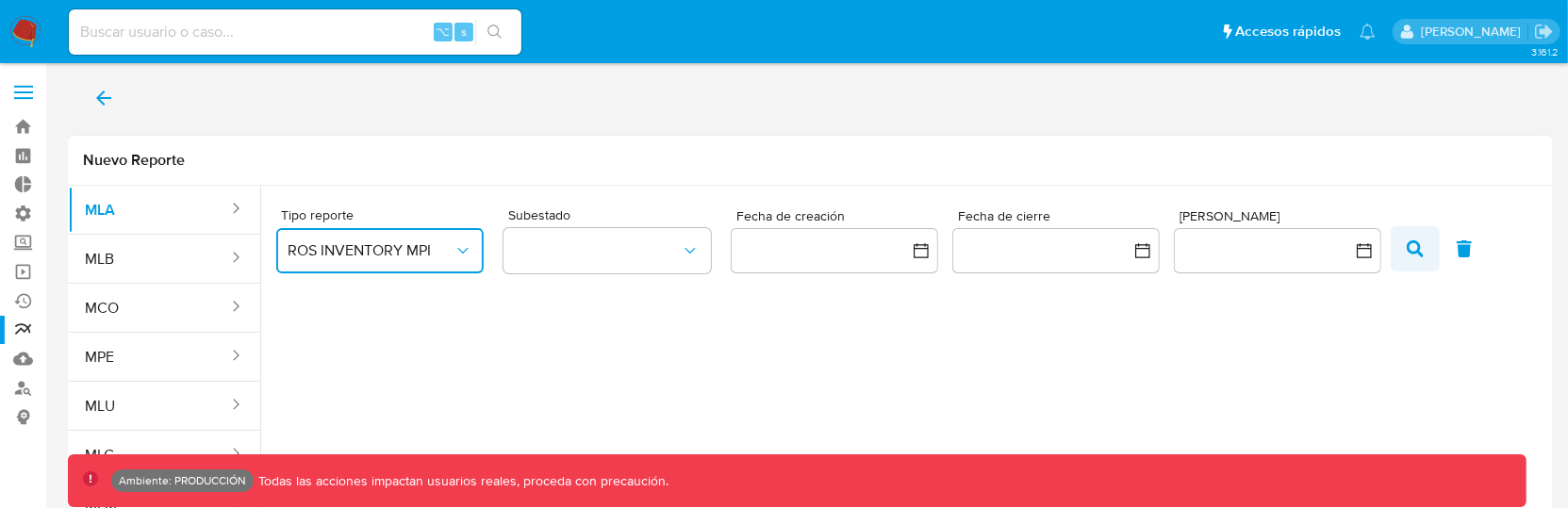
click at [1411, 260] on span "button" at bounding box center [1415, 249] width 17 height 32
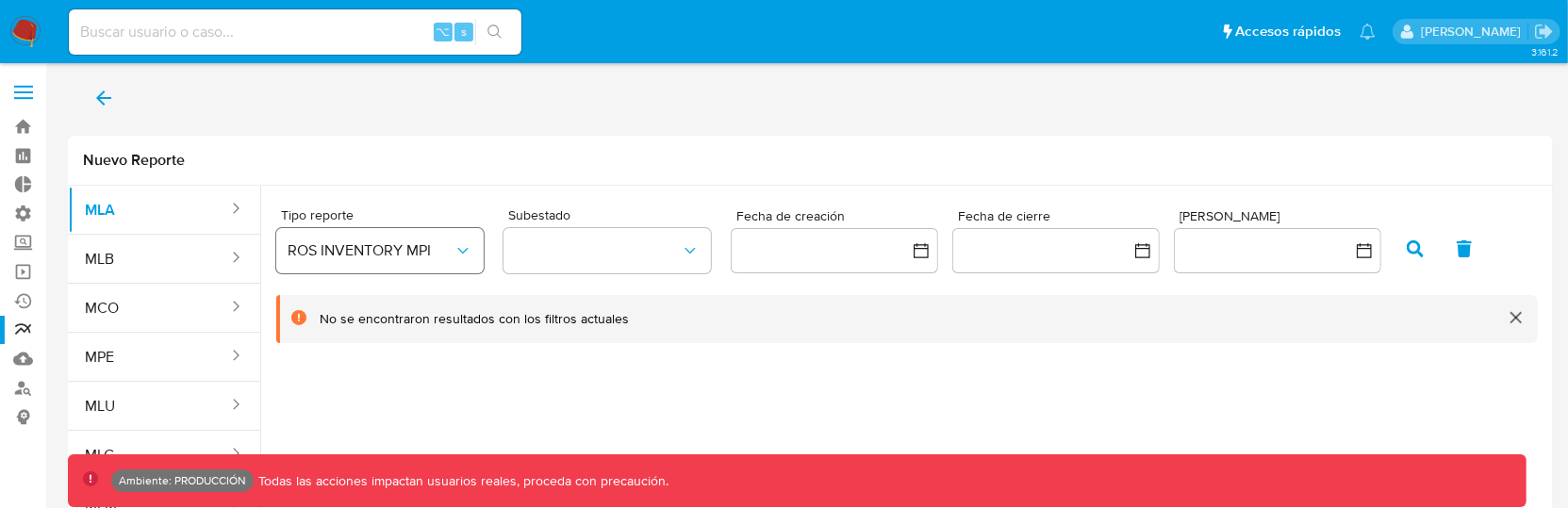
click at [421, 241] on span "ROS INVENTORY MPI" at bounding box center [370, 250] width 166 height 19
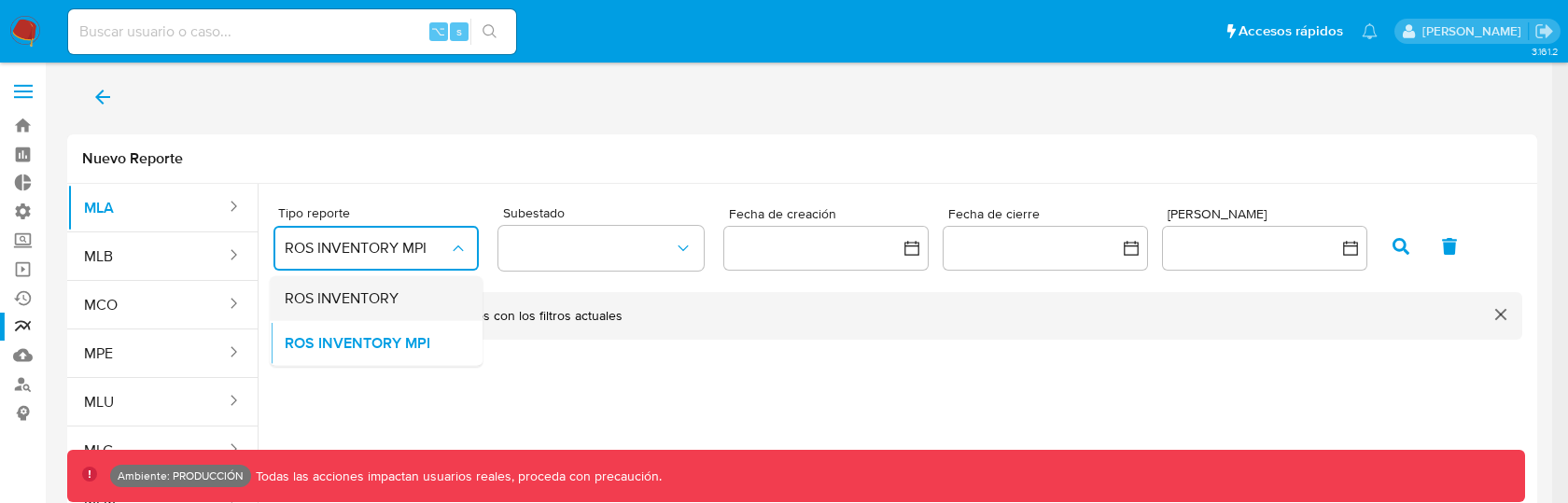
click at [395, 295] on span "ROS INVENTORY" at bounding box center [341, 297] width 114 height 19
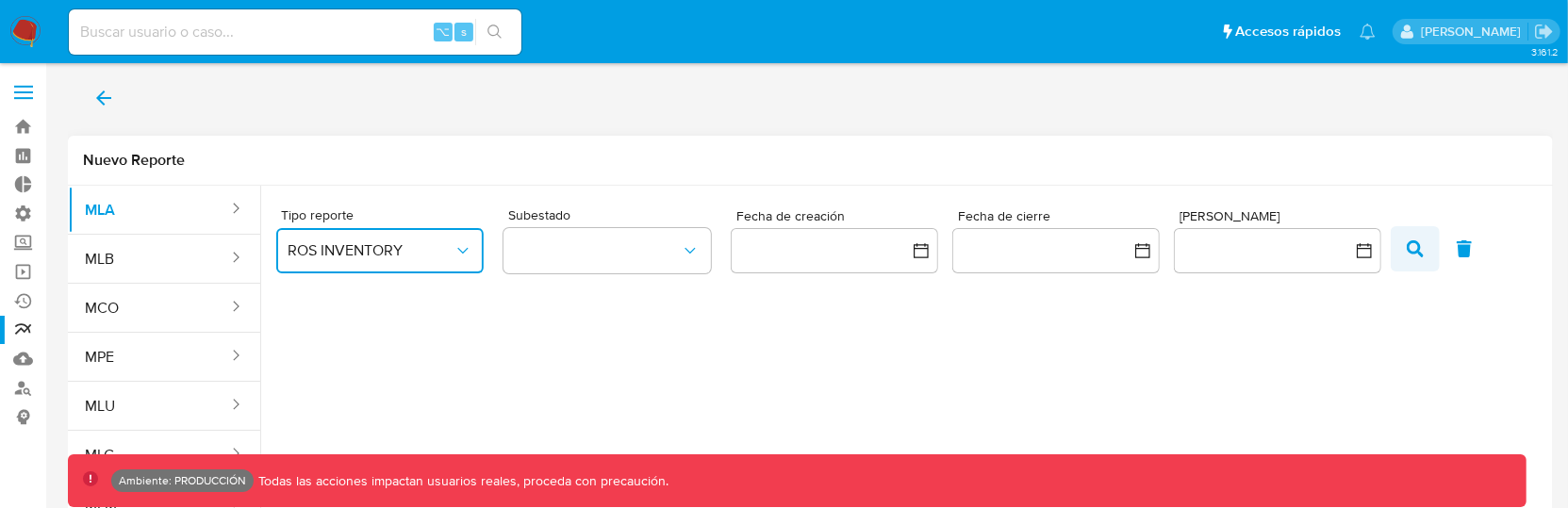
click at [1409, 269] on button "button" at bounding box center [1415, 249] width 49 height 45
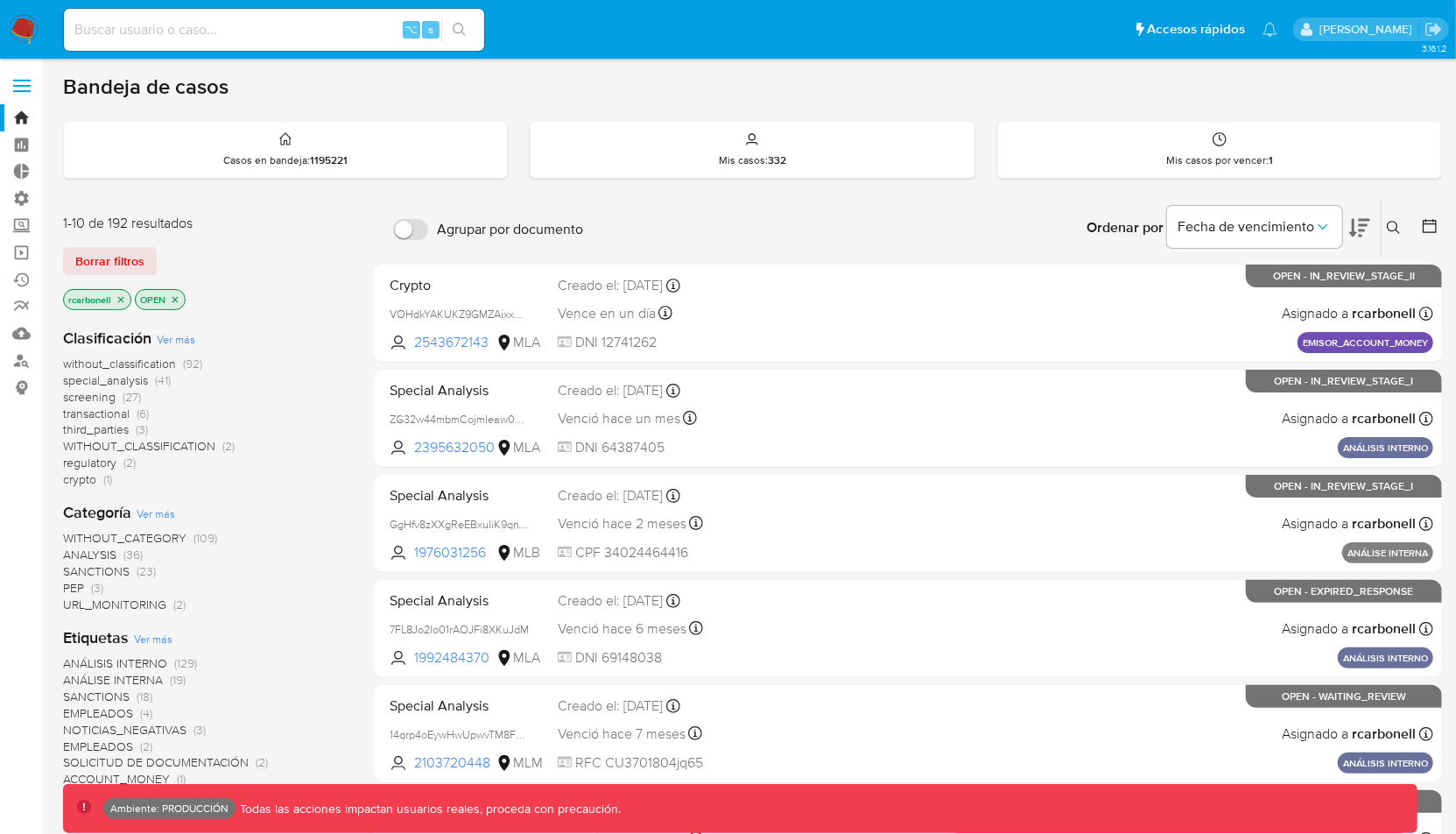
click at [34, 86] on label at bounding box center [22, 86] width 44 height 37
click at [0, 0] on input "checkbox" at bounding box center [0, 0] width 0 height 0
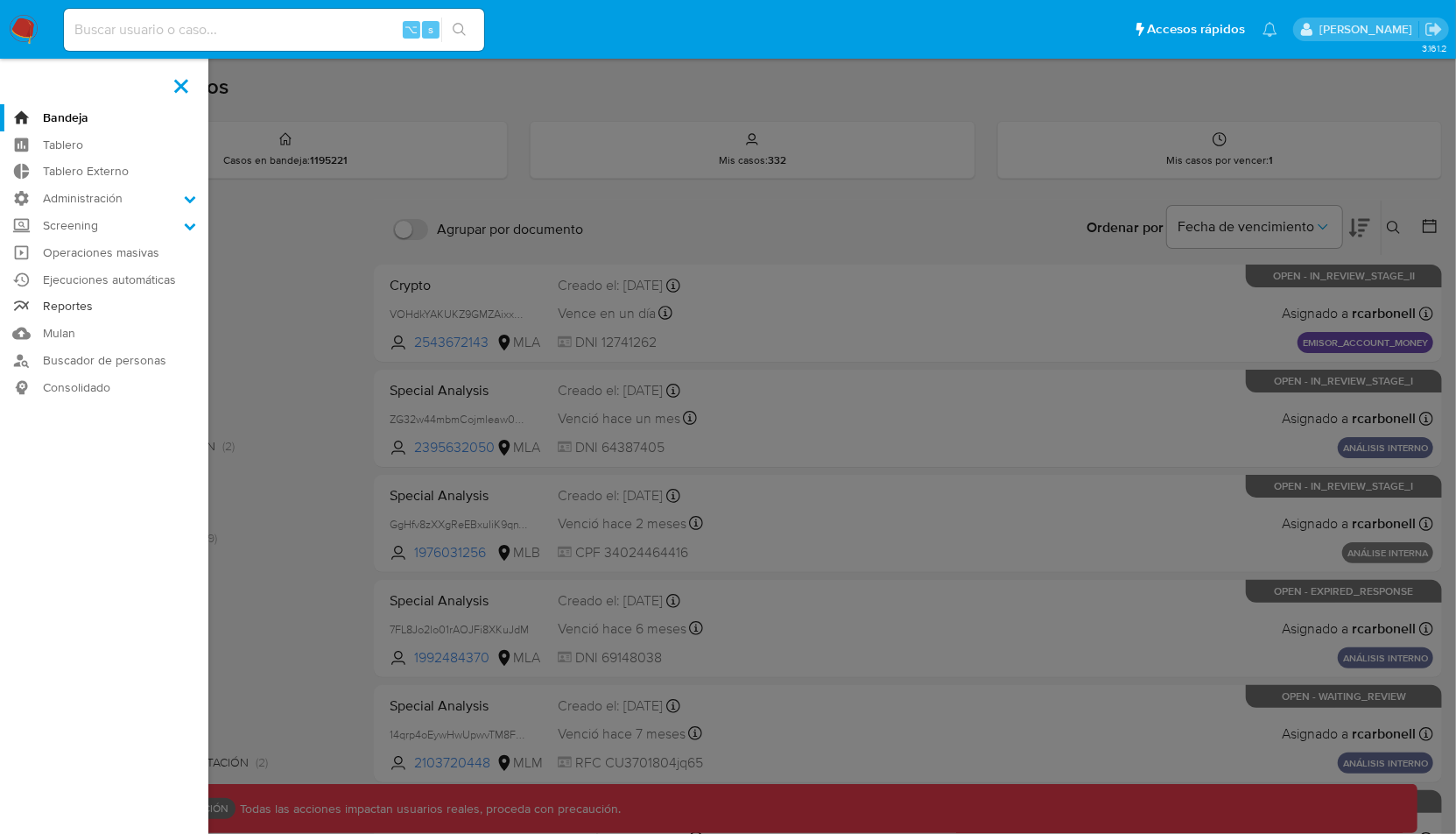
click at [72, 305] on link "Reportes" at bounding box center [104, 307] width 208 height 27
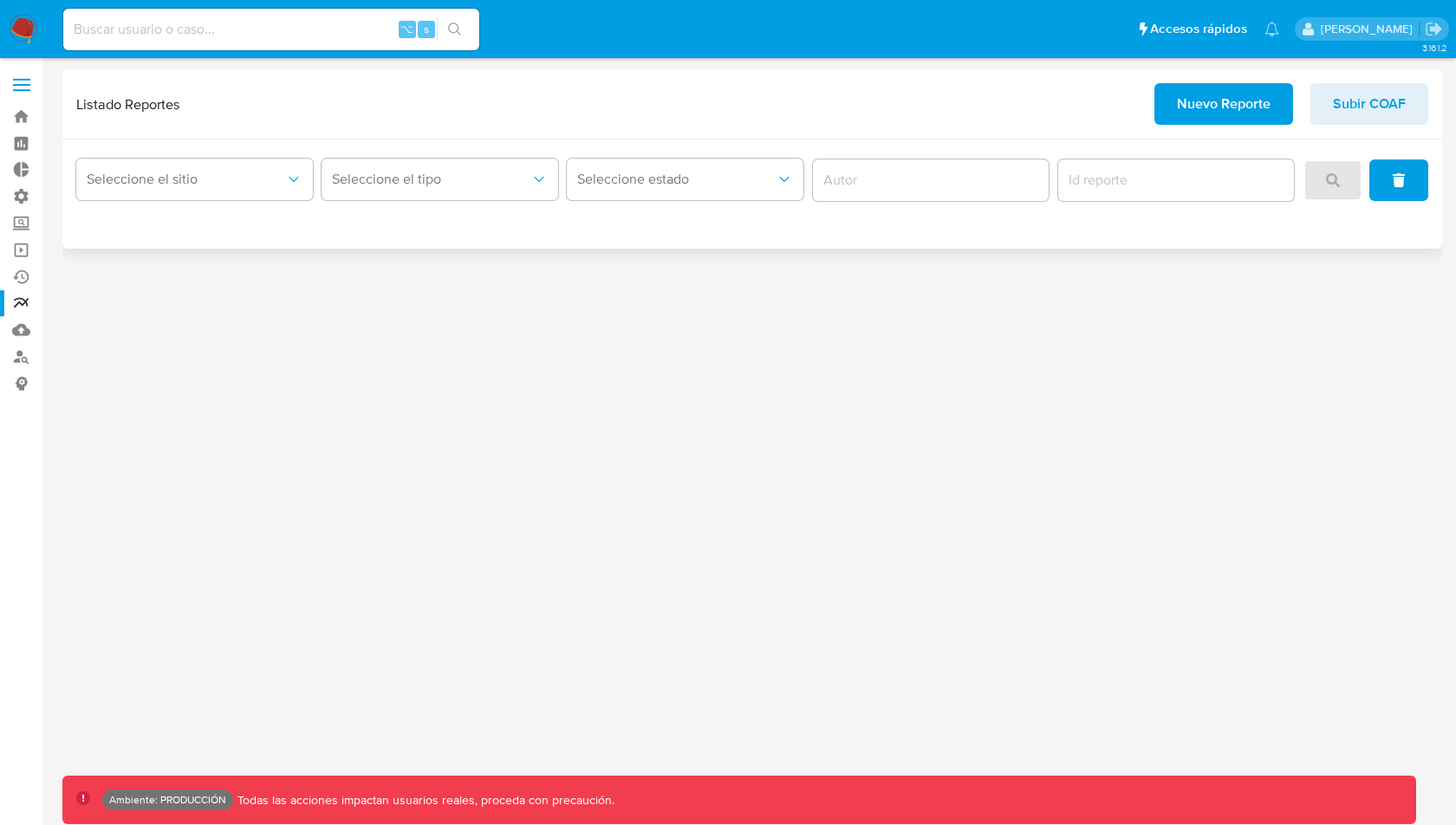
click at [1228, 109] on span "Nuevo Reporte" at bounding box center [1223, 104] width 93 height 38
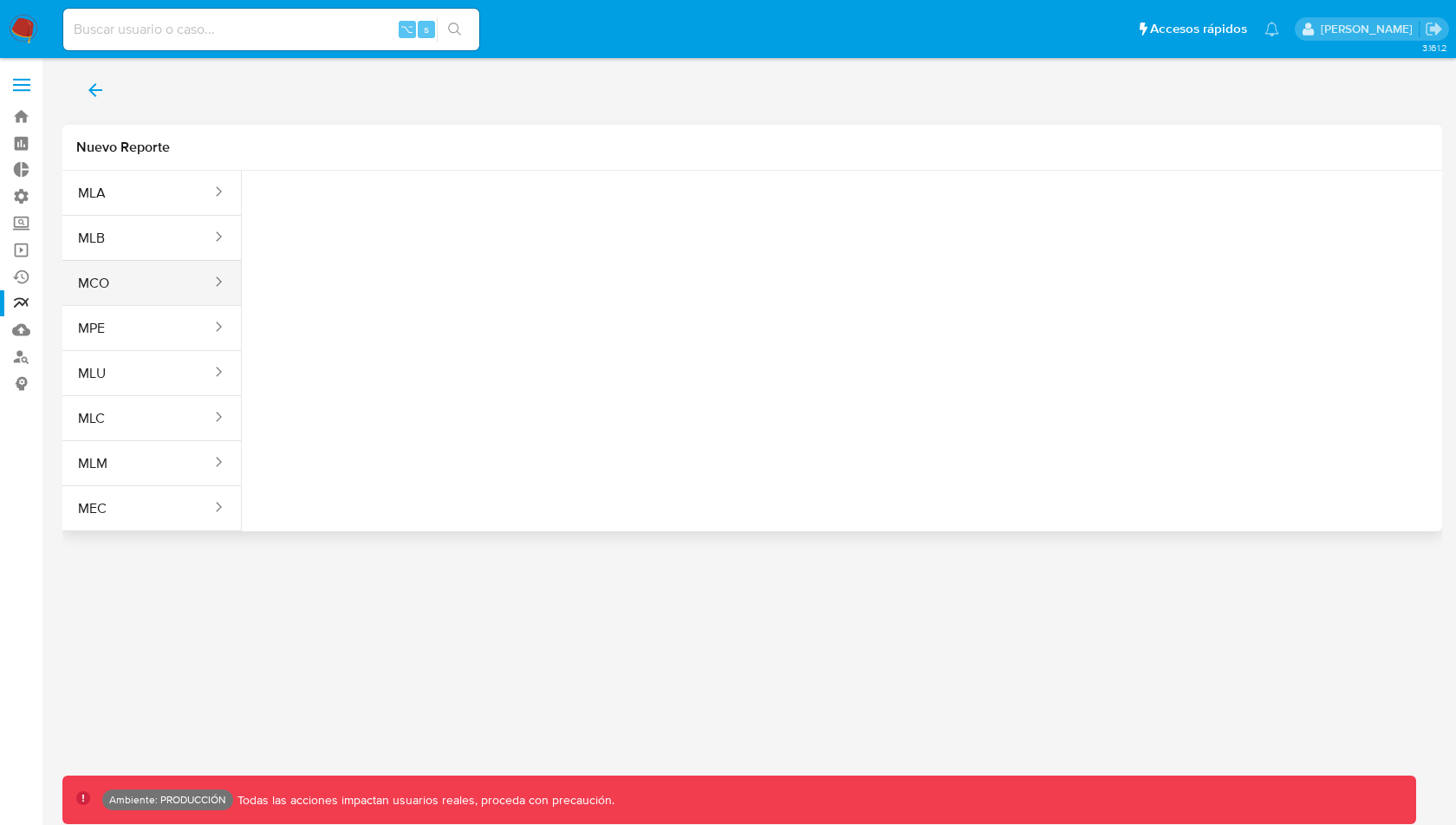
click at [84, 295] on button "MCO" at bounding box center [137, 283] width 151 height 42
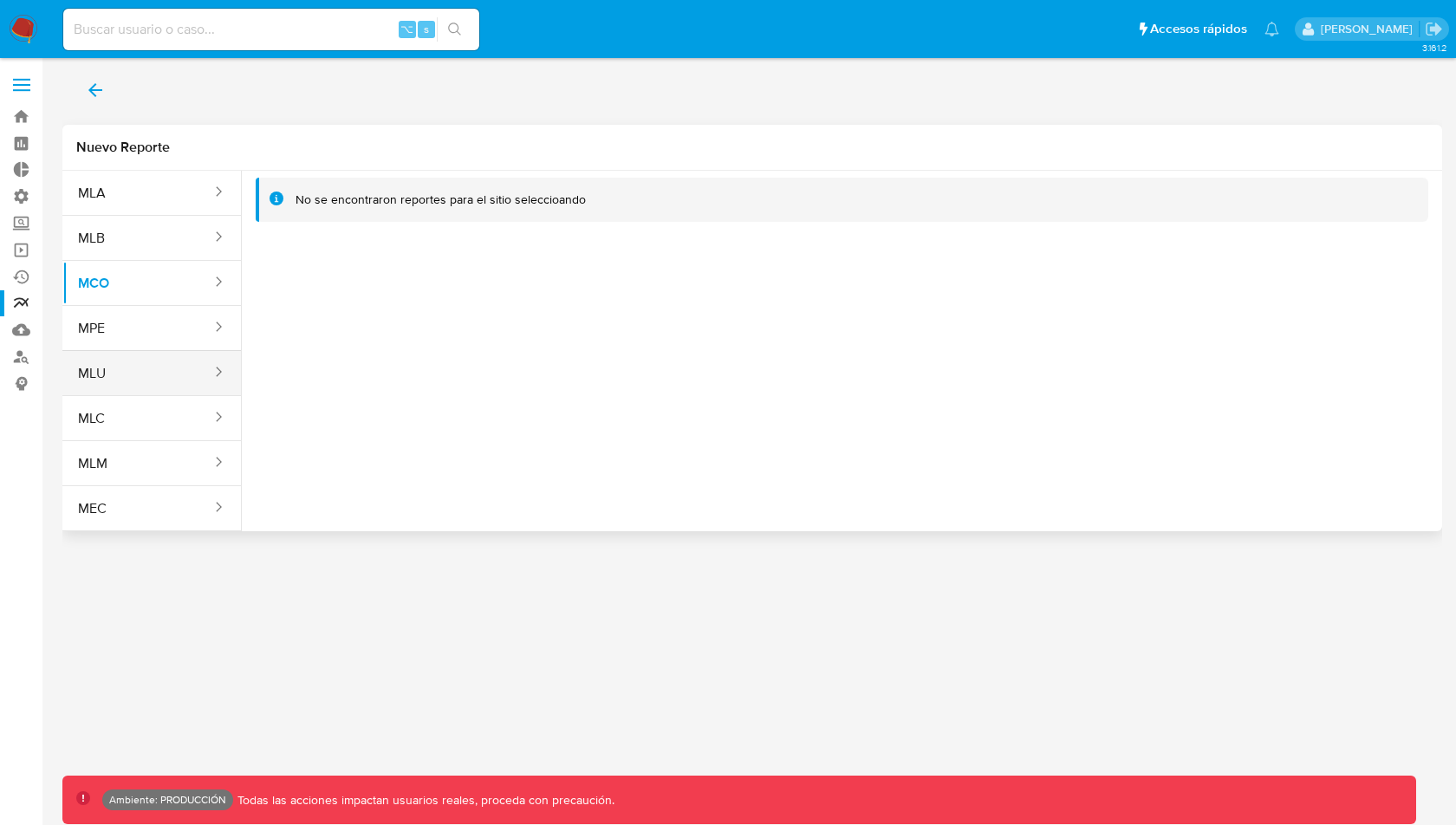
click at [93, 355] on button "MLU" at bounding box center [137, 374] width 151 height 42
click at [103, 316] on button "MPE" at bounding box center [137, 328] width 151 height 42
click at [106, 372] on button "MLU" at bounding box center [137, 374] width 151 height 42
click at [92, 89] on icon "back" at bounding box center [95, 90] width 21 height 21
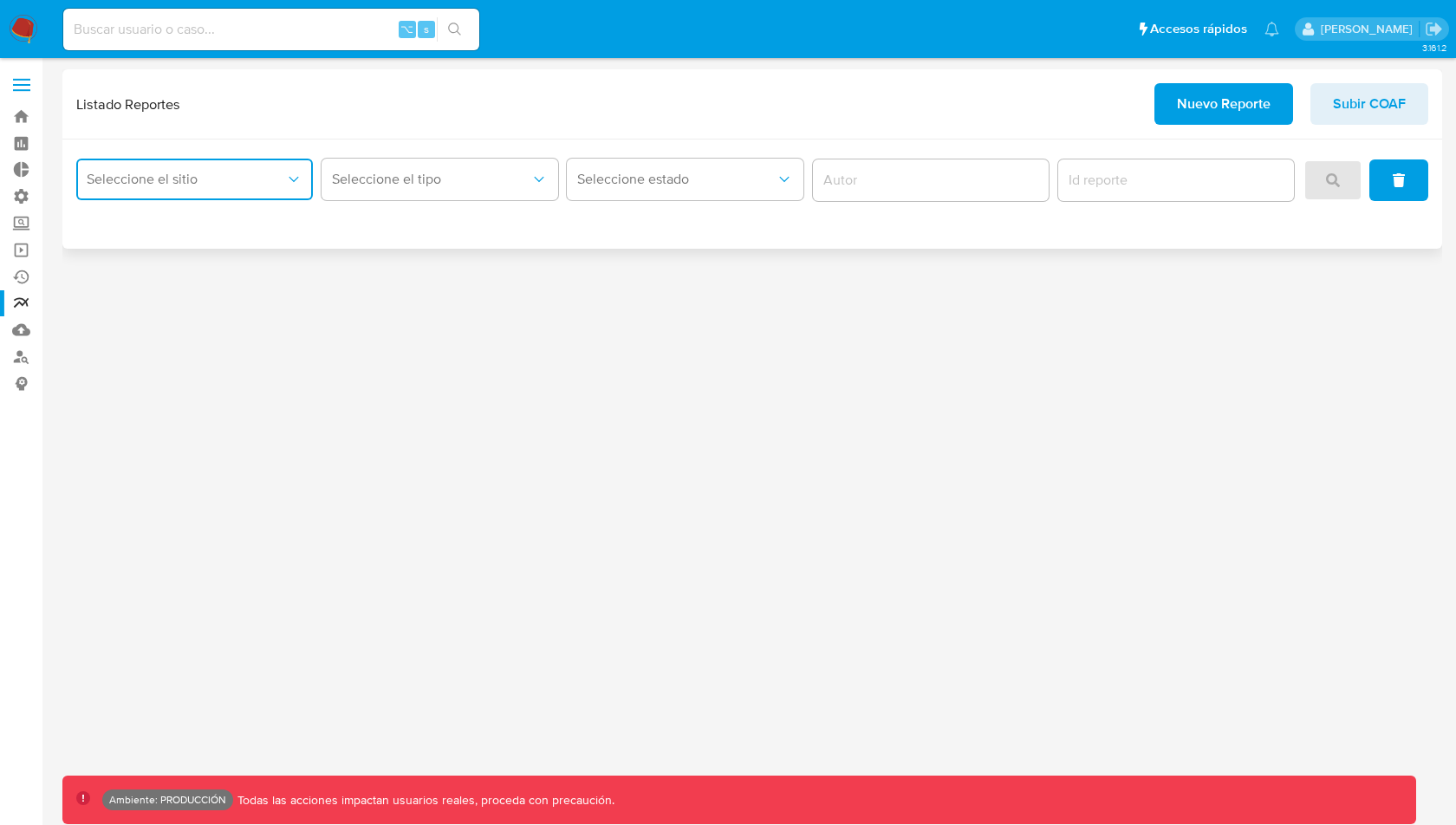
click at [155, 184] on span "Seleccione el sitio" at bounding box center [185, 179] width 198 height 17
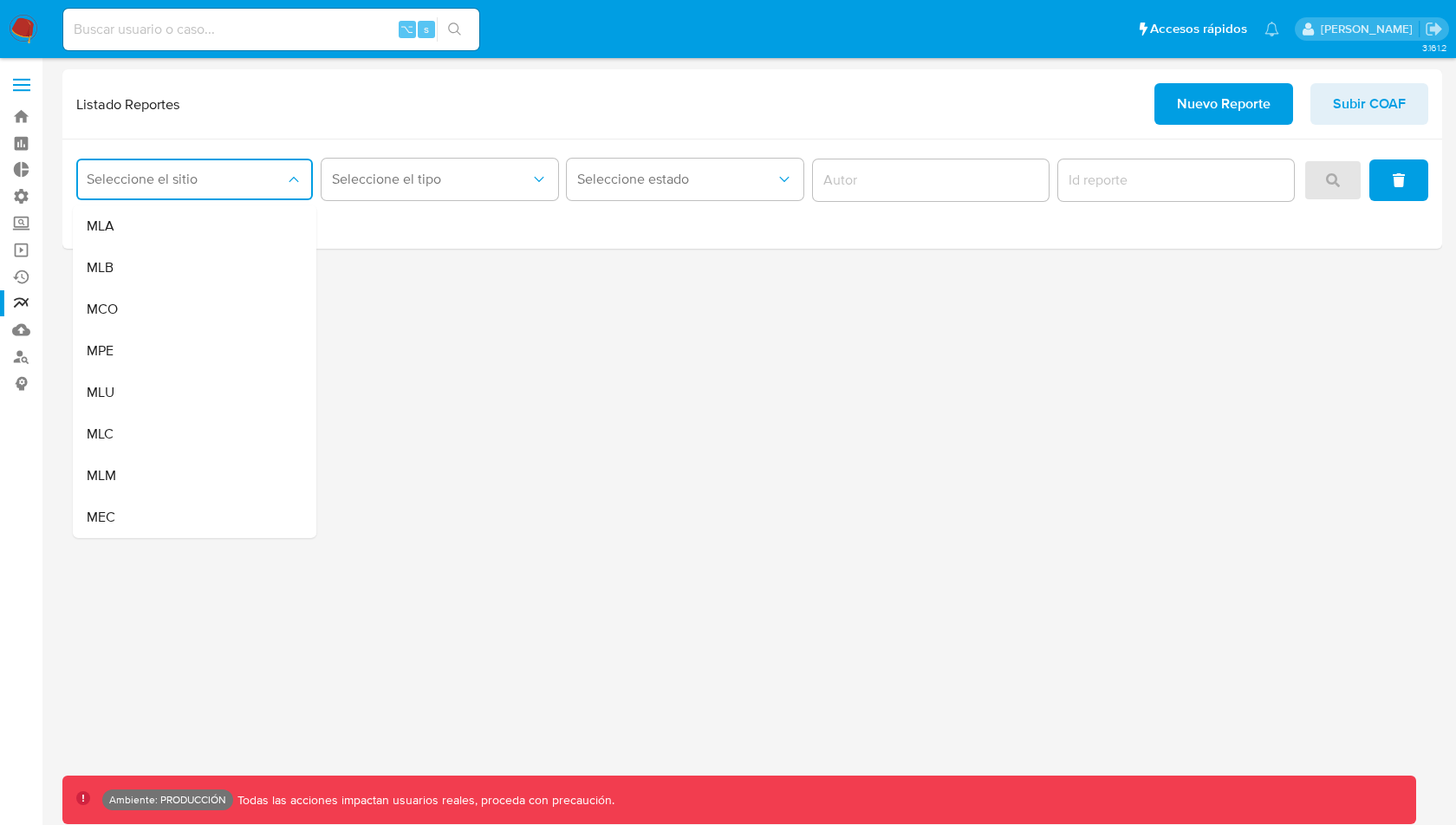
drag, startPoint x: 132, startPoint y: 311, endPoint x: 193, endPoint y: 280, distance: 68.4
click at [132, 311] on div "MCO" at bounding box center [189, 309] width 205 height 42
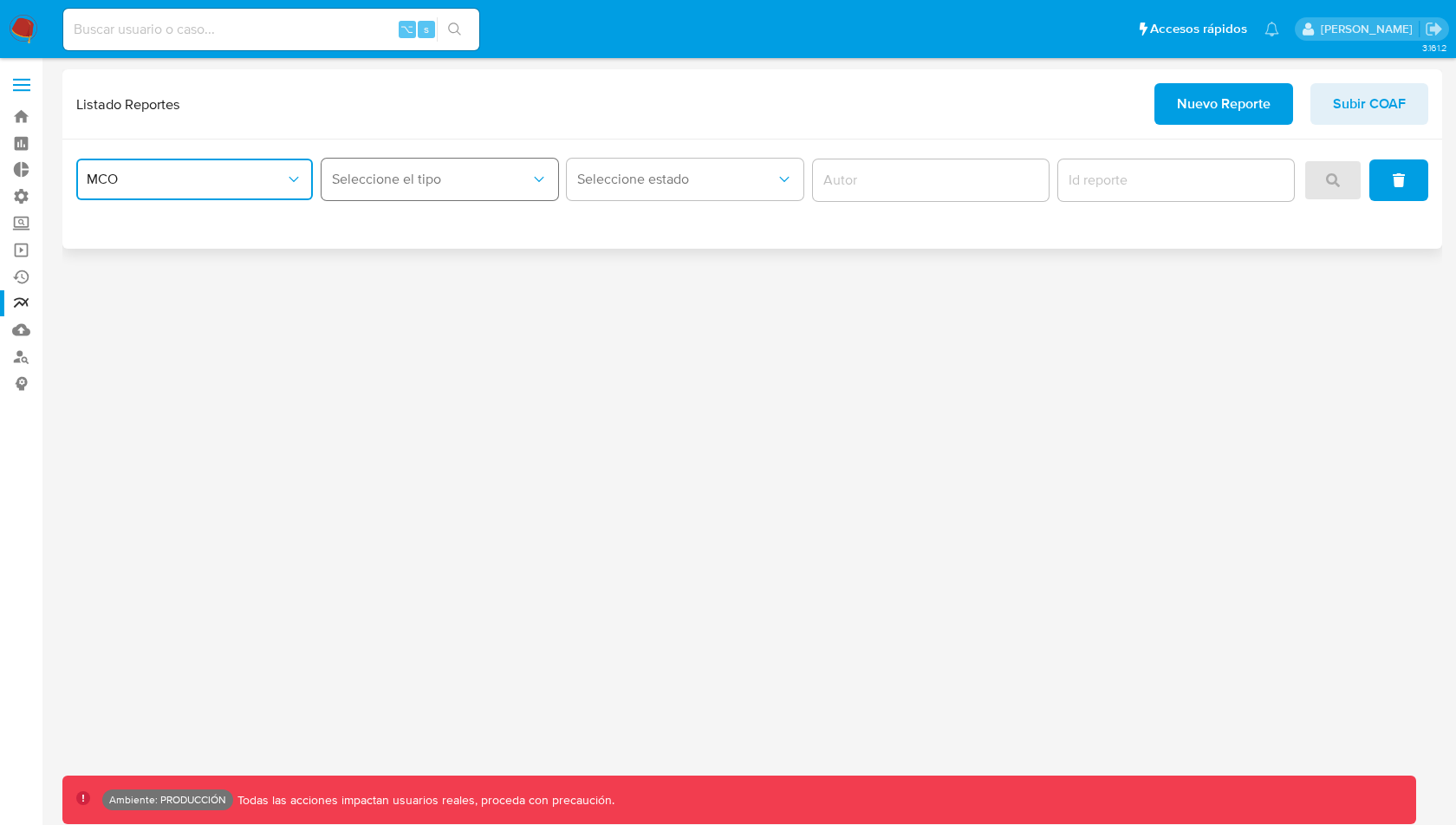
click at [461, 179] on span "Seleccione el tipo" at bounding box center [430, 179] width 198 height 17
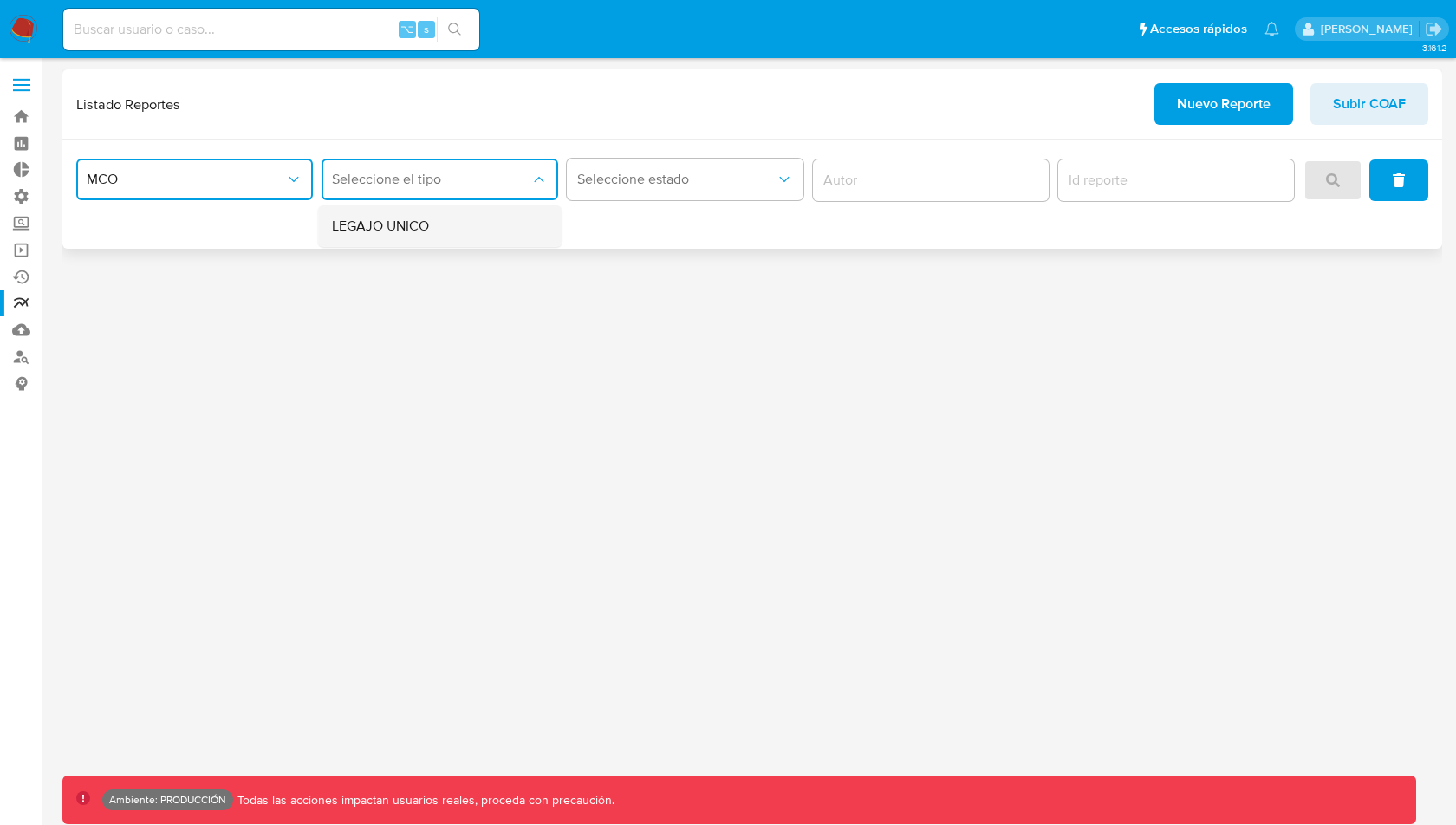
click at [442, 222] on div "LEGAJO UNICO" at bounding box center [434, 226] width 205 height 42
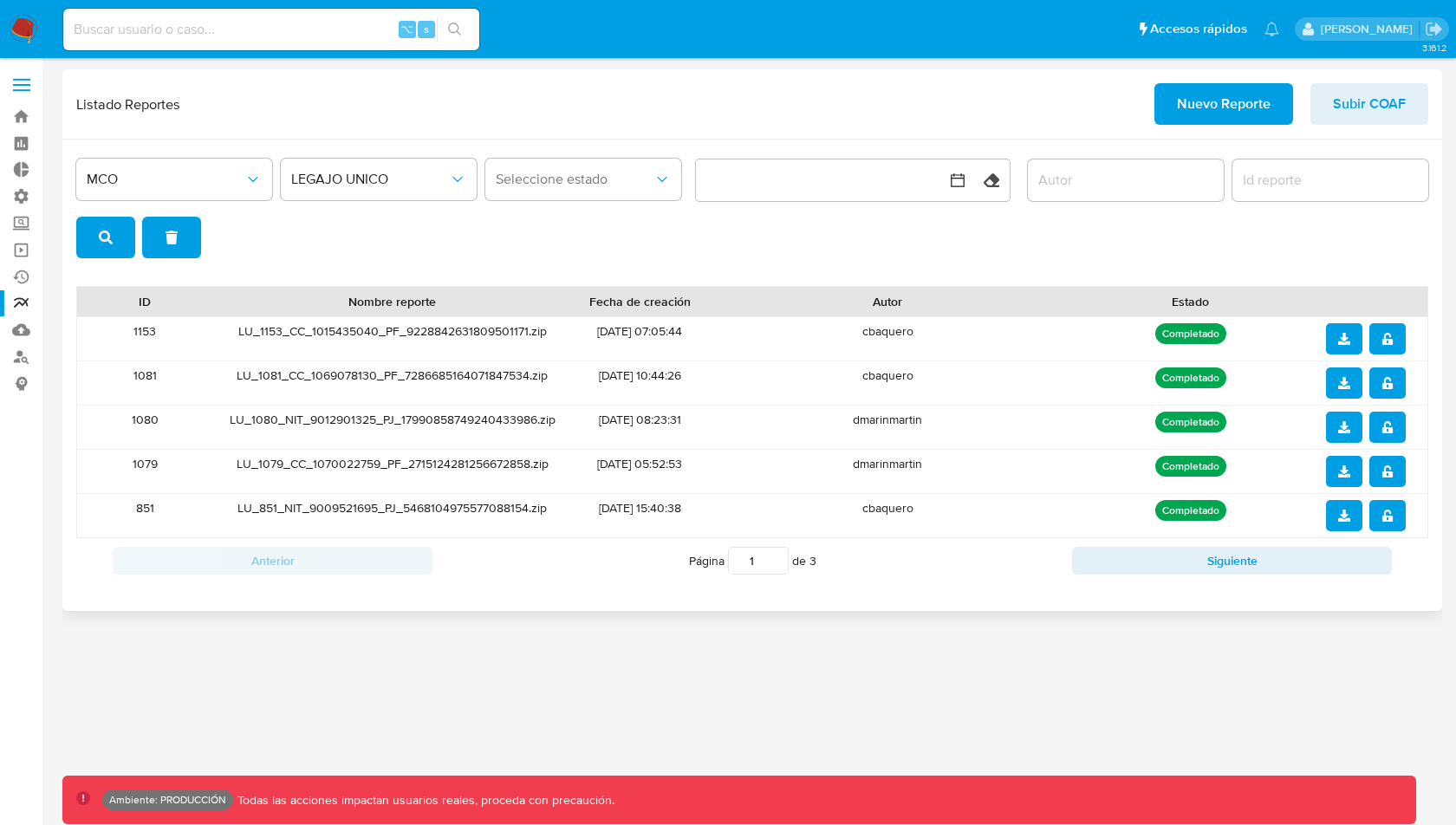
click at [1036, 93] on div "Listado Reportes Nuevo Reporte Subir COAF" at bounding box center [752, 104] width 1352 height 42
